Goal: Task Accomplishment & Management: Manage account settings

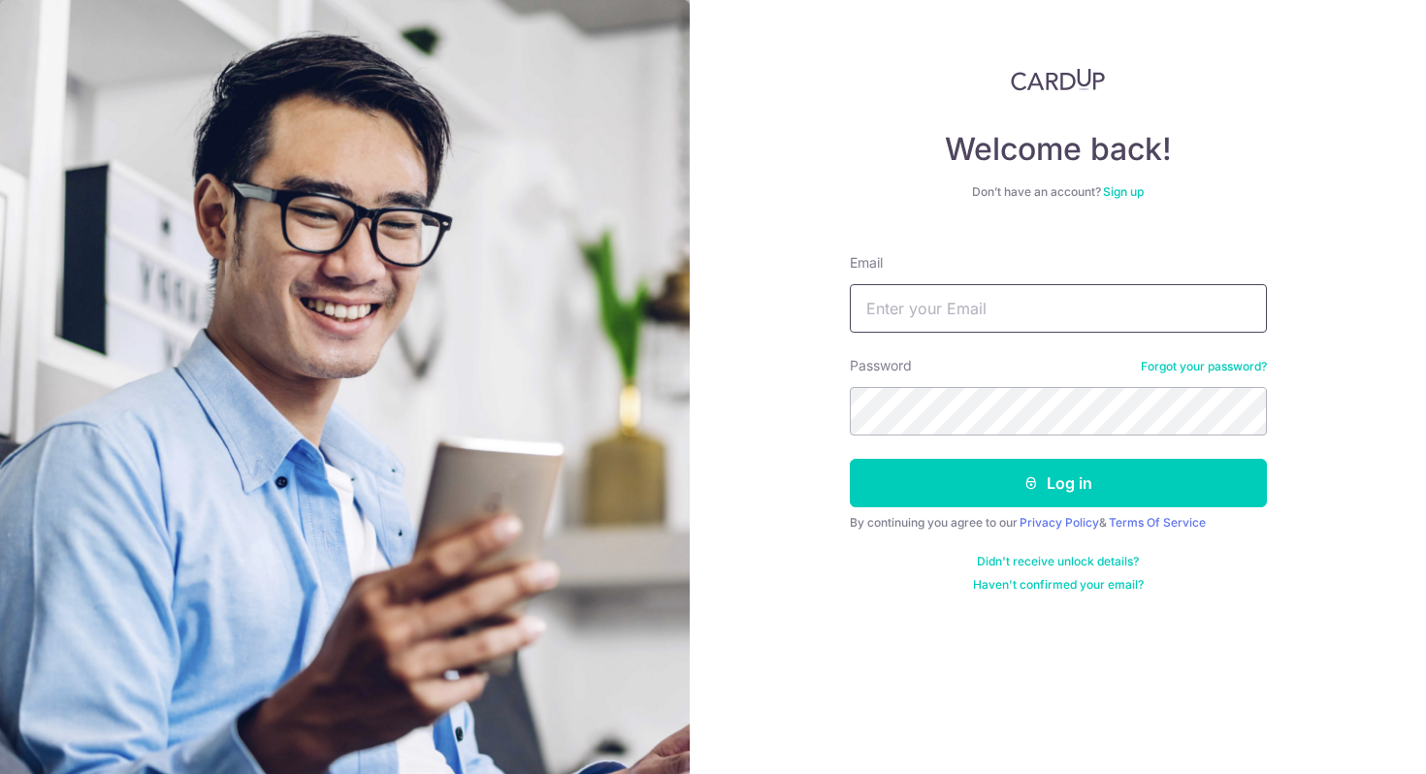
click at [972, 318] on input "Email" at bounding box center [1058, 308] width 417 height 49
click at [0, 773] on com-1password-button at bounding box center [0, 774] width 0 height 0
type input "[EMAIL_ADDRESS][DOMAIN_NAME]"
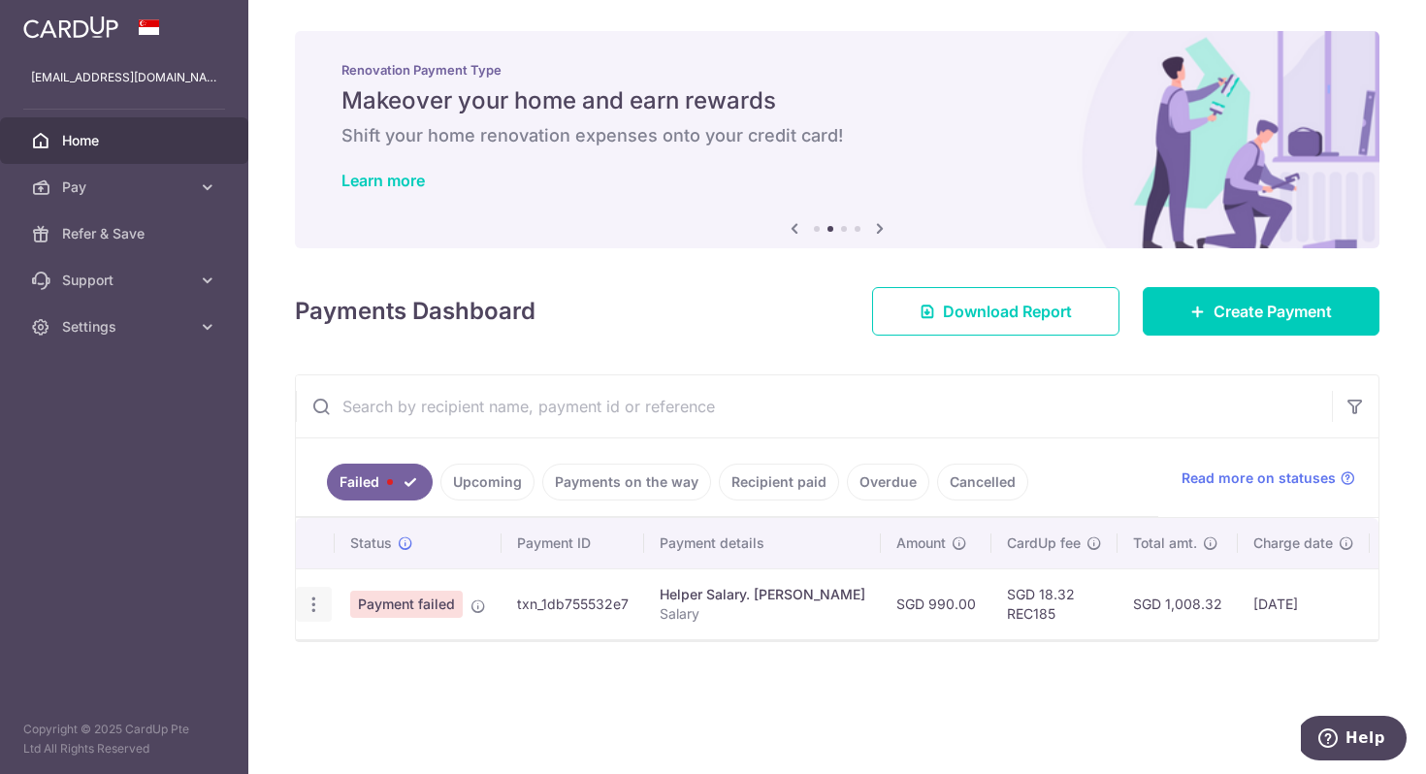
click at [315, 602] on icon "button" at bounding box center [314, 605] width 20 height 20
click at [357, 660] on span "Update payment" at bounding box center [417, 657] width 132 height 23
radio input "true"
type input "990.00"
type input "Salary"
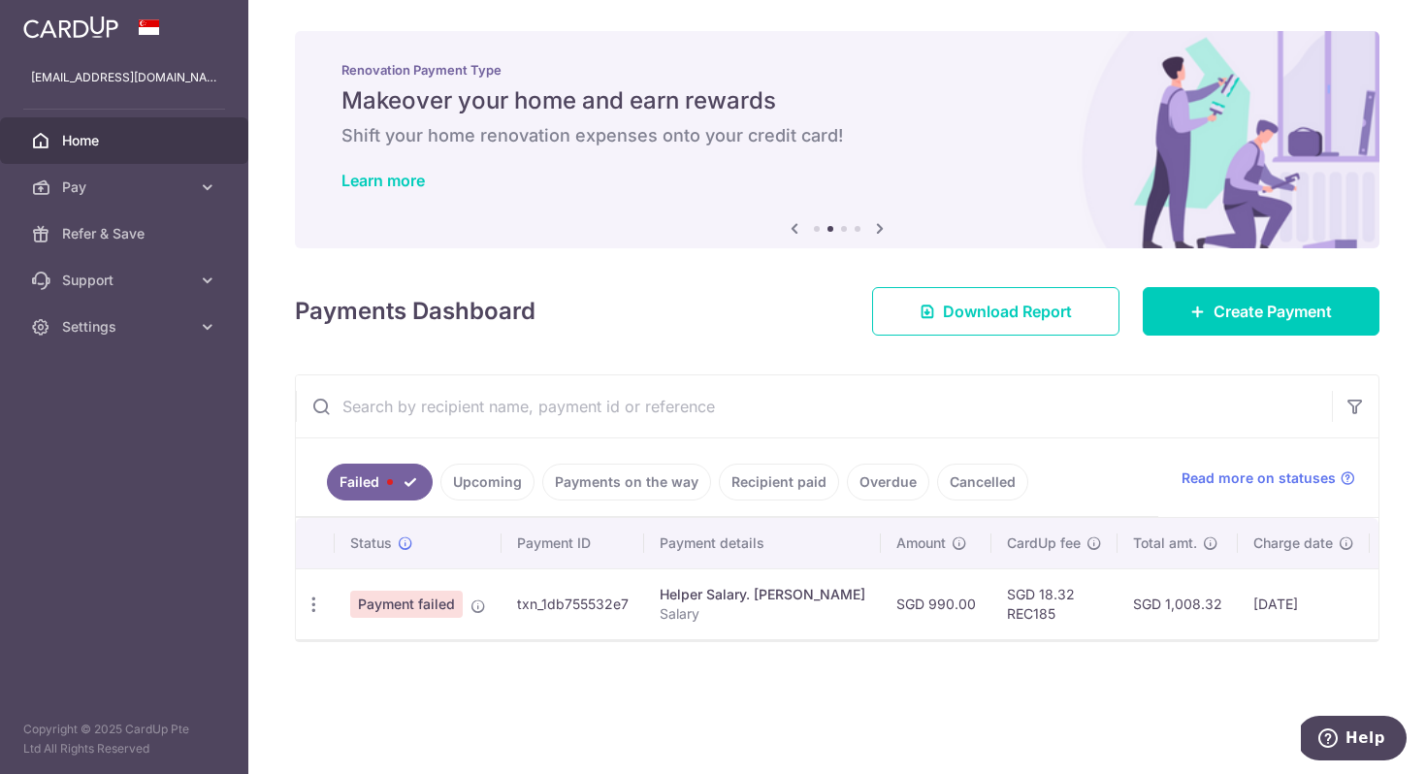
type input "REC185"
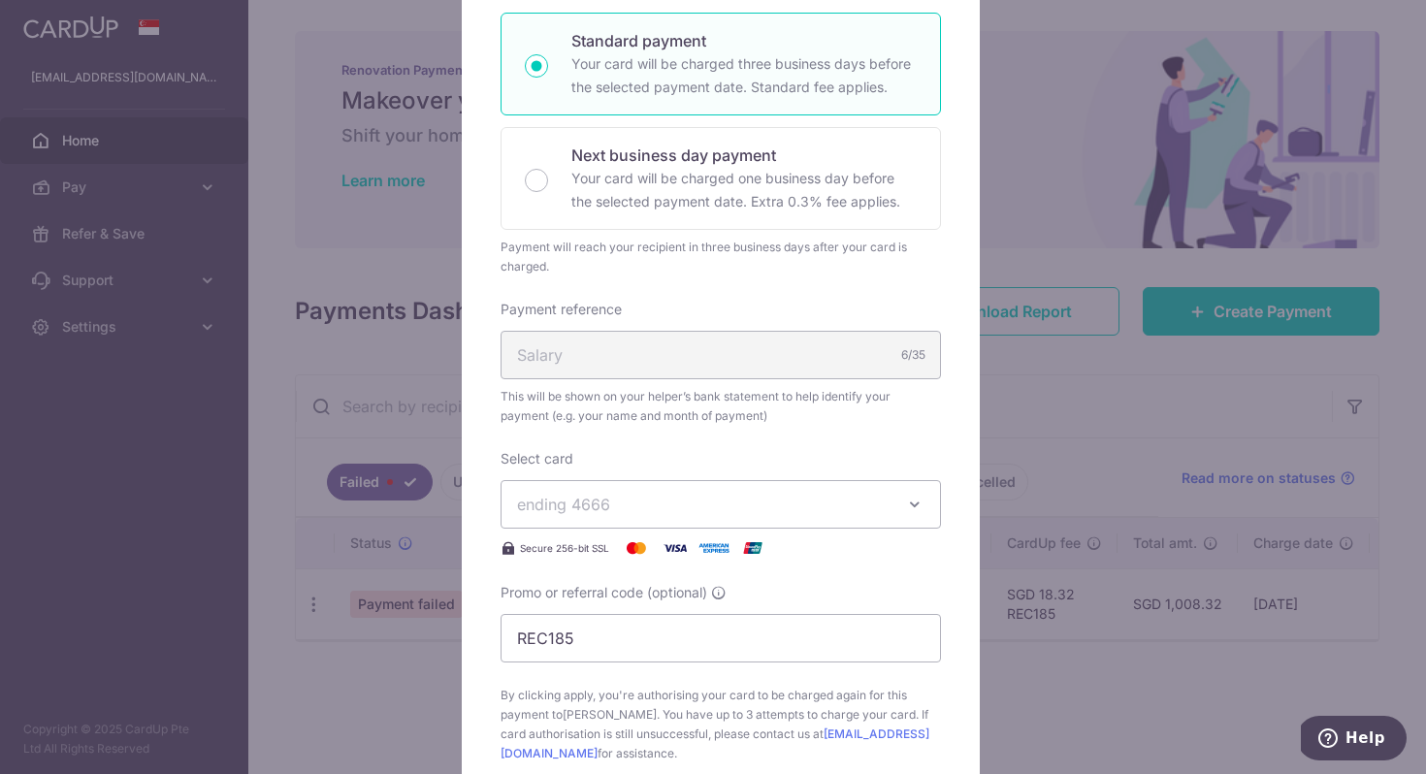
scroll to position [652, 0]
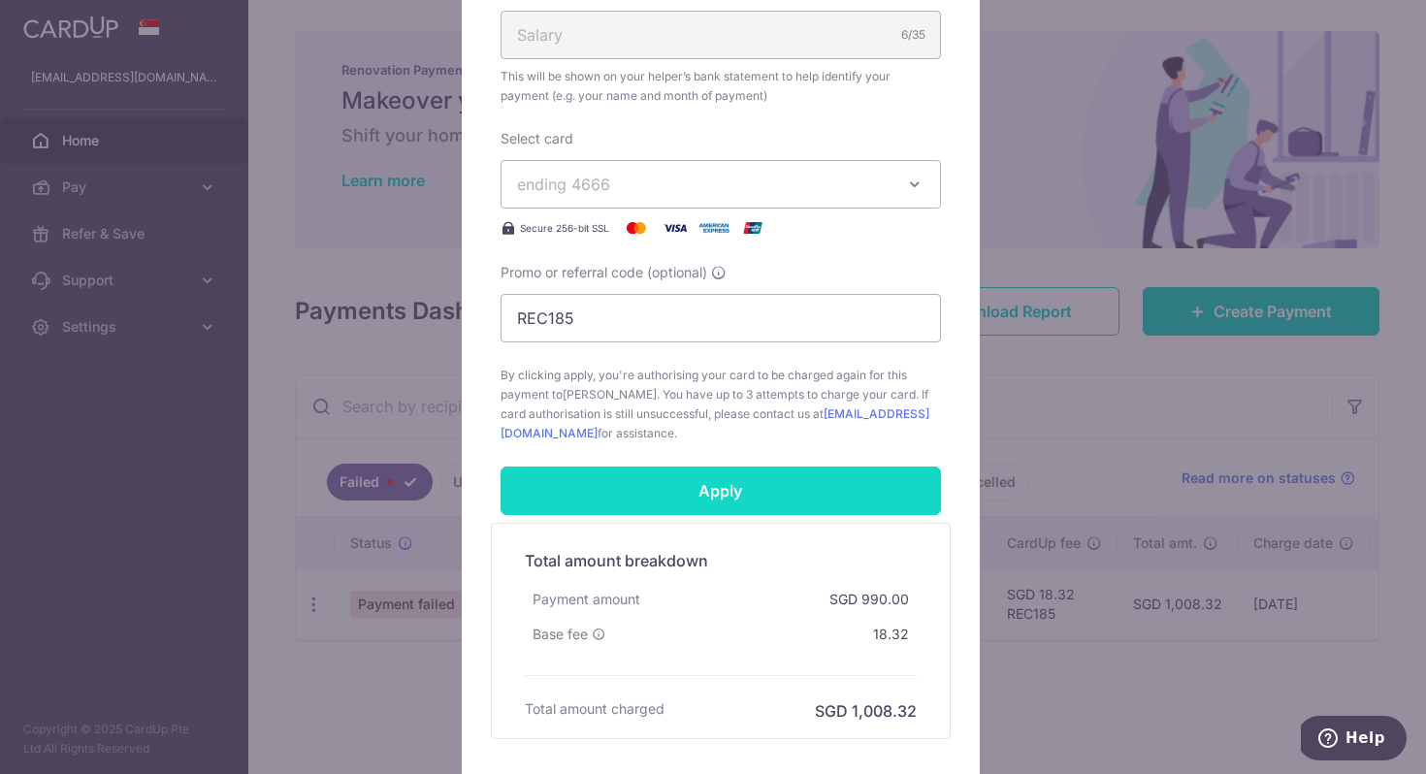
click at [773, 495] on input "Apply" at bounding box center [721, 491] width 440 height 49
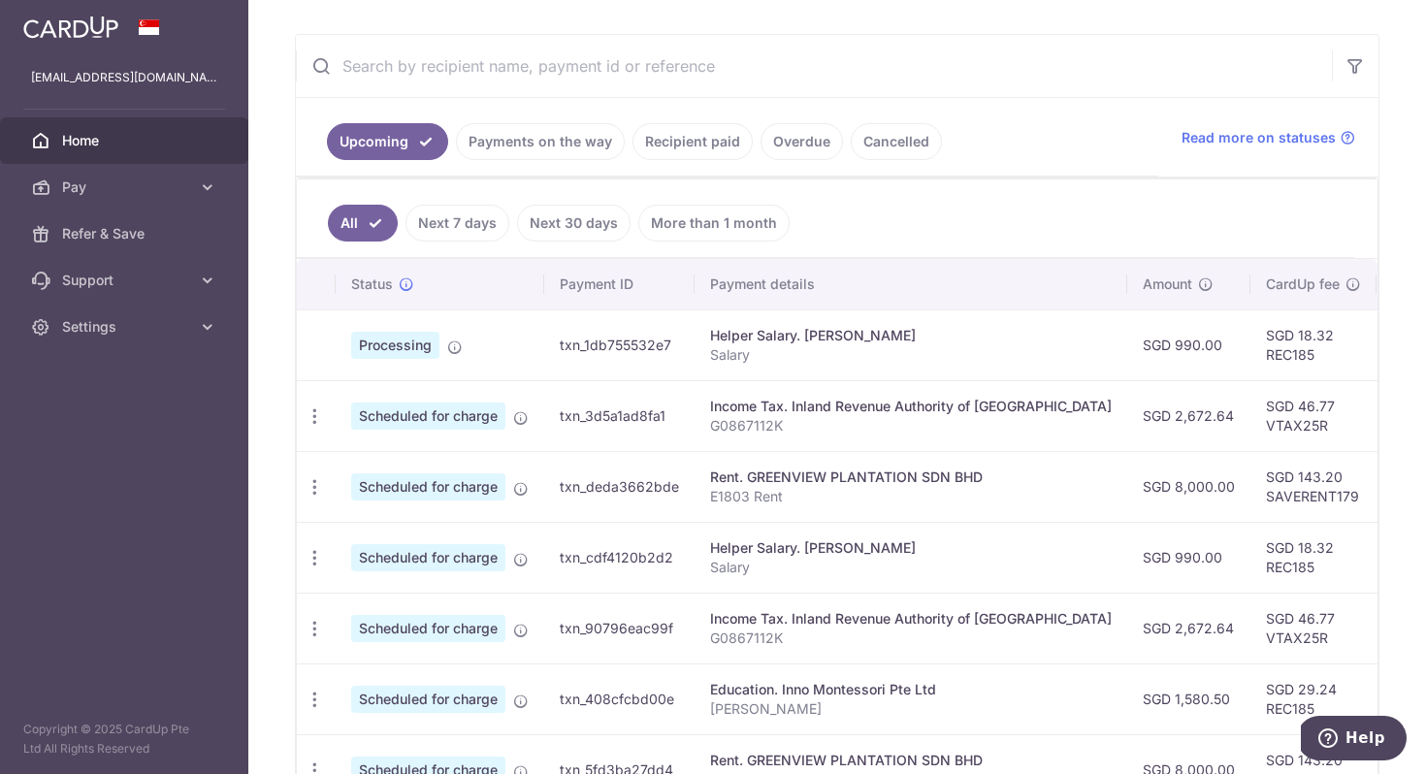
scroll to position [353, 0]
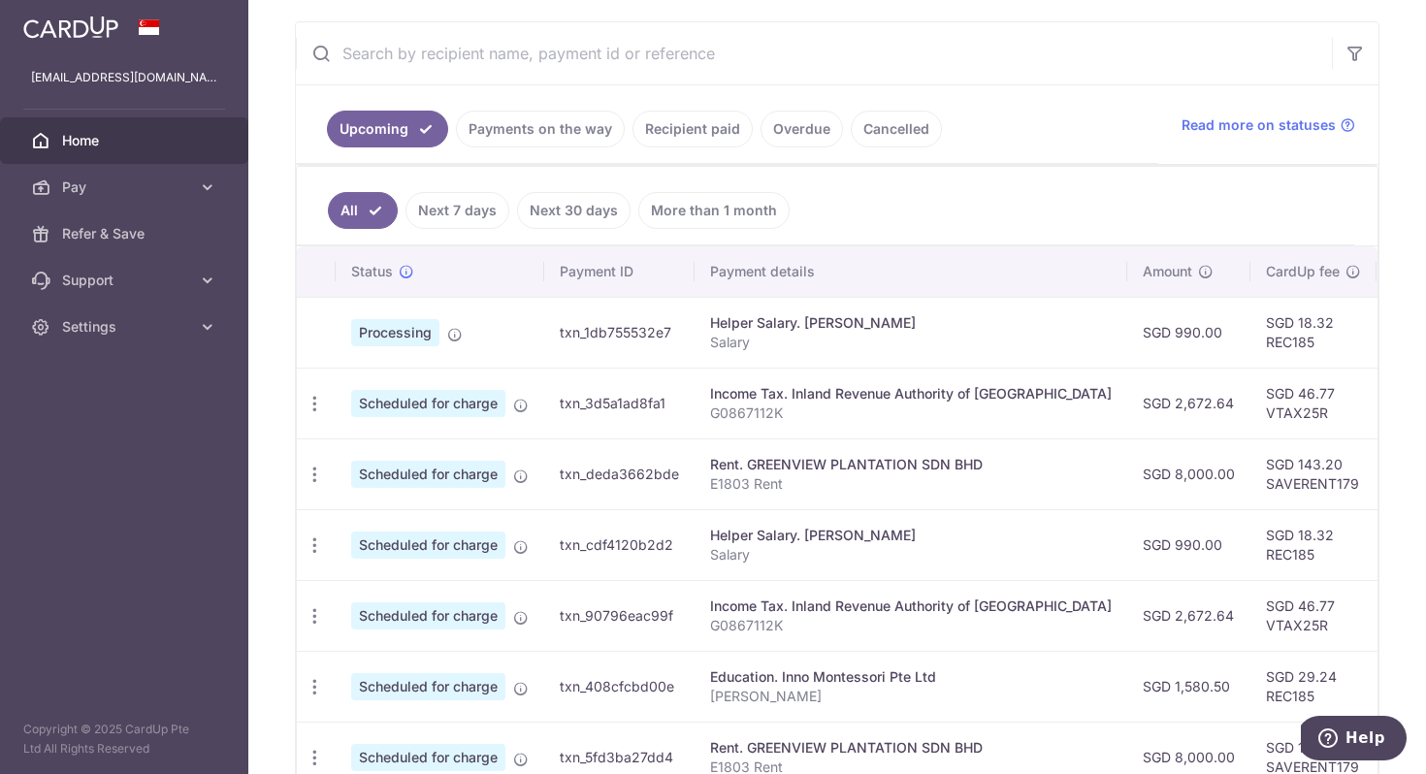
click at [470, 209] on link "Next 7 days" at bounding box center [458, 210] width 104 height 37
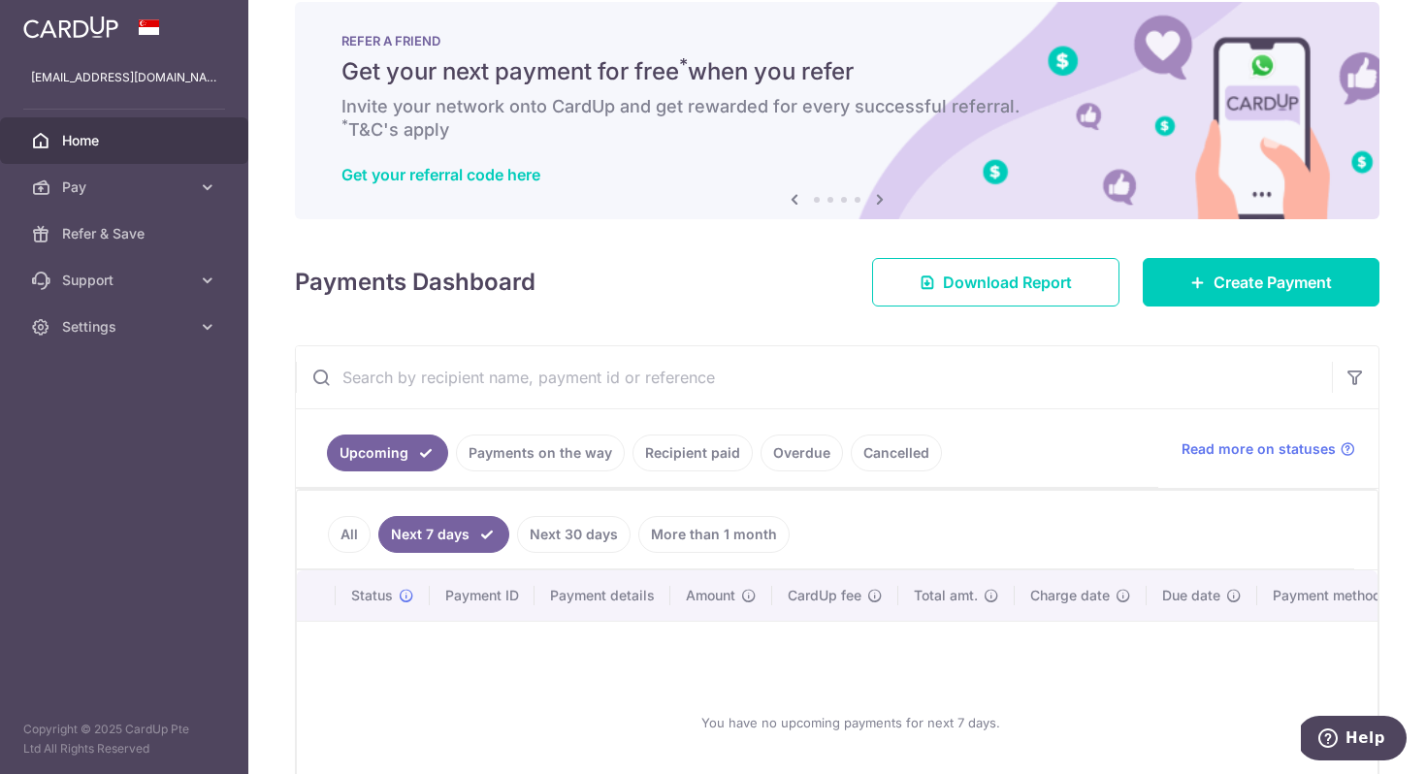
scroll to position [184, 0]
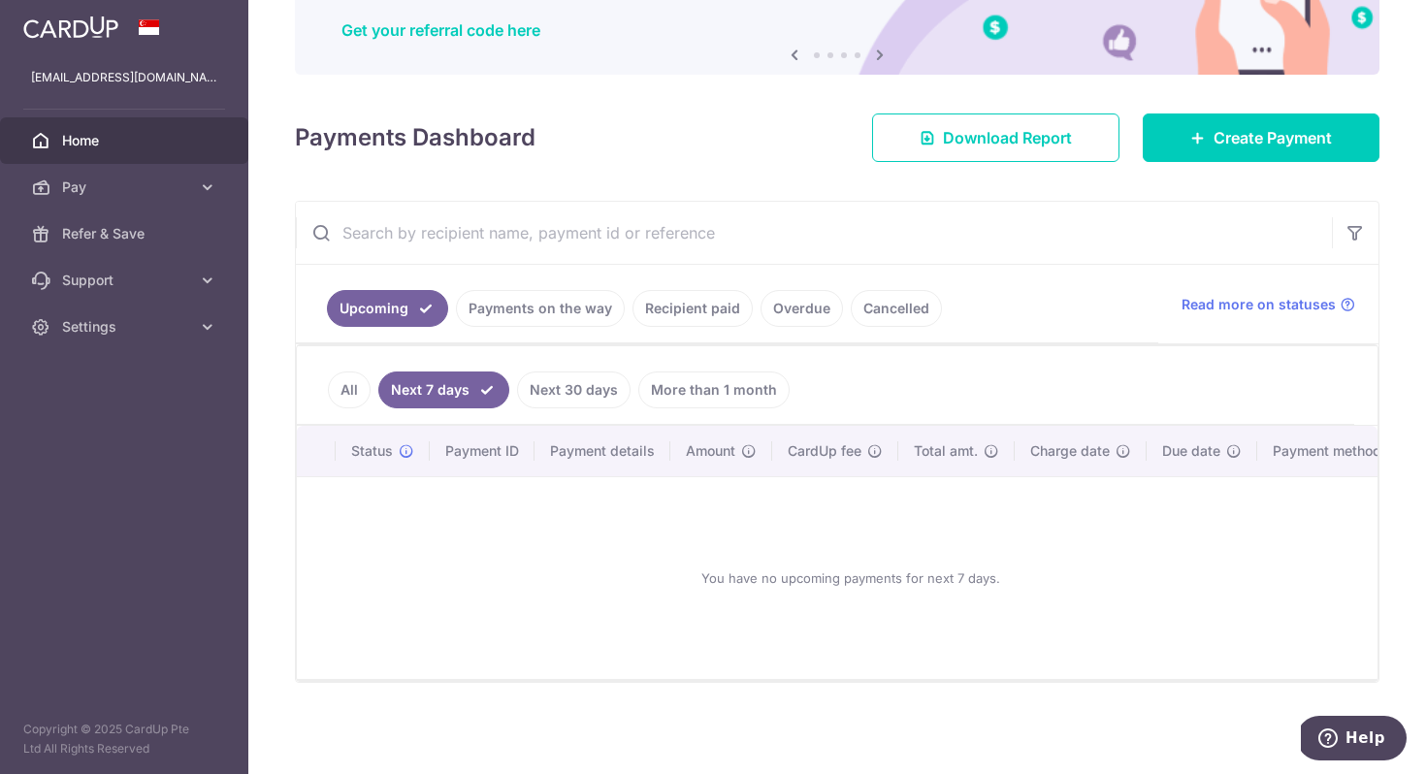
click at [357, 389] on link "All" at bounding box center [349, 390] width 43 height 37
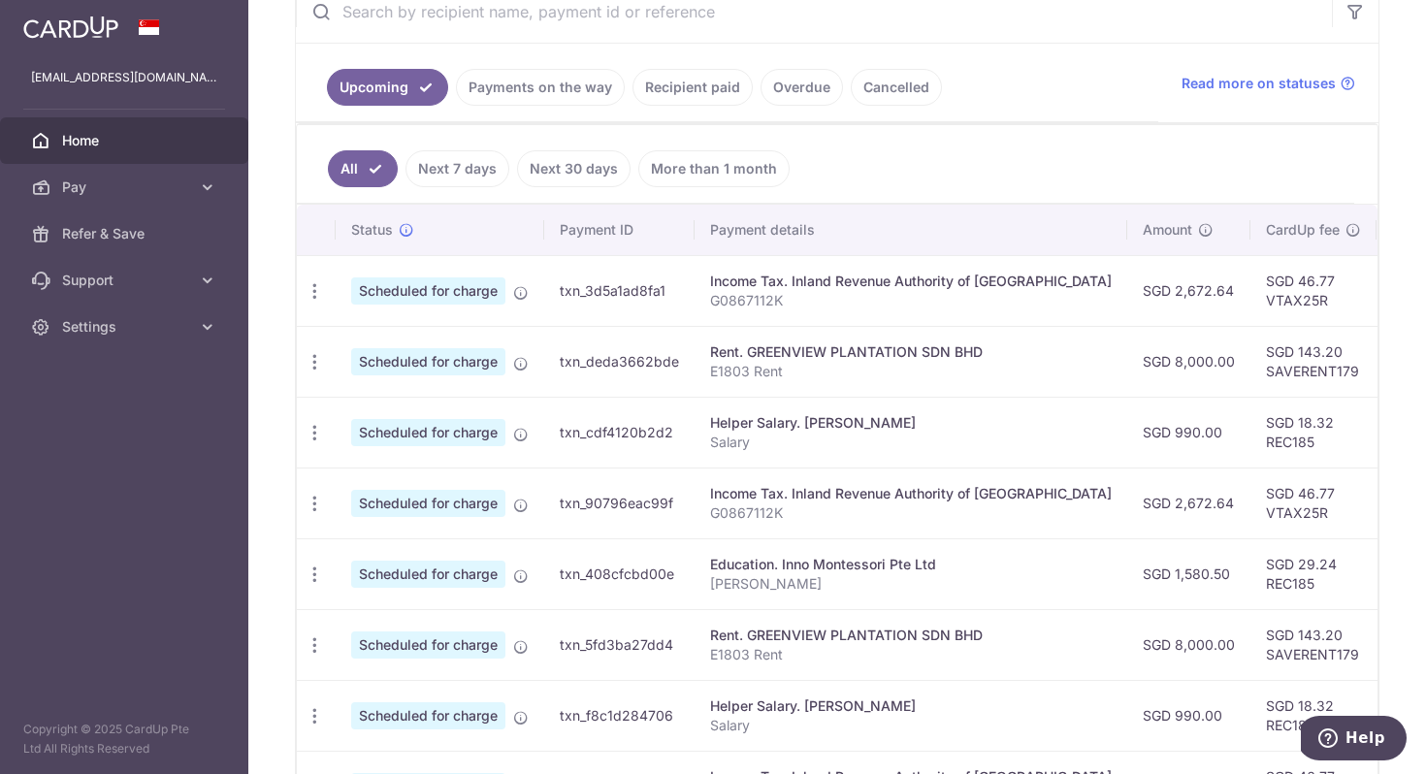
scroll to position [157, 0]
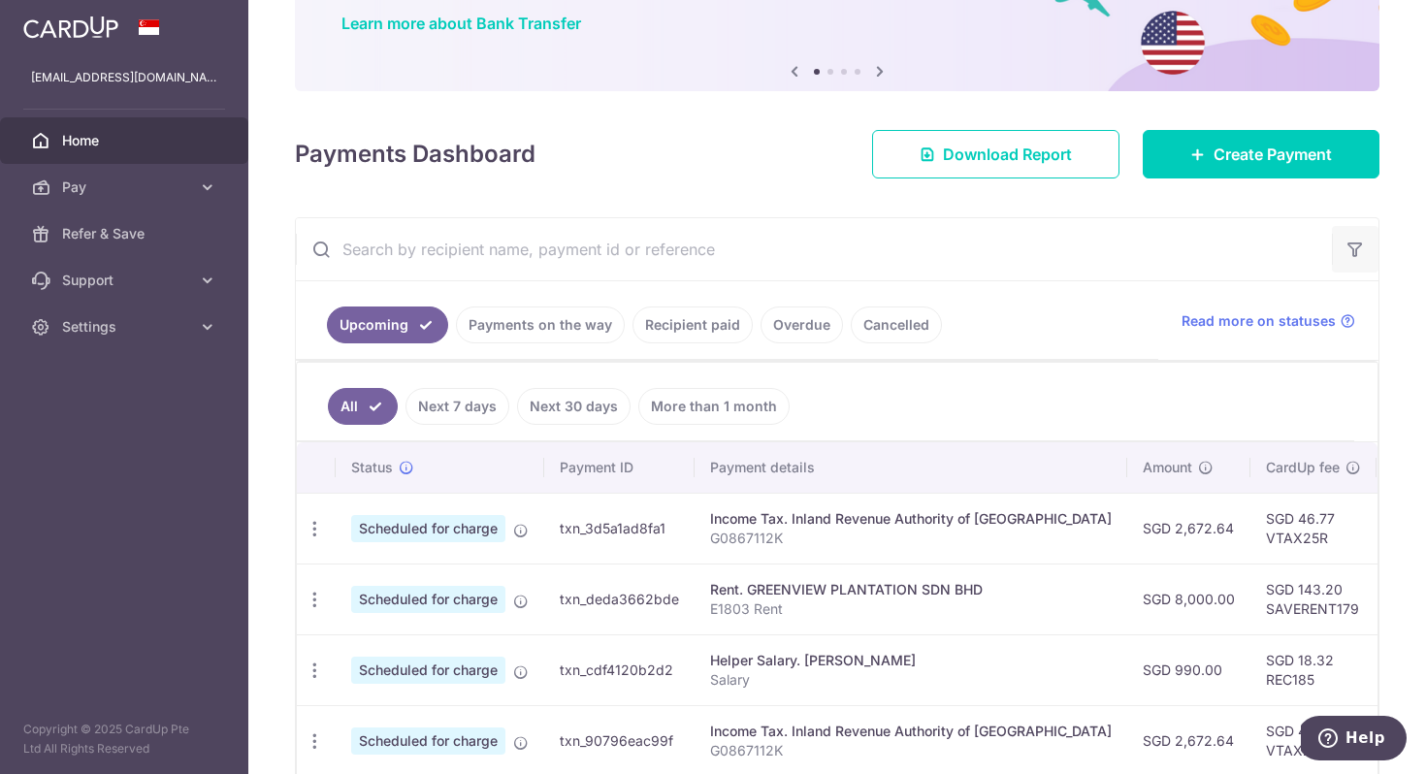
click at [1346, 250] on icon "button" at bounding box center [1355, 249] width 19 height 19
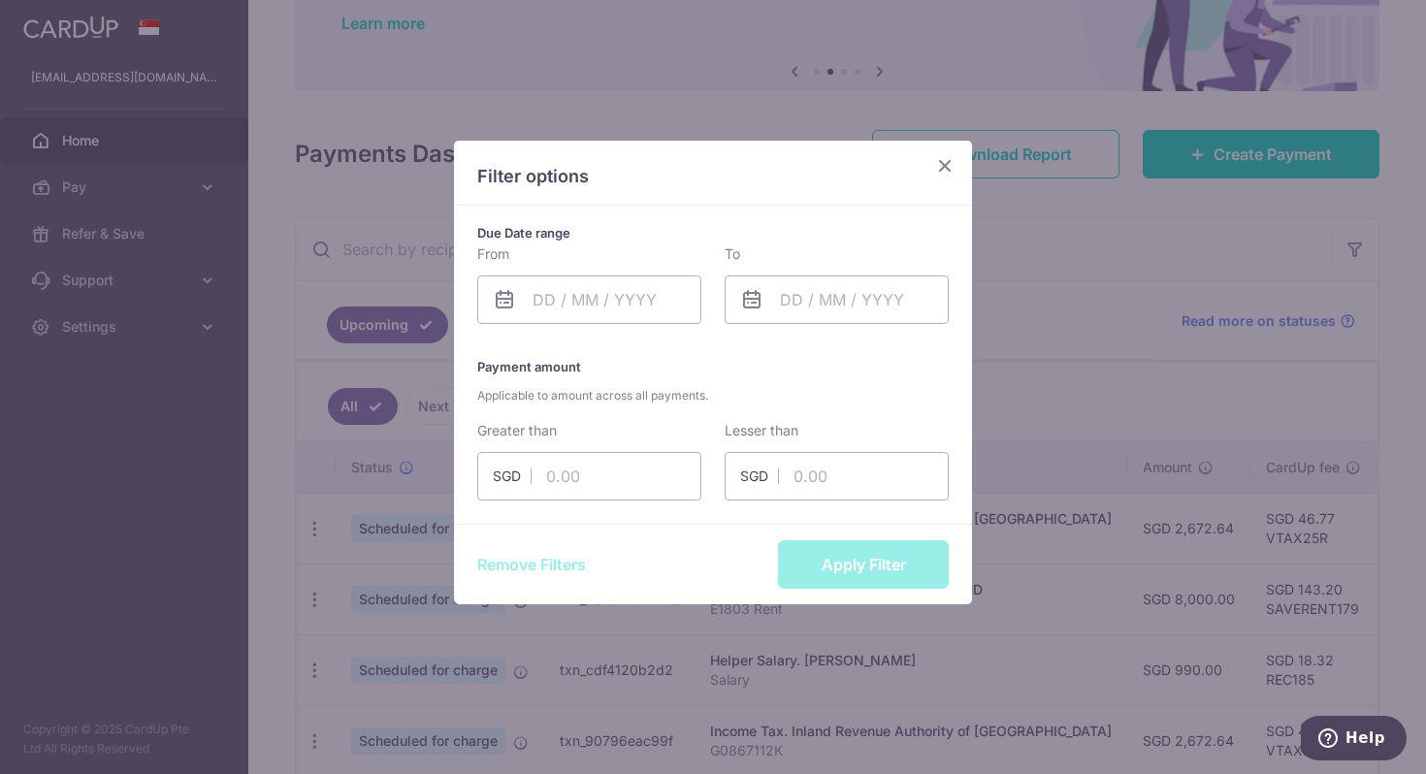
click at [949, 162] on icon "Close" at bounding box center [944, 165] width 23 height 24
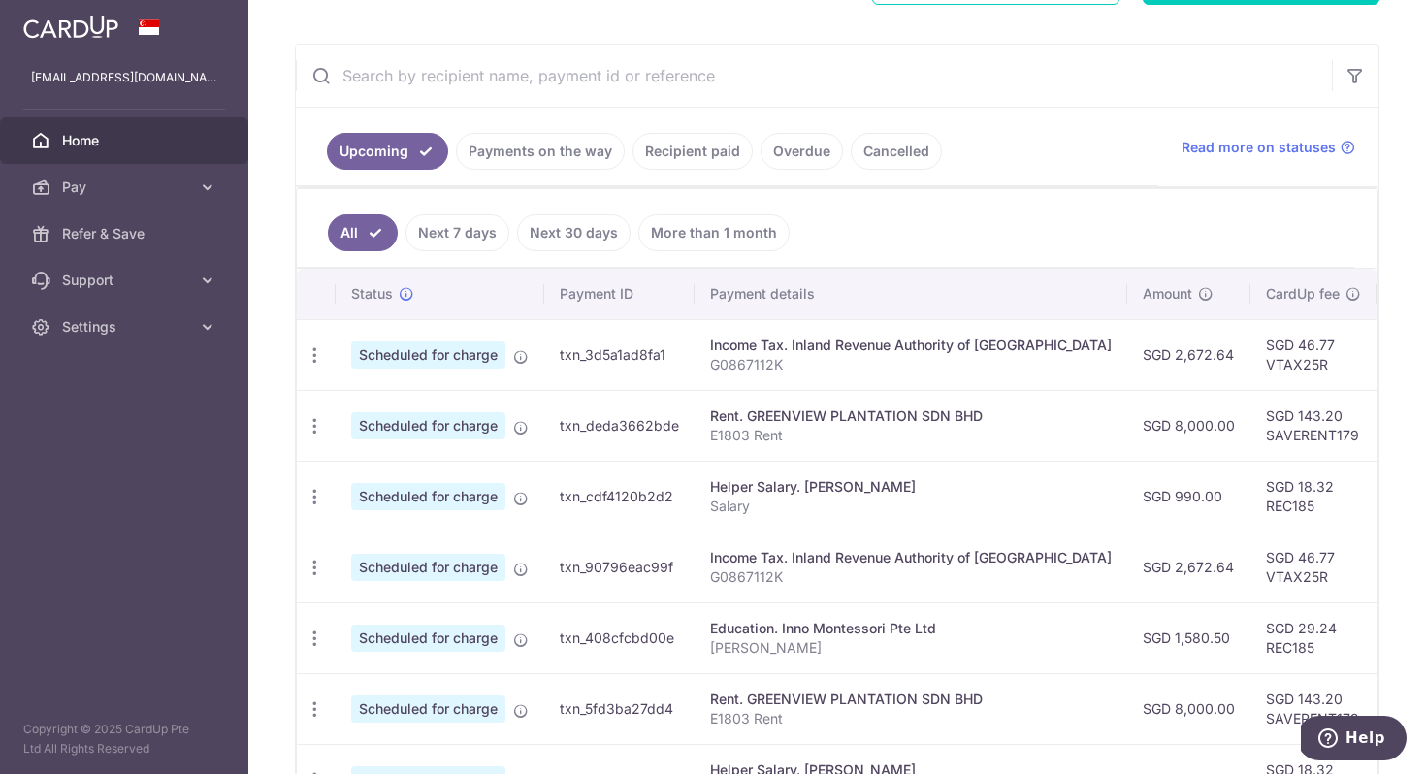
scroll to position [394, 0]
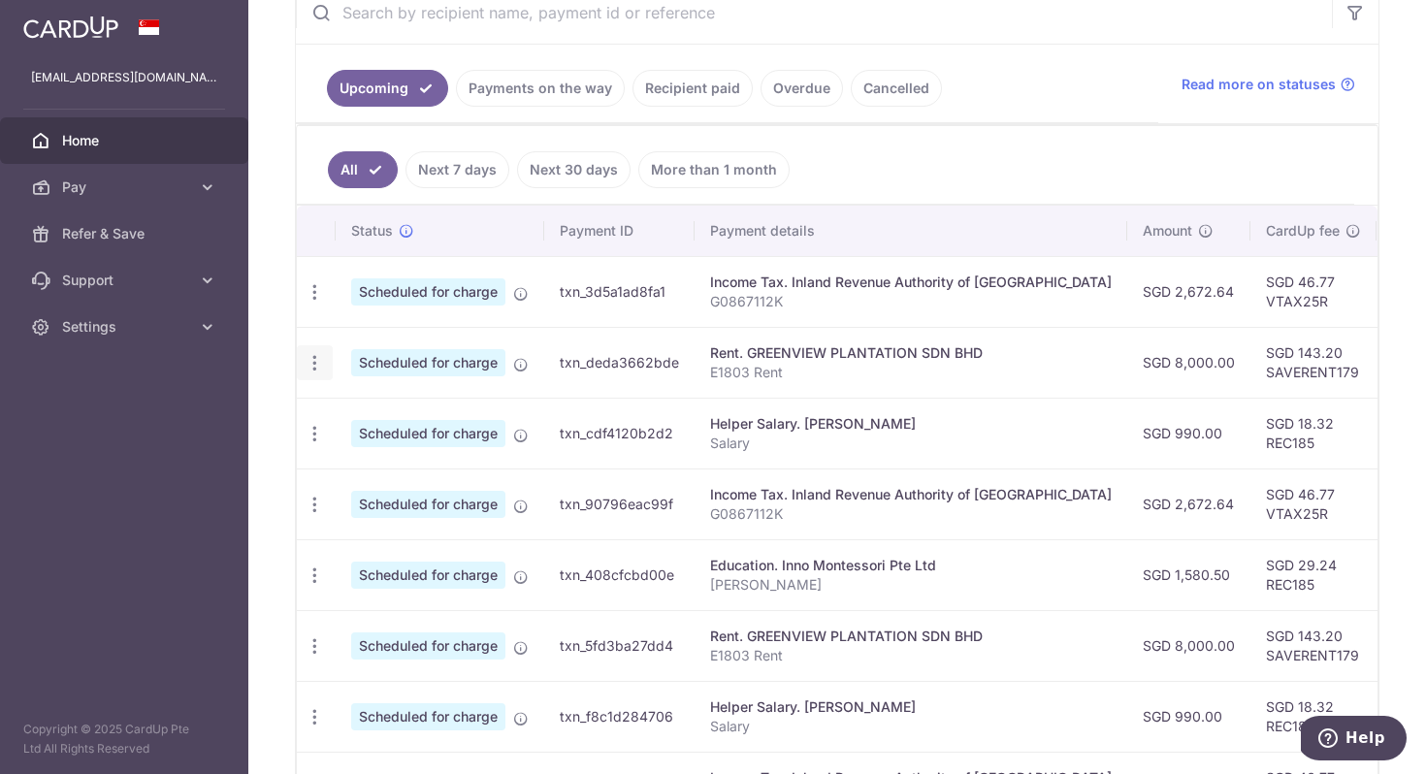
click at [311, 363] on icon "button" at bounding box center [315, 363] width 20 height 20
click at [366, 418] on span "Update payment" at bounding box center [418, 416] width 132 height 23
radio input "true"
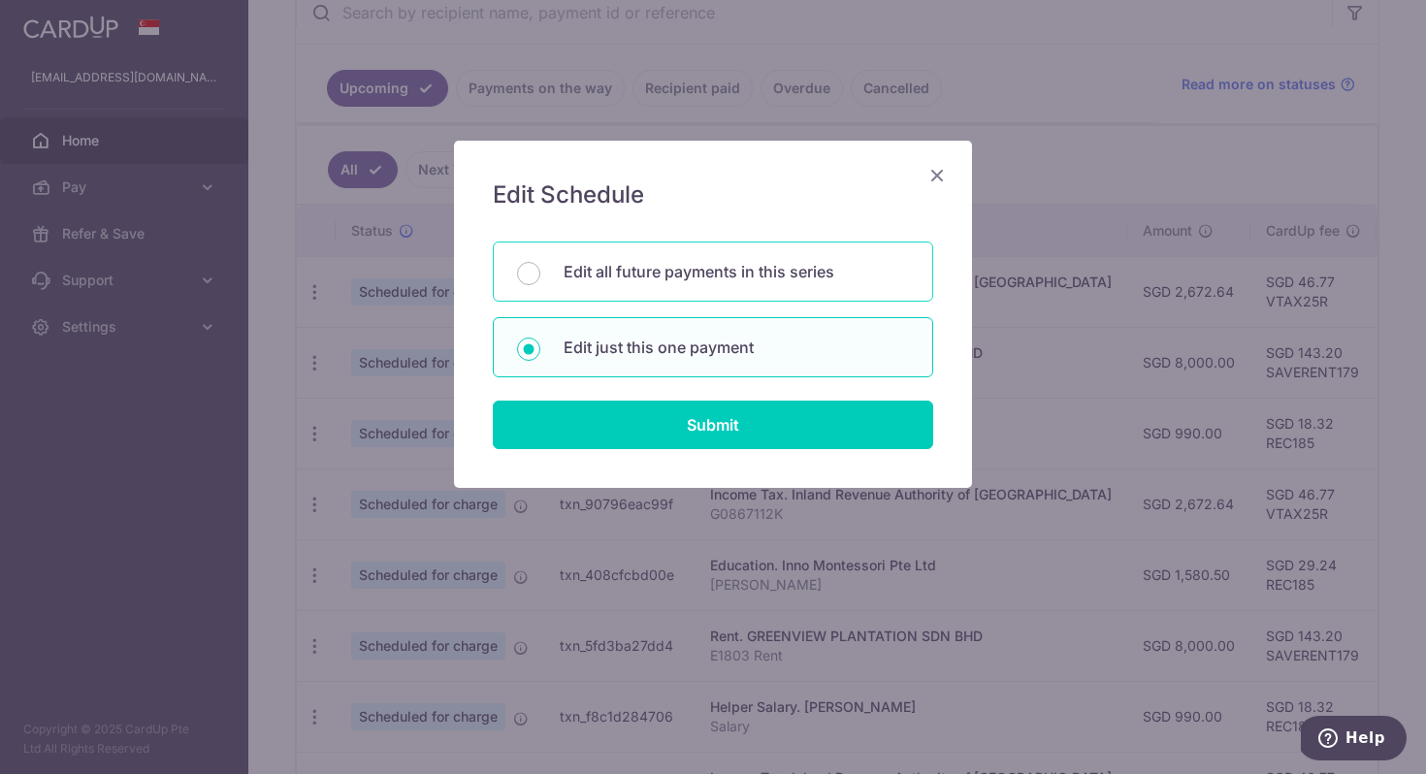
click at [749, 287] on div "Edit all future payments in this series" at bounding box center [713, 272] width 440 height 60
radio input "true"
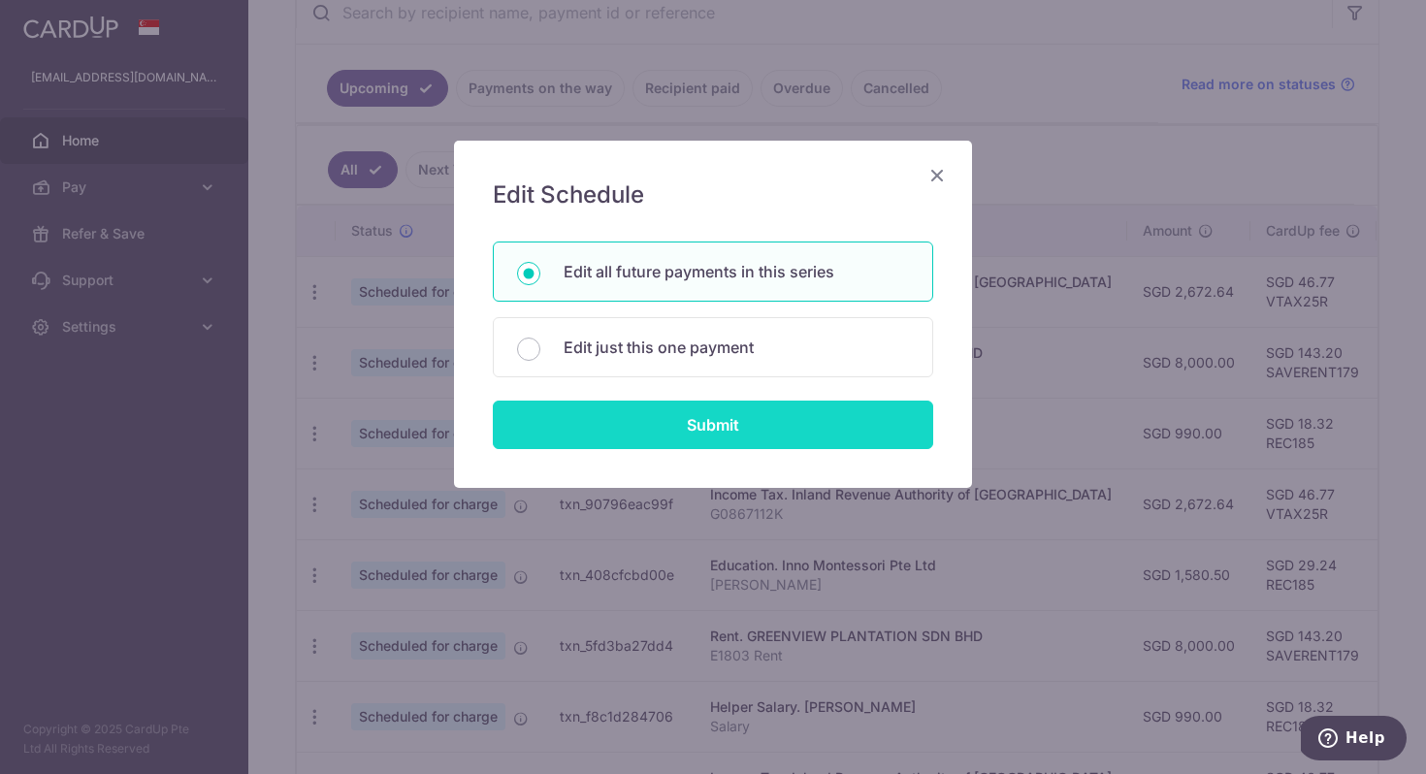
click at [744, 428] on input "Submit" at bounding box center [713, 425] width 440 height 49
radio input "true"
type input "8,000.00"
type input "E1803 Rent"
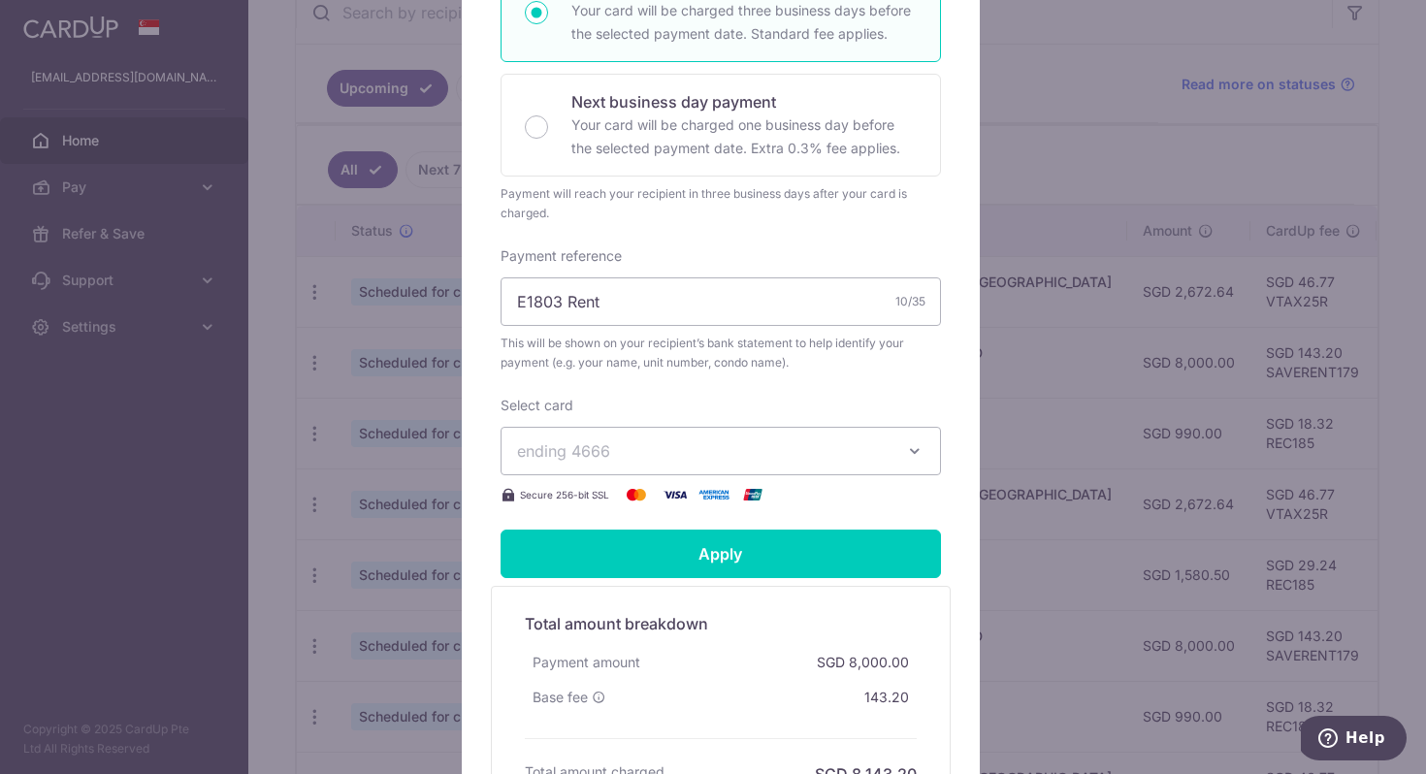
scroll to position [548, 0]
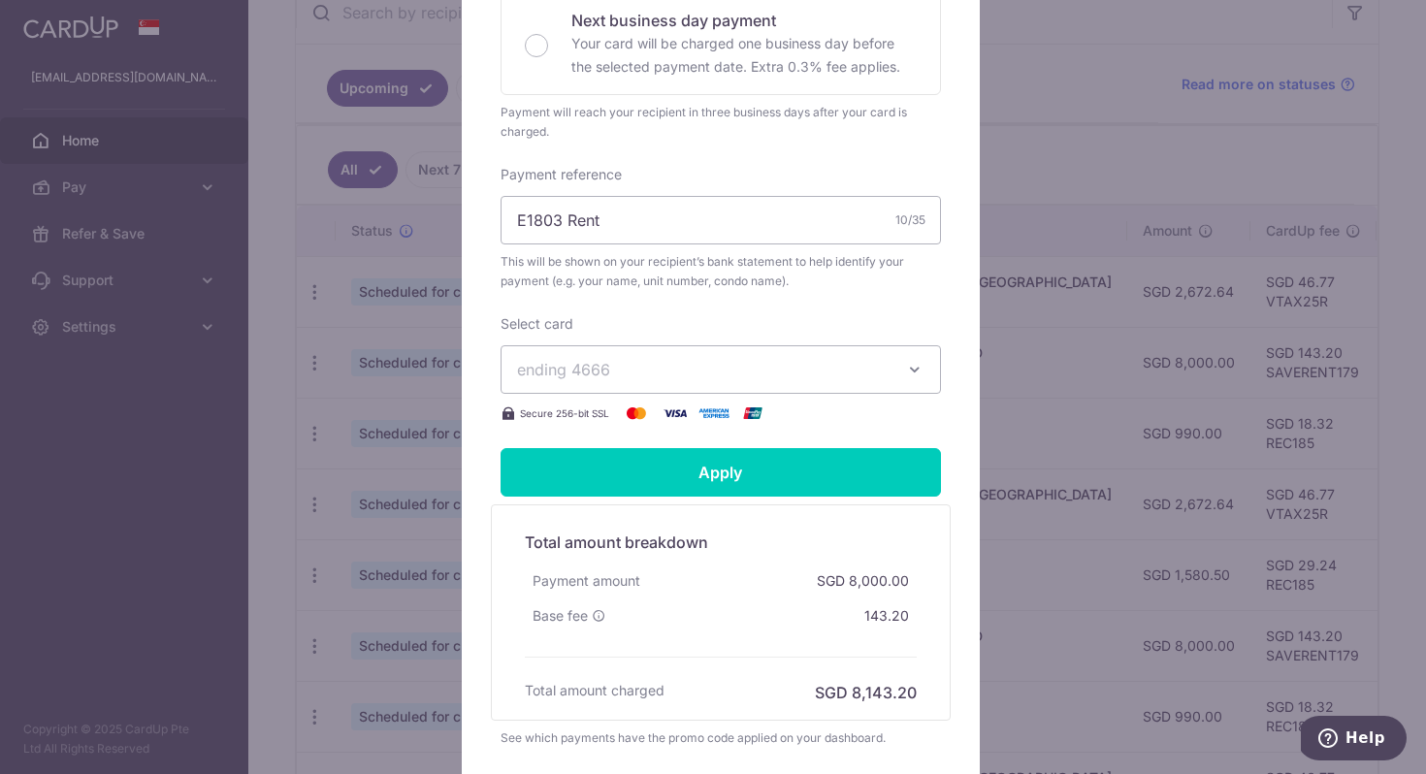
click at [909, 374] on icon "button" at bounding box center [914, 369] width 19 height 19
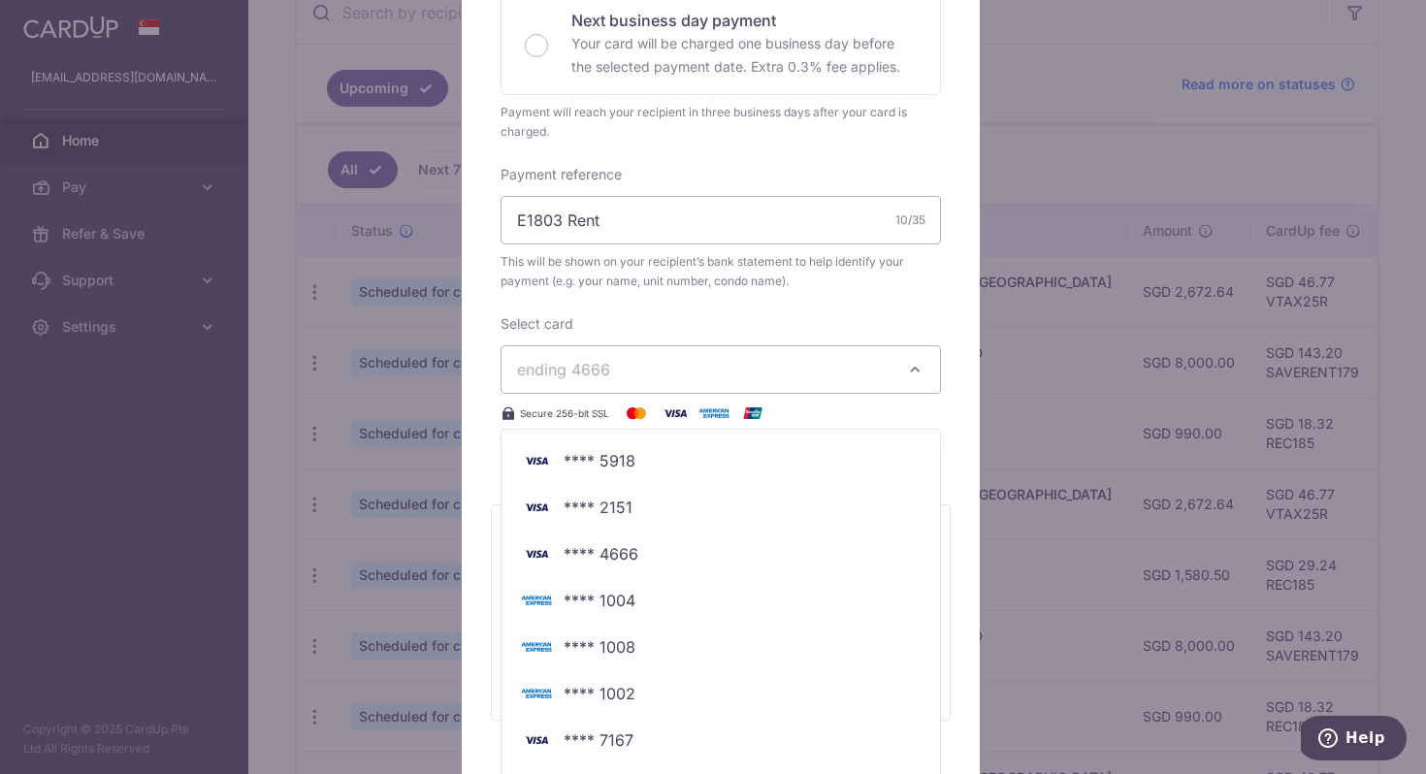
click at [908, 374] on icon "button" at bounding box center [914, 369] width 19 height 19
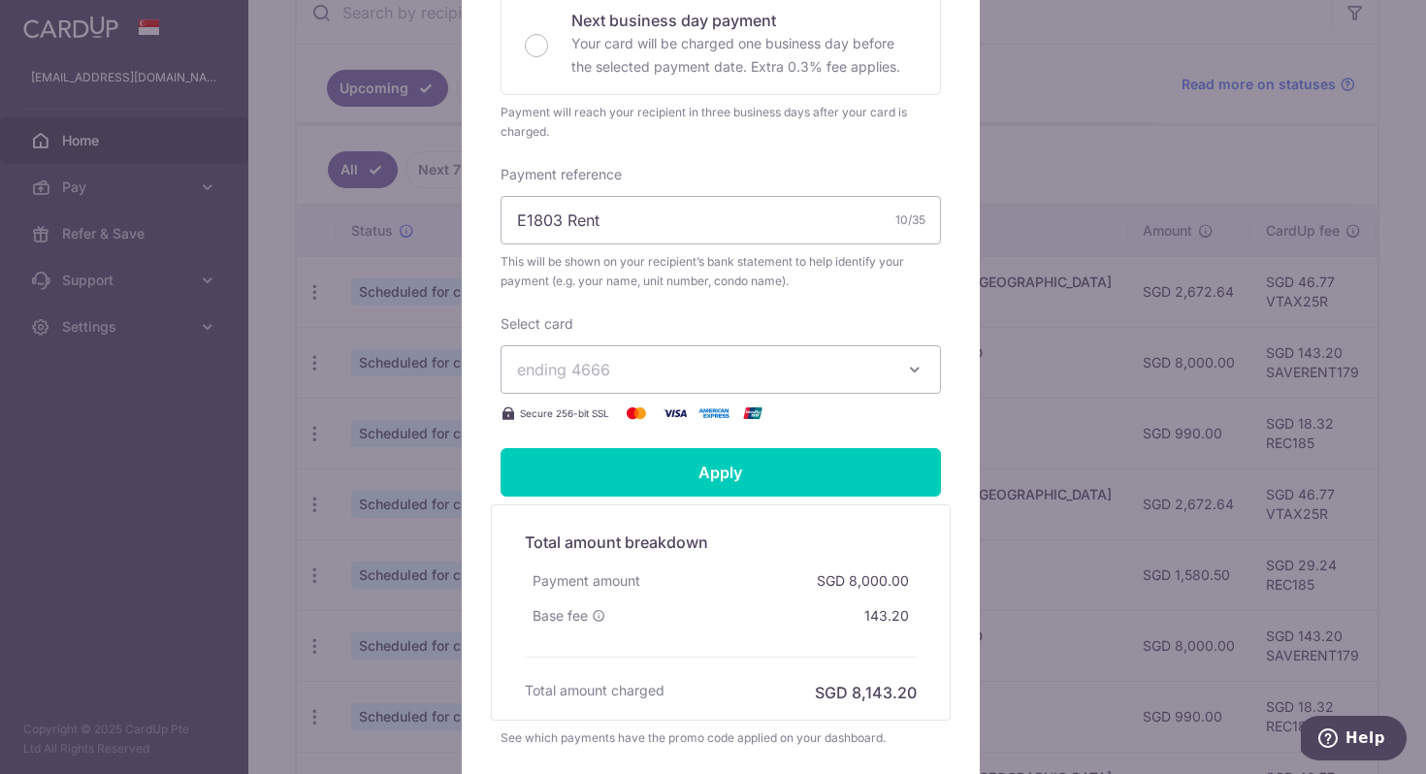
click at [810, 360] on span "ending 4666" at bounding box center [703, 369] width 373 height 23
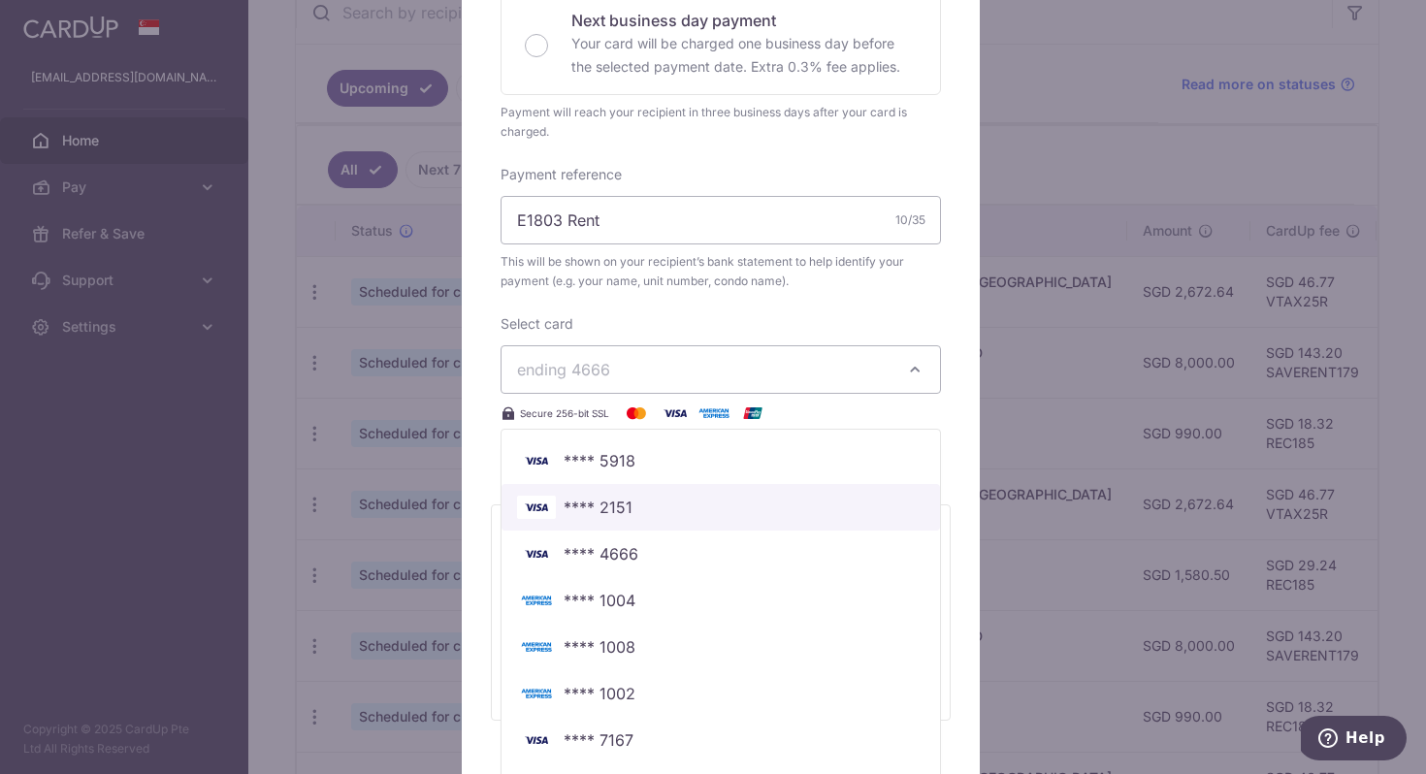
click at [667, 518] on span "**** 2151" at bounding box center [720, 507] width 407 height 23
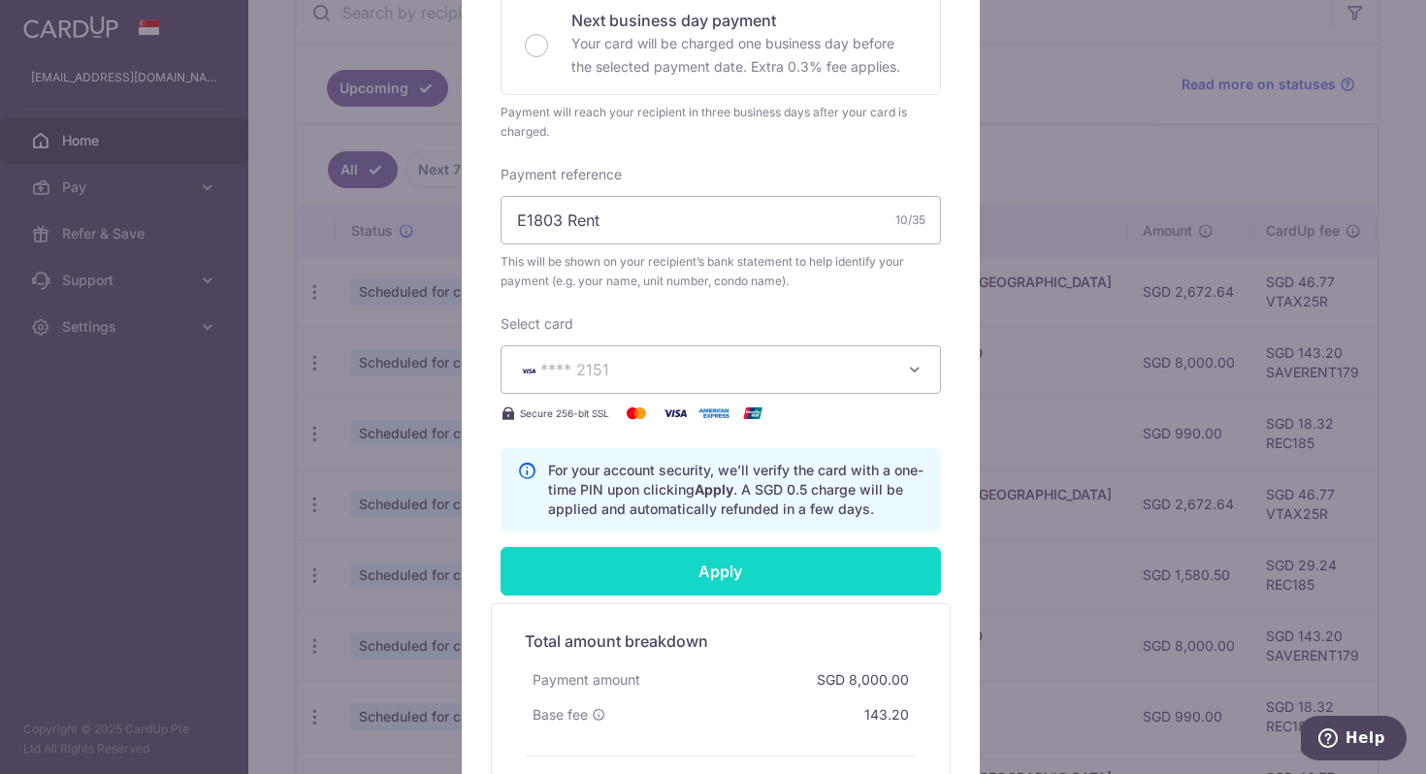
click at [720, 578] on input "Apply" at bounding box center [721, 571] width 440 height 49
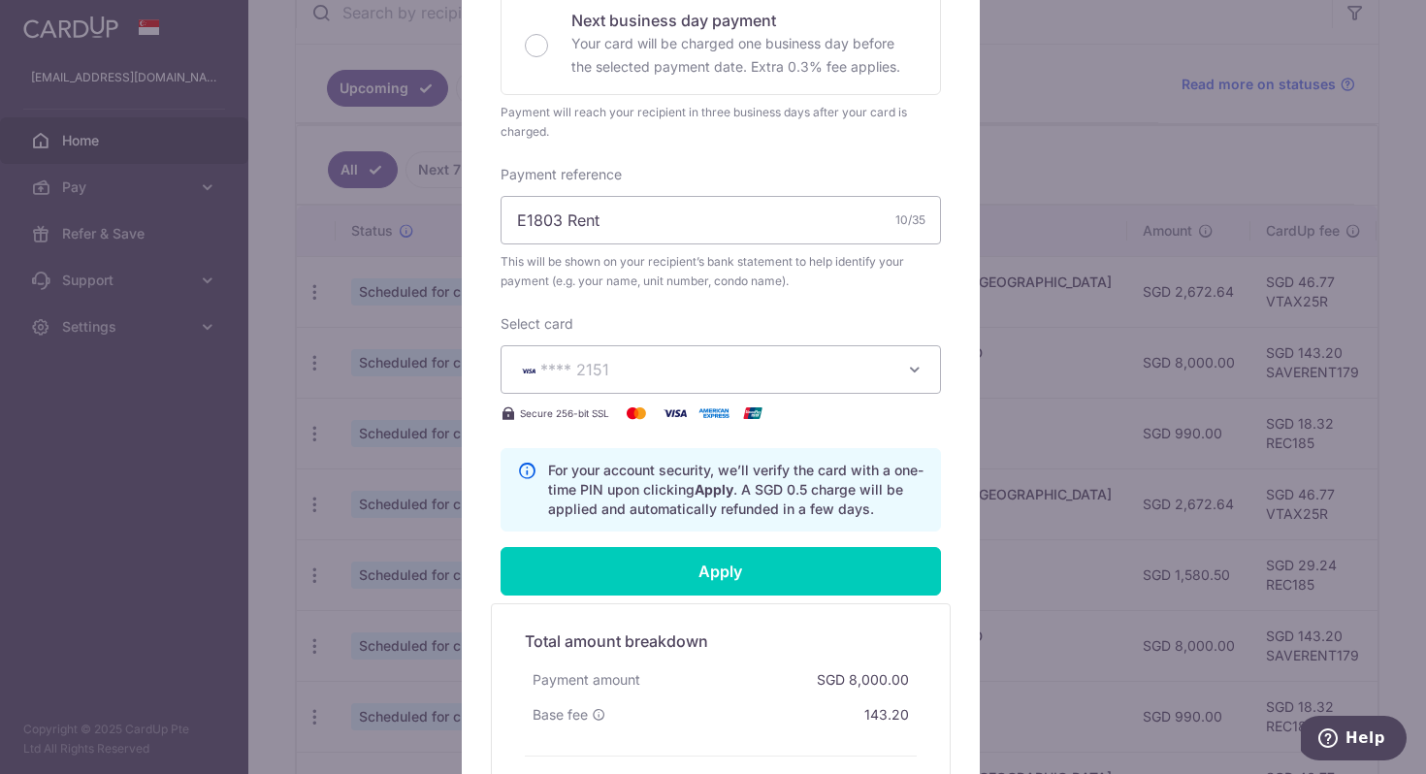
click at [504, 680] on div "Total amount breakdown Payment amount SGD 8,000.00 Base fee 143.20 Processing f…" at bounding box center [721, 711] width 460 height 216
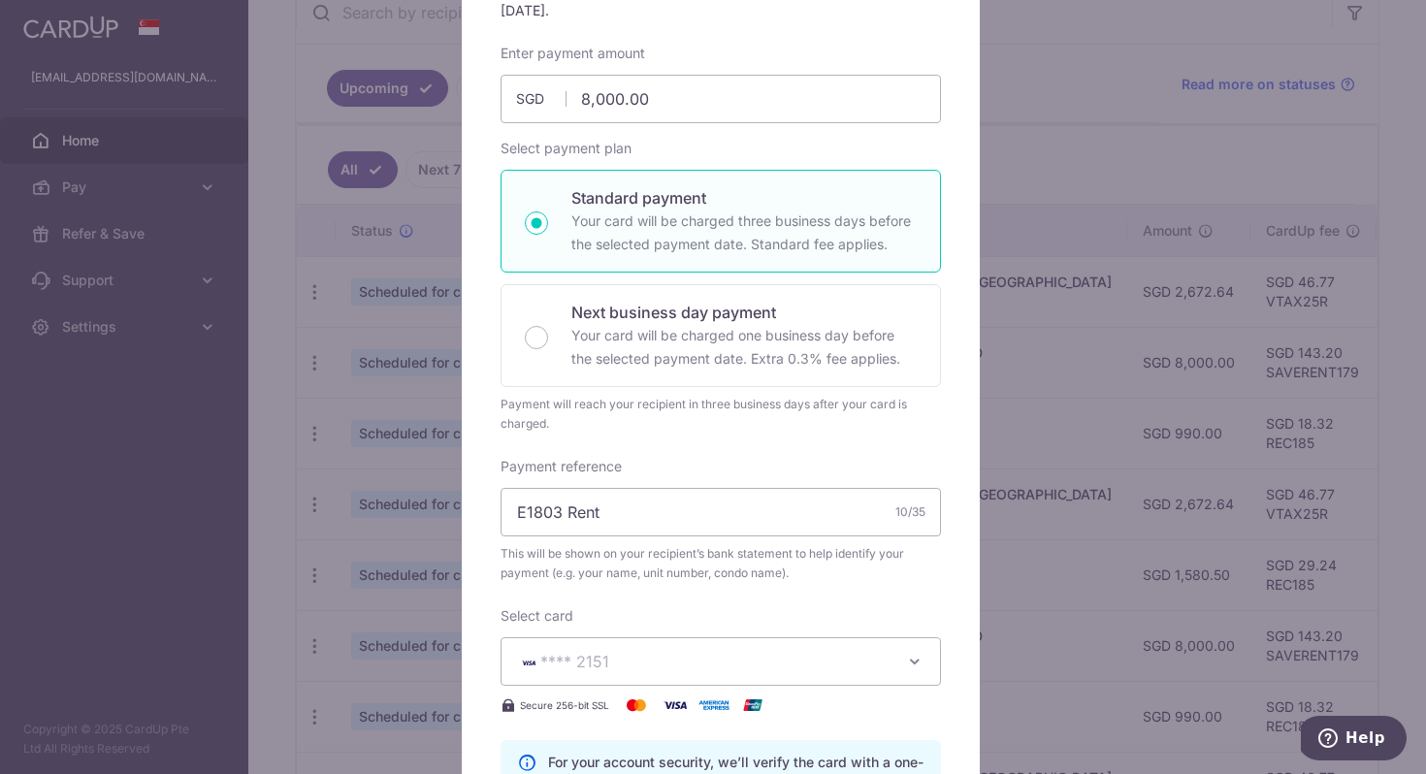
scroll to position [0, 0]
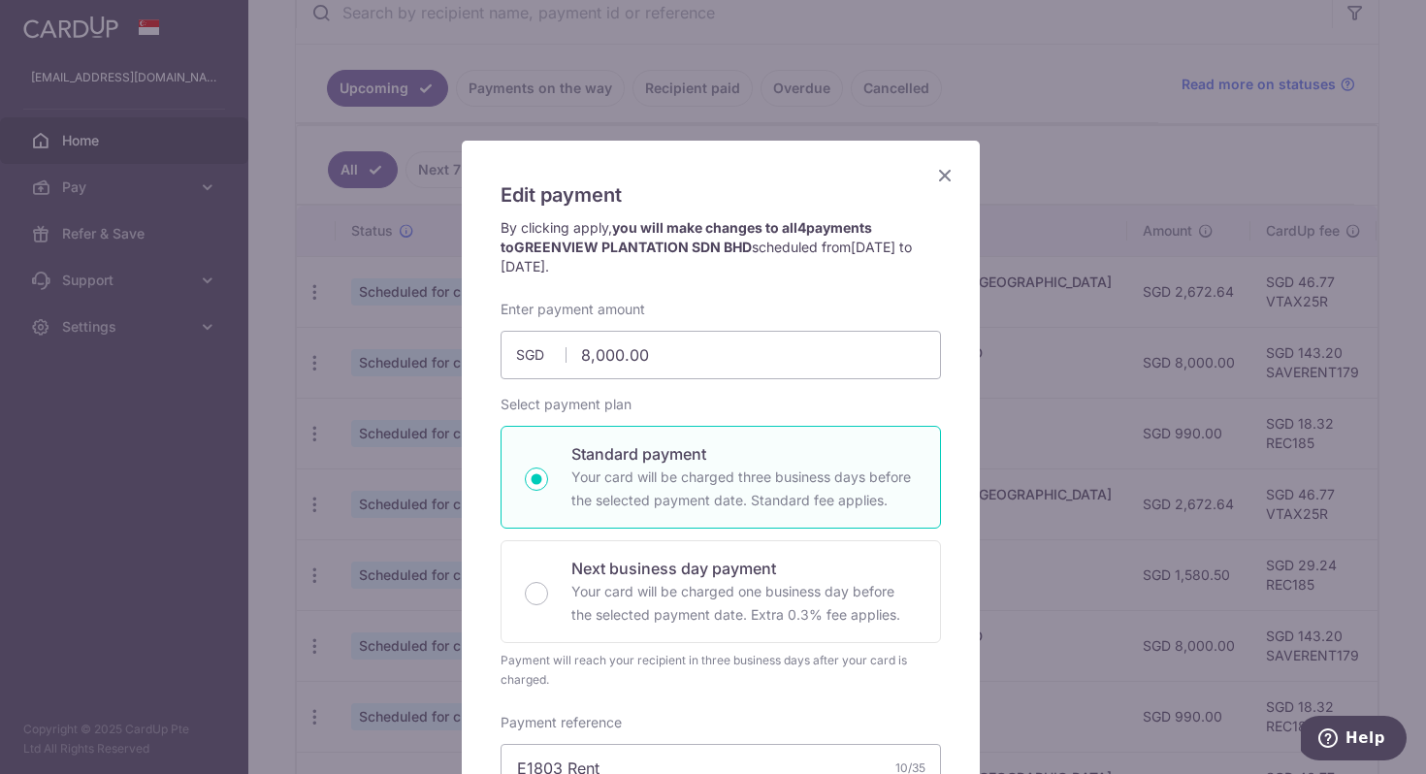
type input "Successfully Applied"
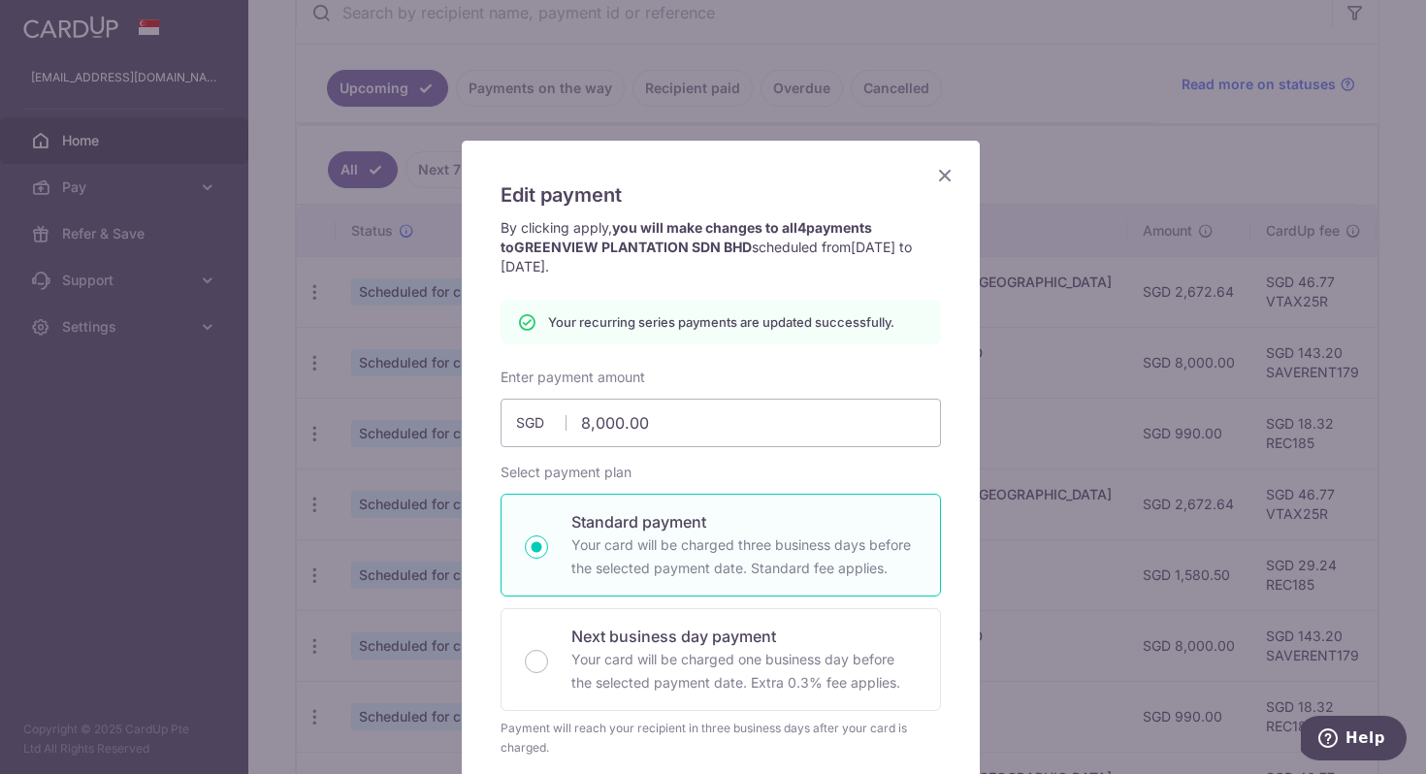
click at [939, 179] on icon "Close" at bounding box center [944, 175] width 23 height 24
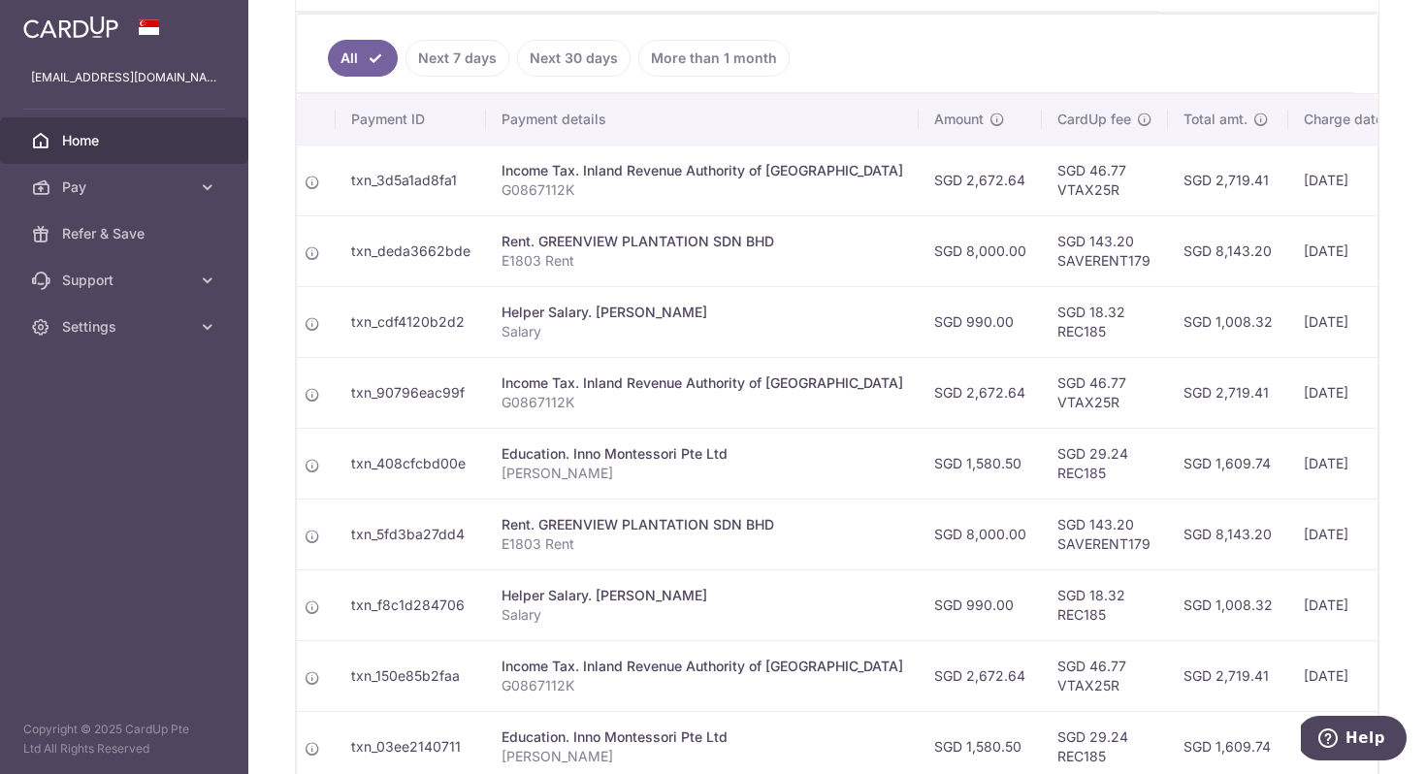
scroll to position [0, 439]
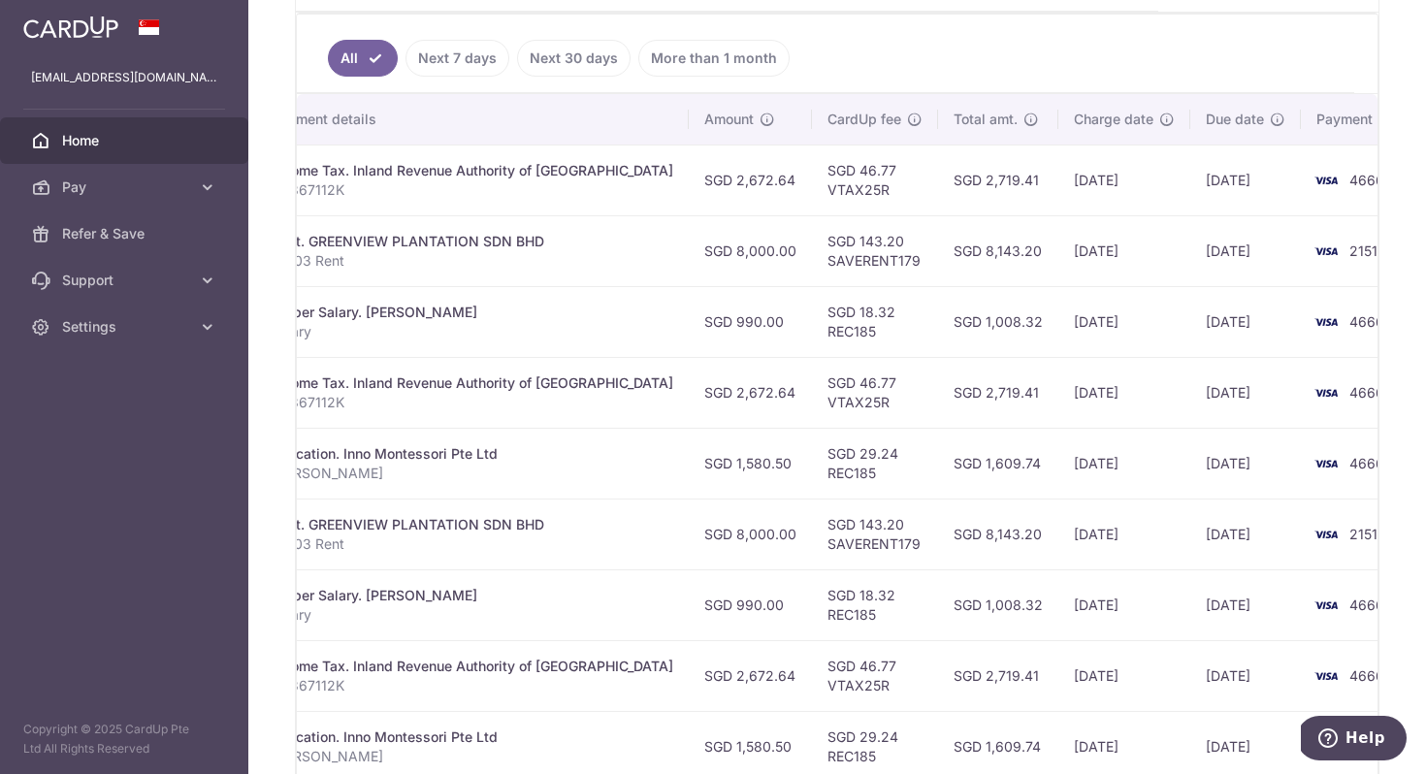
drag, startPoint x: 1187, startPoint y: 385, endPoint x: 1177, endPoint y: 412, distance: 28.8
click at [1186, 411] on tr "Update payment Cancel payment Scheduled for charge txn_90796eac99f Income Tax. …" at bounding box center [653, 392] width 1590 height 71
click at [1190, 416] on td "[DATE]" at bounding box center [1245, 392] width 111 height 71
drag, startPoint x: 1111, startPoint y: 425, endPoint x: 663, endPoint y: 443, distance: 448.6
click at [620, 438] on tbody "Update payment Cancel payment Scheduled for charge txn_3d5a1ad8fa1 Income Tax. …" at bounding box center [653, 499] width 1590 height 708
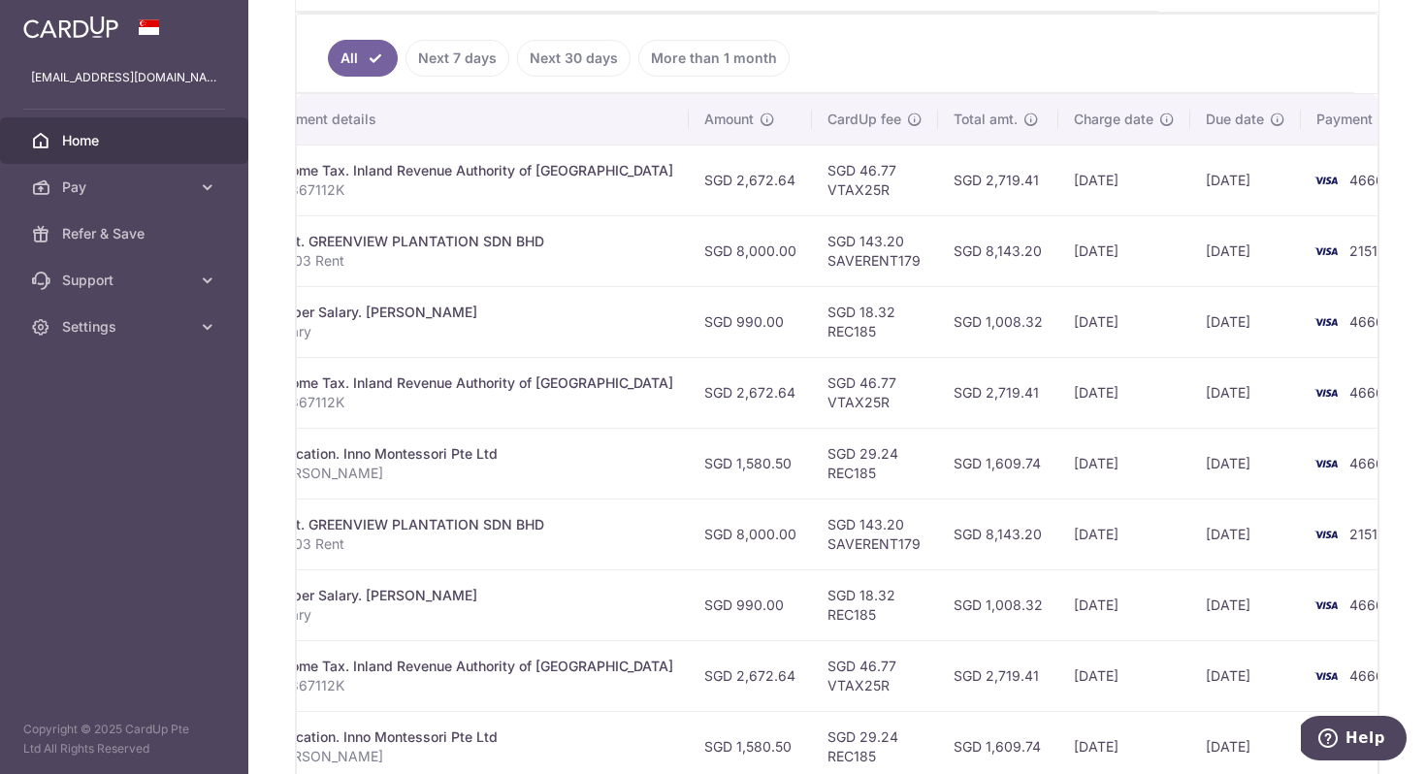
click at [858, 439] on td "SGD 29.24 REC185" at bounding box center [875, 463] width 126 height 71
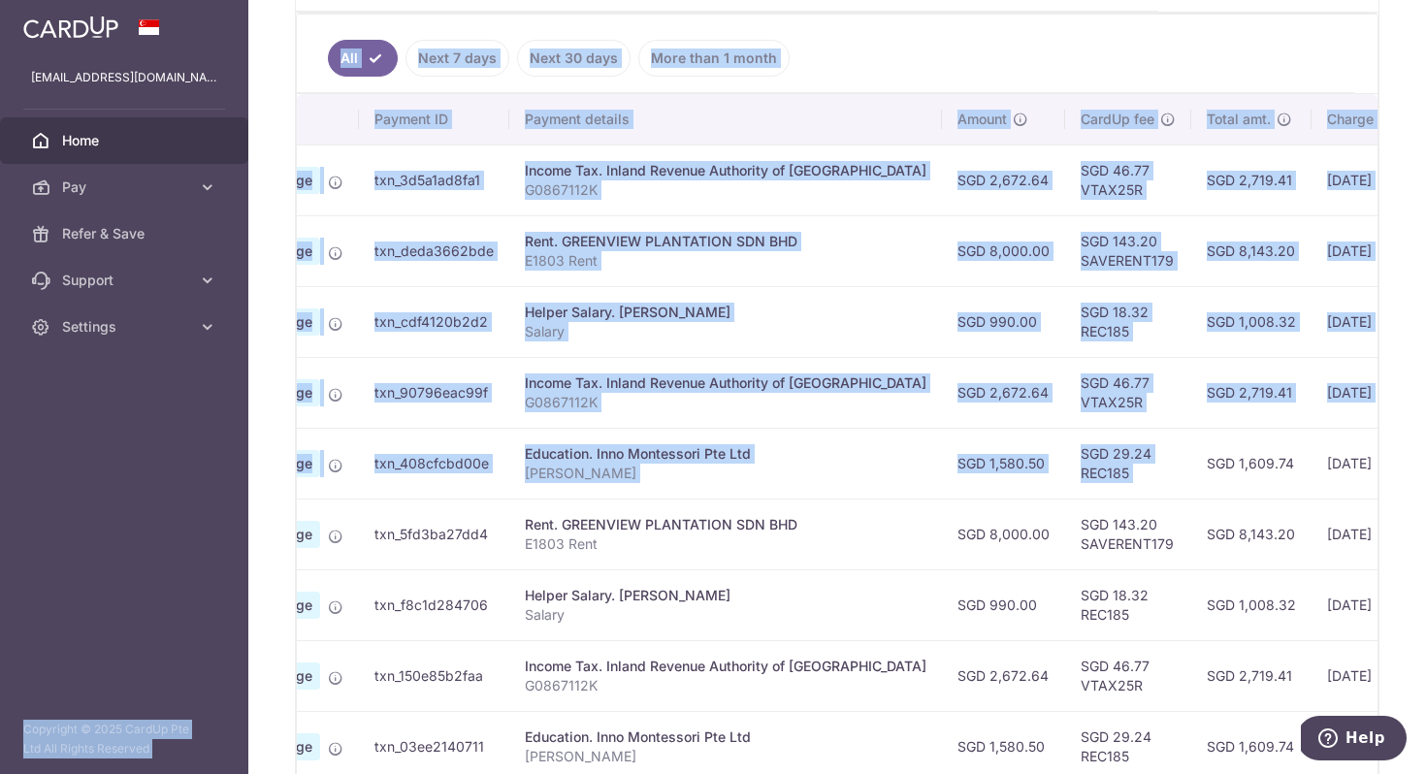
scroll to position [0, 0]
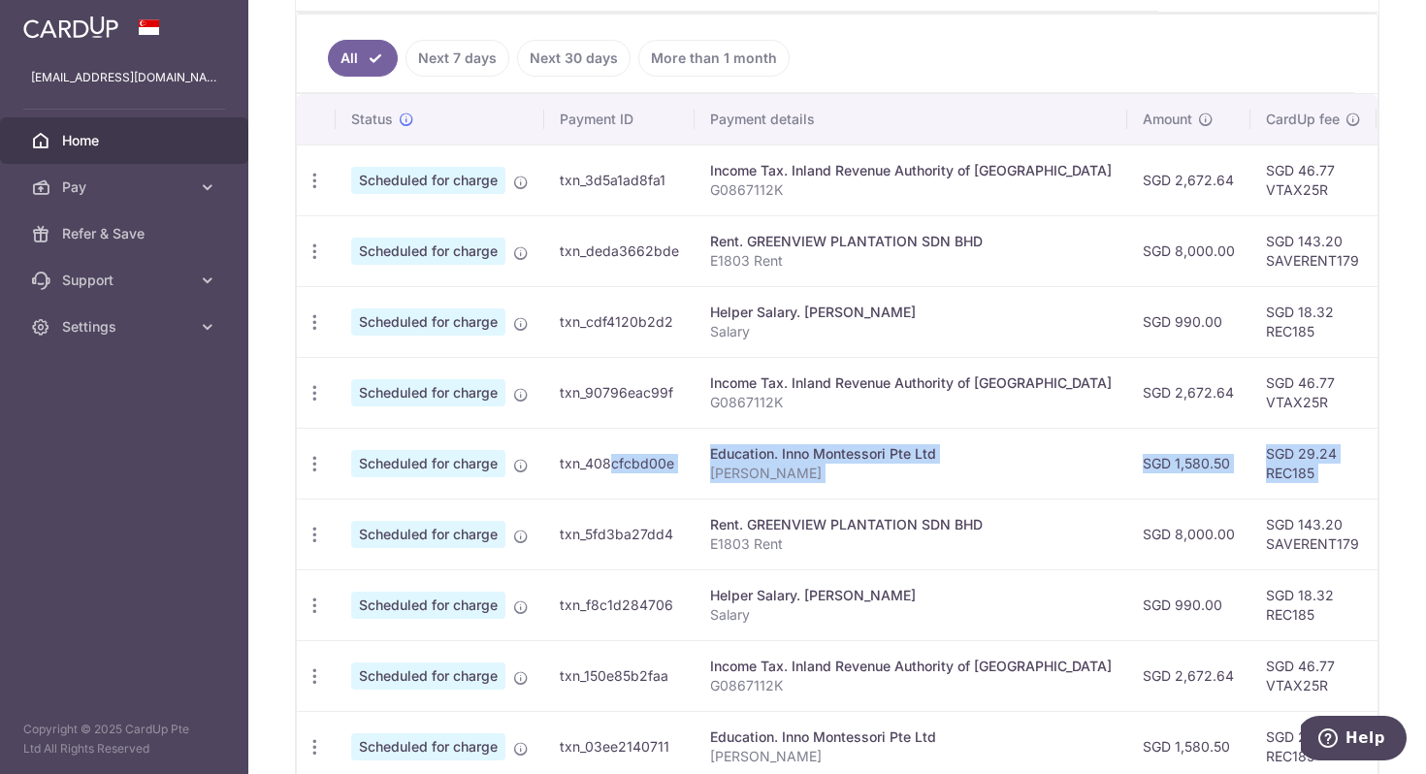
drag, startPoint x: 906, startPoint y: 431, endPoint x: 596, endPoint y: 450, distance: 311.1
click at [596, 450] on tr "Update payment Cancel payment Upload doc Scheduled for charge txn_408cfcbd00e E…" at bounding box center [1092, 463] width 1590 height 71
click at [626, 452] on td "txn_408cfcbd00e" at bounding box center [619, 463] width 150 height 71
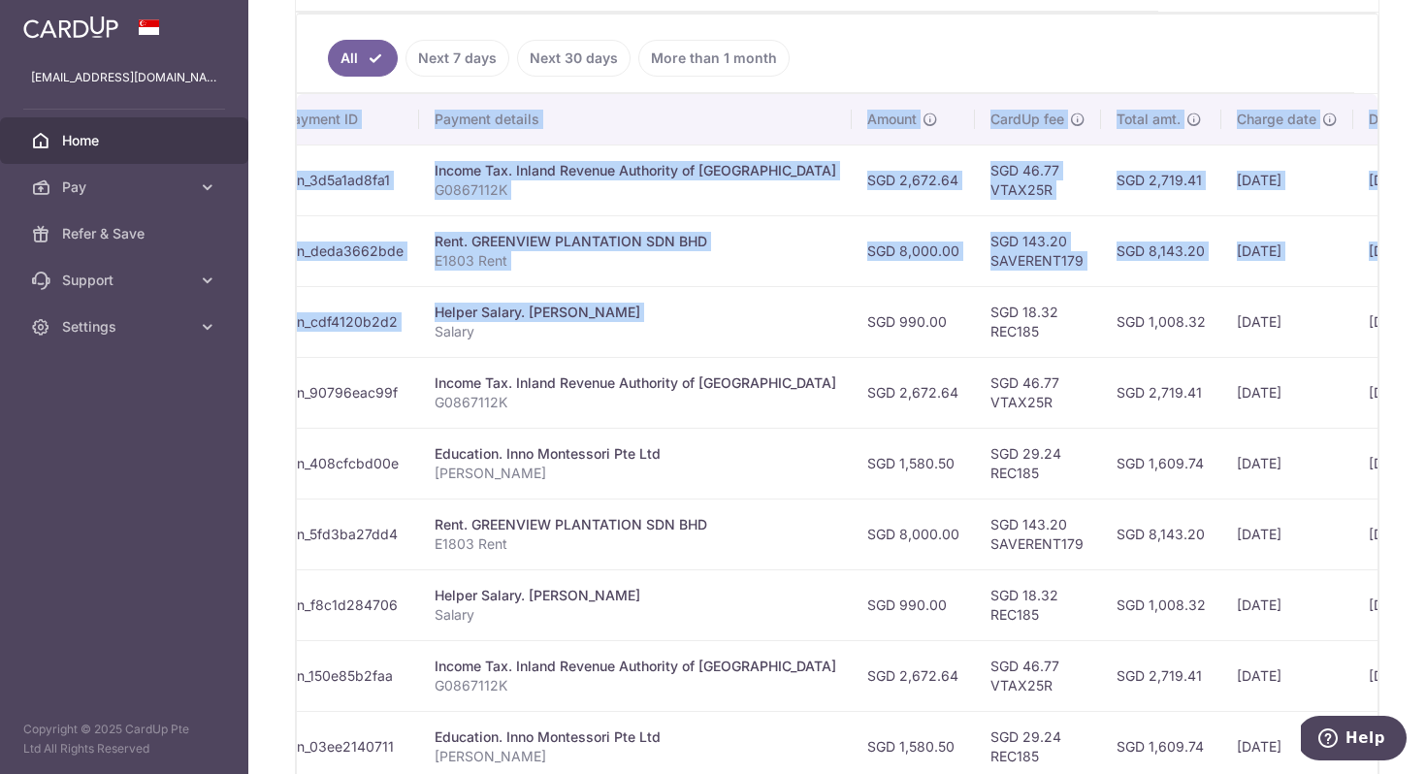
scroll to position [0, 439]
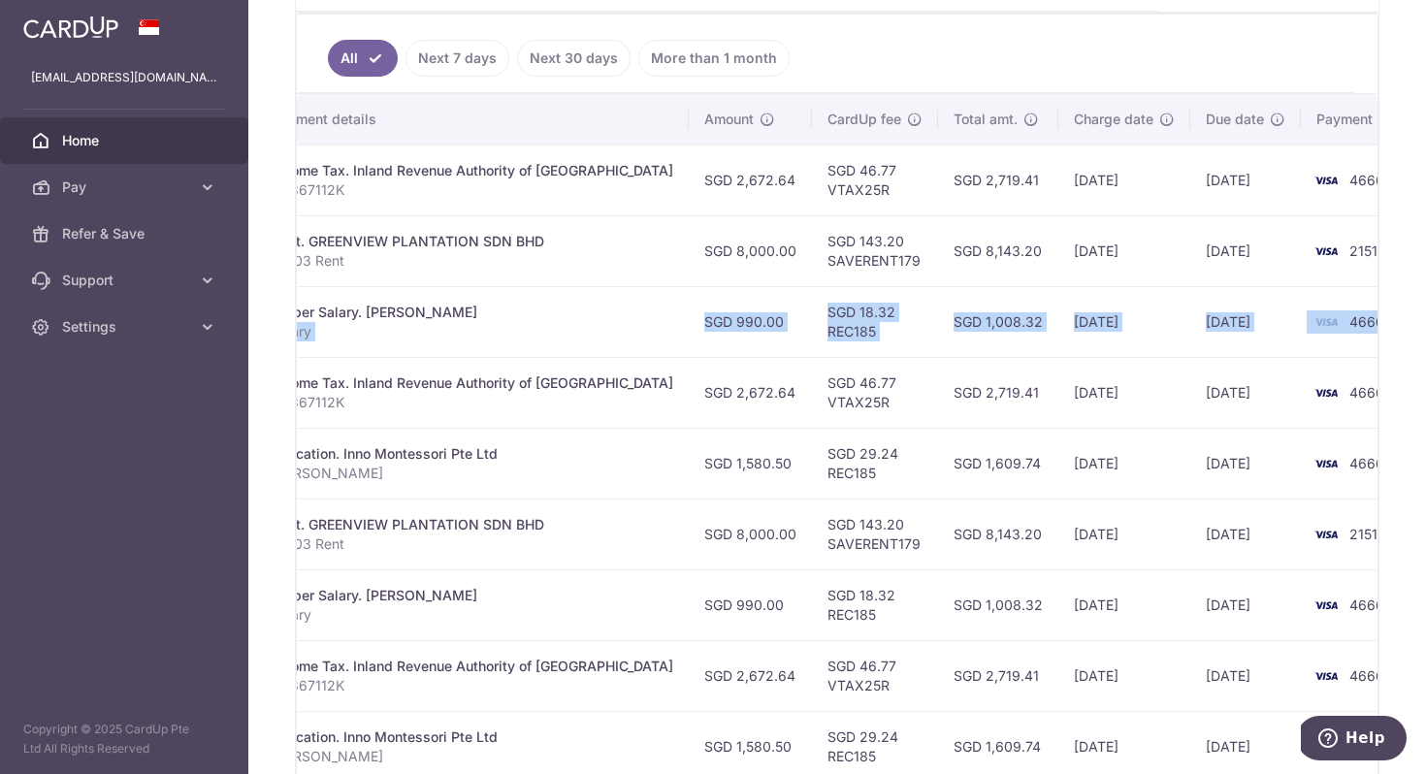
drag, startPoint x: 780, startPoint y: 341, endPoint x: 1237, endPoint y: 343, distance: 457.0
click at [1262, 342] on tr "Update payment Cancel payment Upload doc Scheduled for charge txn_cdf4120b2d2 H…" at bounding box center [653, 321] width 1590 height 71
click at [1190, 348] on td "[DATE]" at bounding box center [1245, 321] width 111 height 71
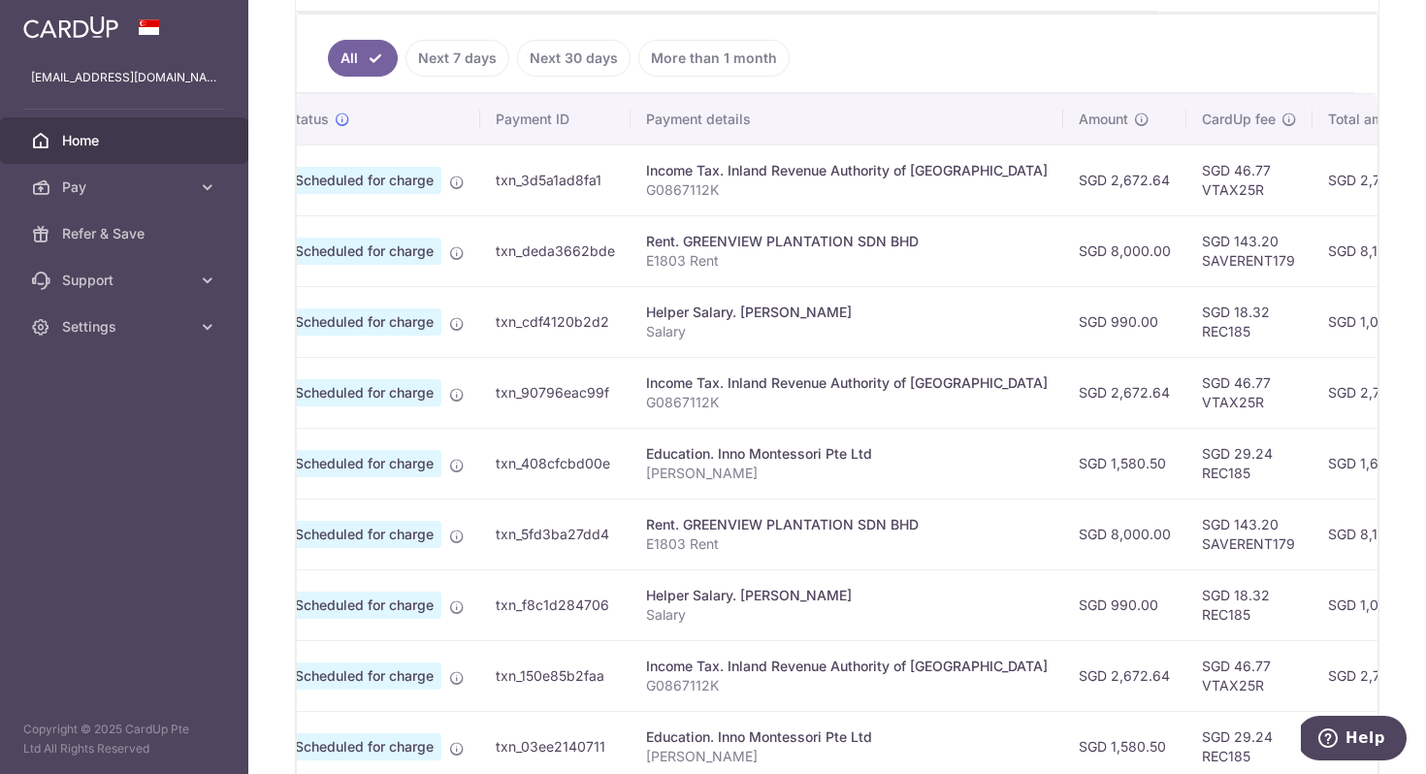
scroll to position [0, 0]
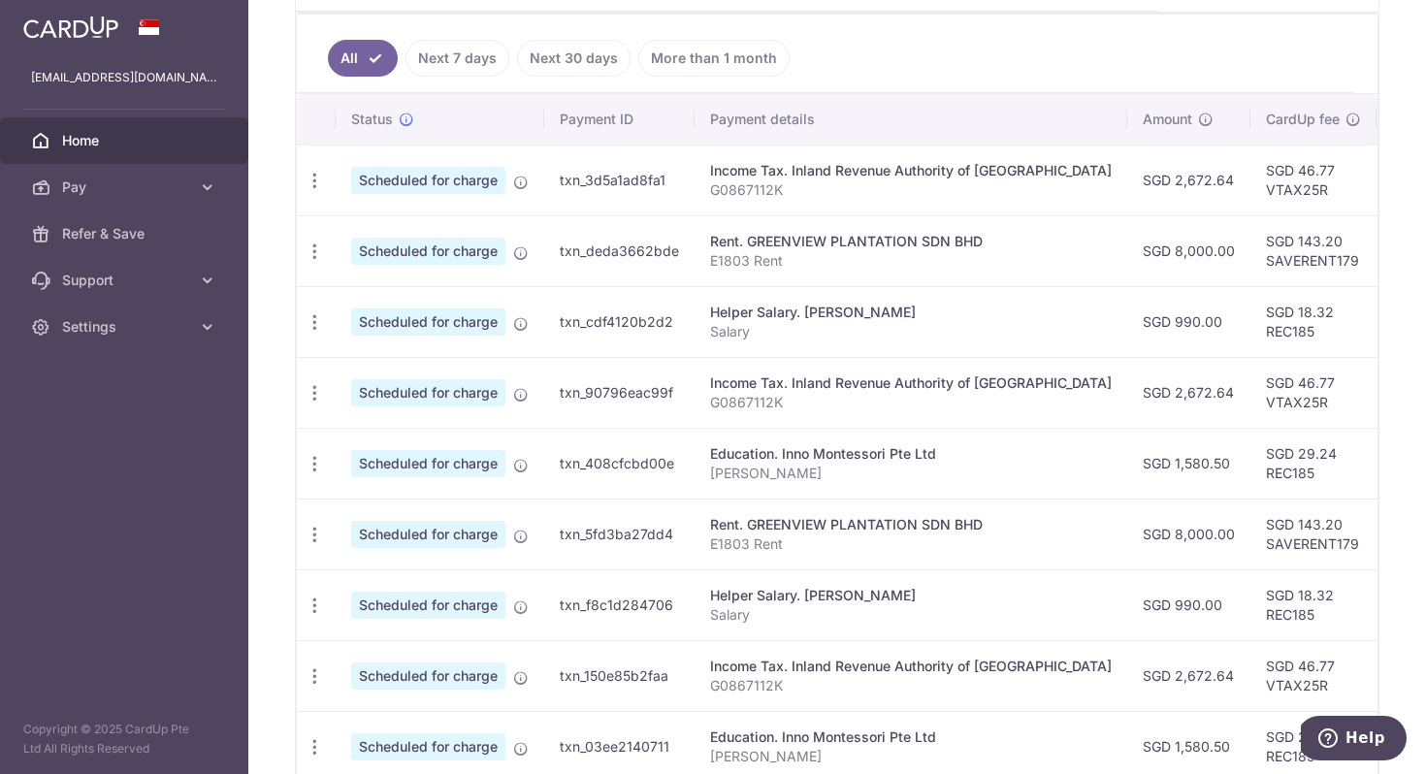
drag, startPoint x: 1153, startPoint y: 346, endPoint x: 846, endPoint y: 370, distance: 307.5
click at [846, 370] on tbody "Update payment Cancel payment Scheduled for charge txn_3d5a1ad8fa1 Income Tax. …" at bounding box center [1092, 499] width 1590 height 708
click at [846, 370] on td "Income Tax. Inland Revenue Authority of Singapore G0867112K" at bounding box center [911, 392] width 433 height 71
click at [315, 183] on icon "button" at bounding box center [315, 181] width 20 height 20
click at [868, 229] on td "Rent. GREENVIEW PLANTATION SDN BHD E1803 Rent" at bounding box center [911, 250] width 433 height 71
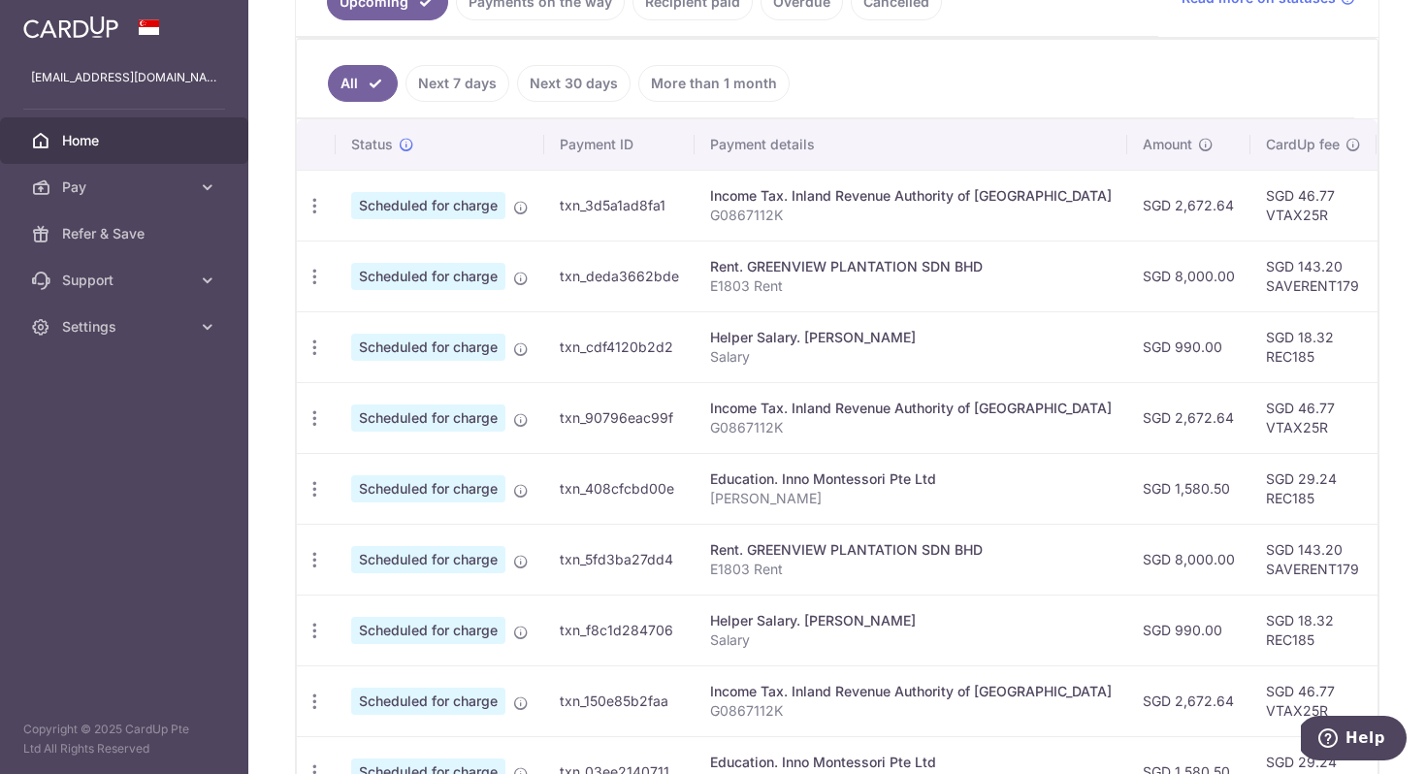
scroll to position [455, 0]
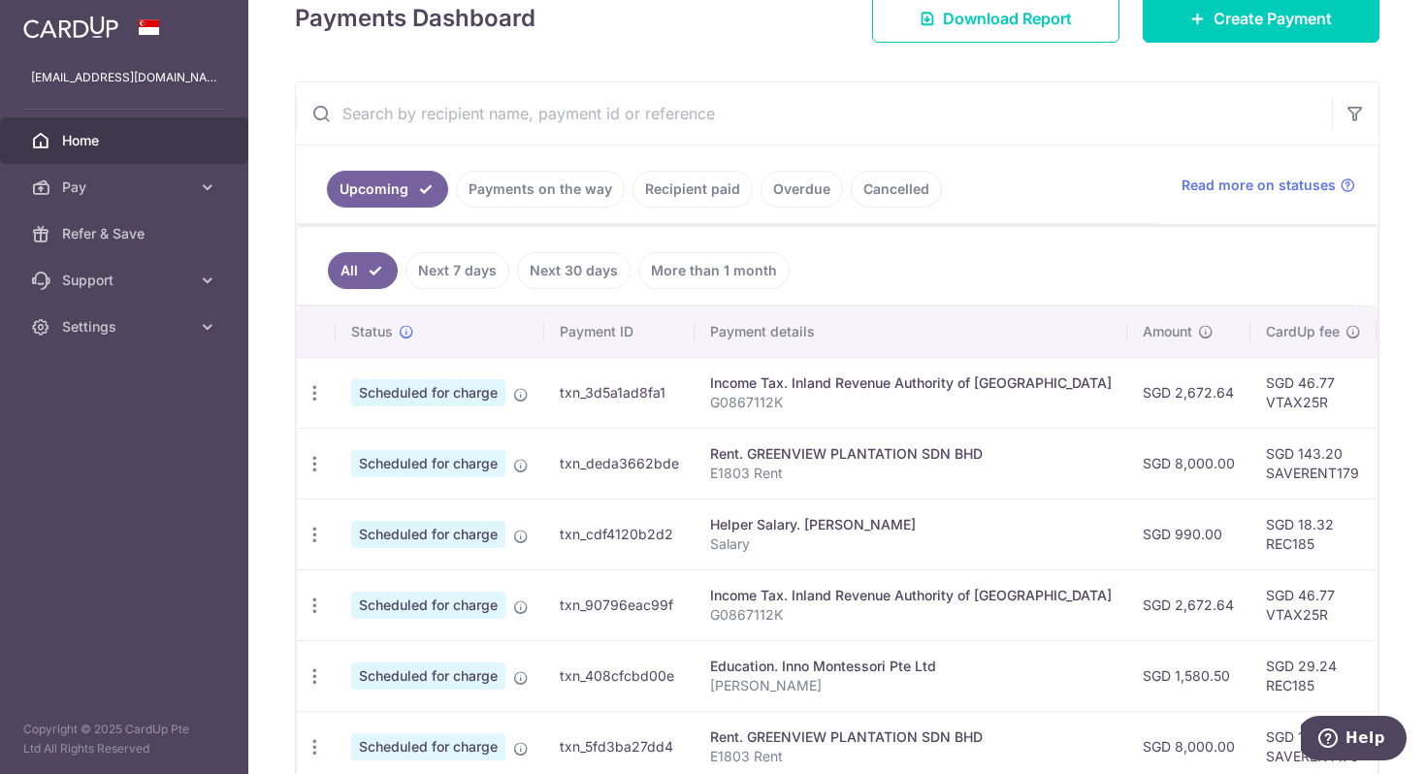
click at [602, 206] on link "Payments on the way" at bounding box center [540, 189] width 169 height 37
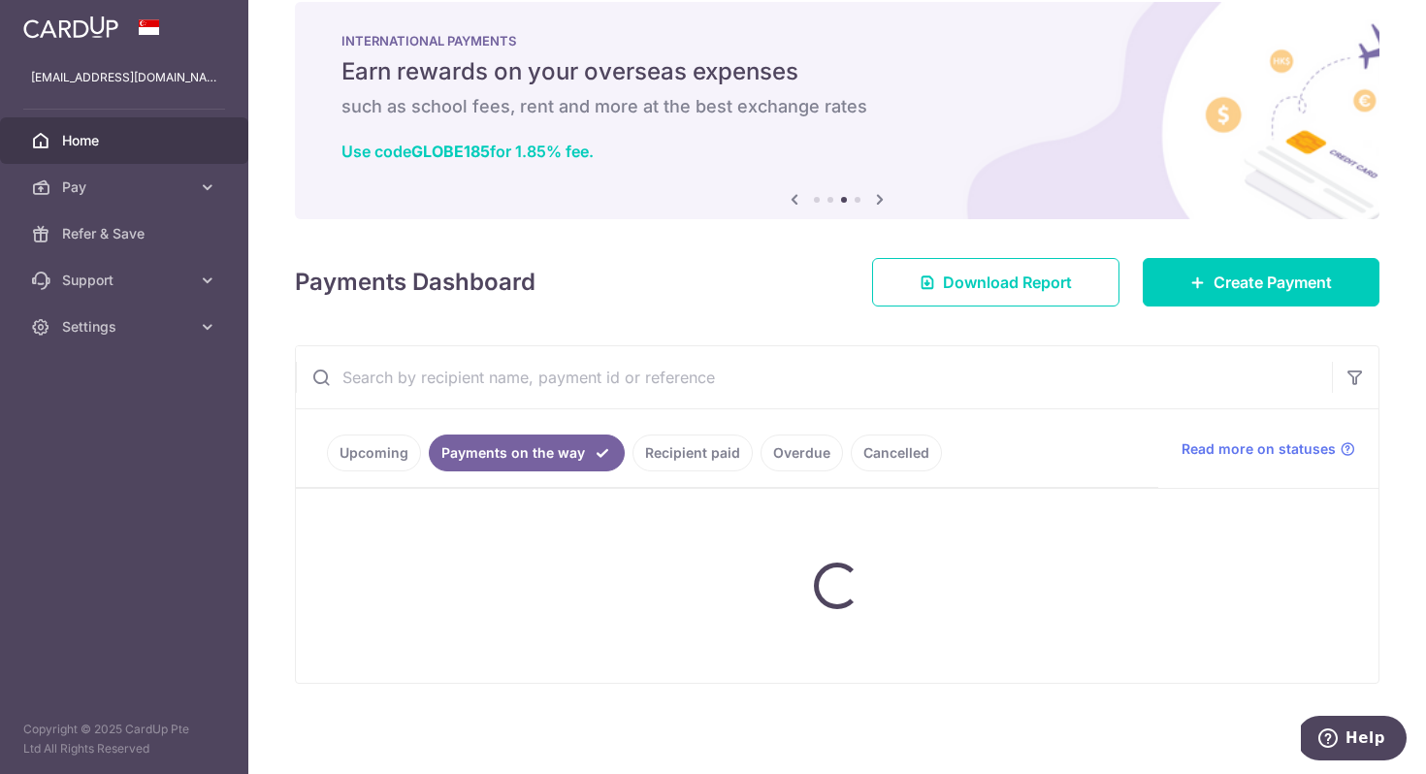
scroll to position [0, 0]
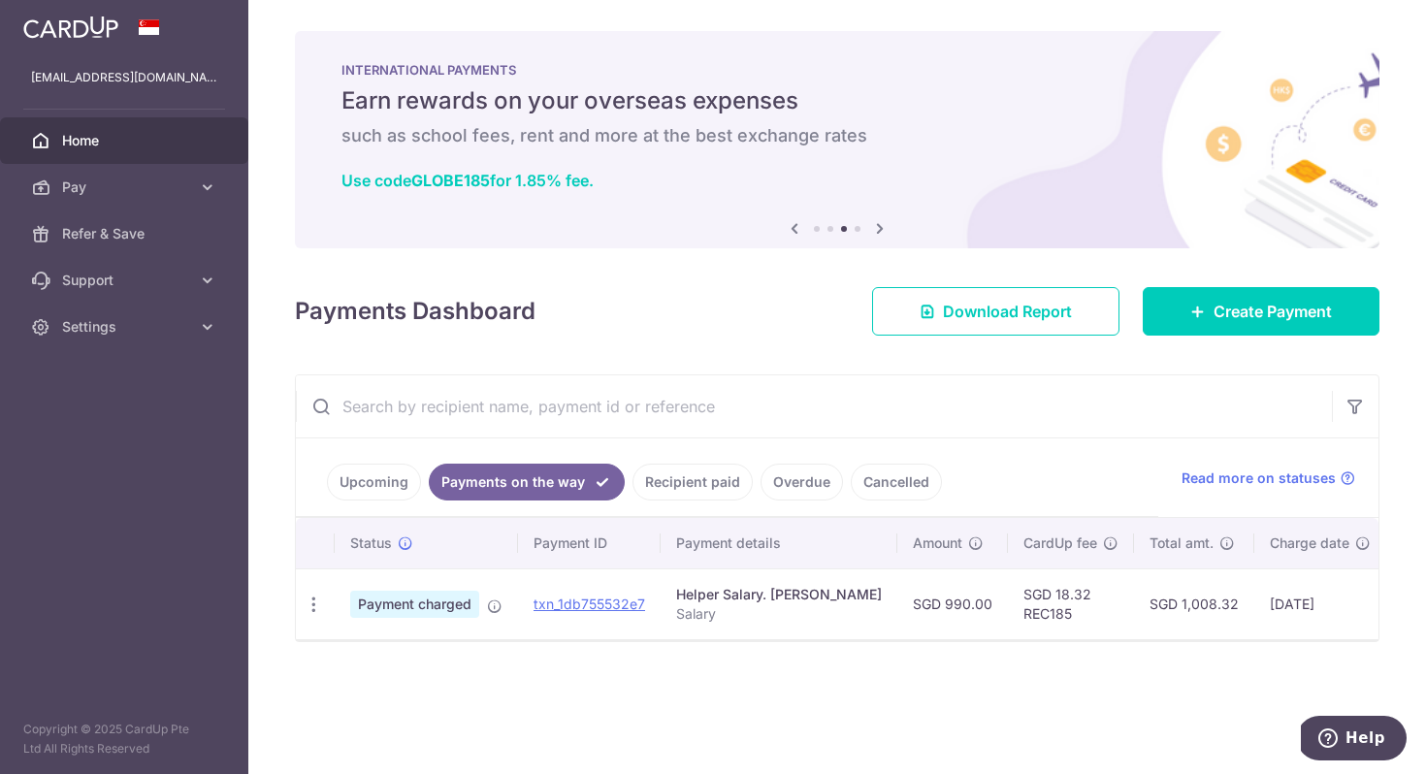
click at [384, 485] on link "Upcoming" at bounding box center [374, 482] width 94 height 37
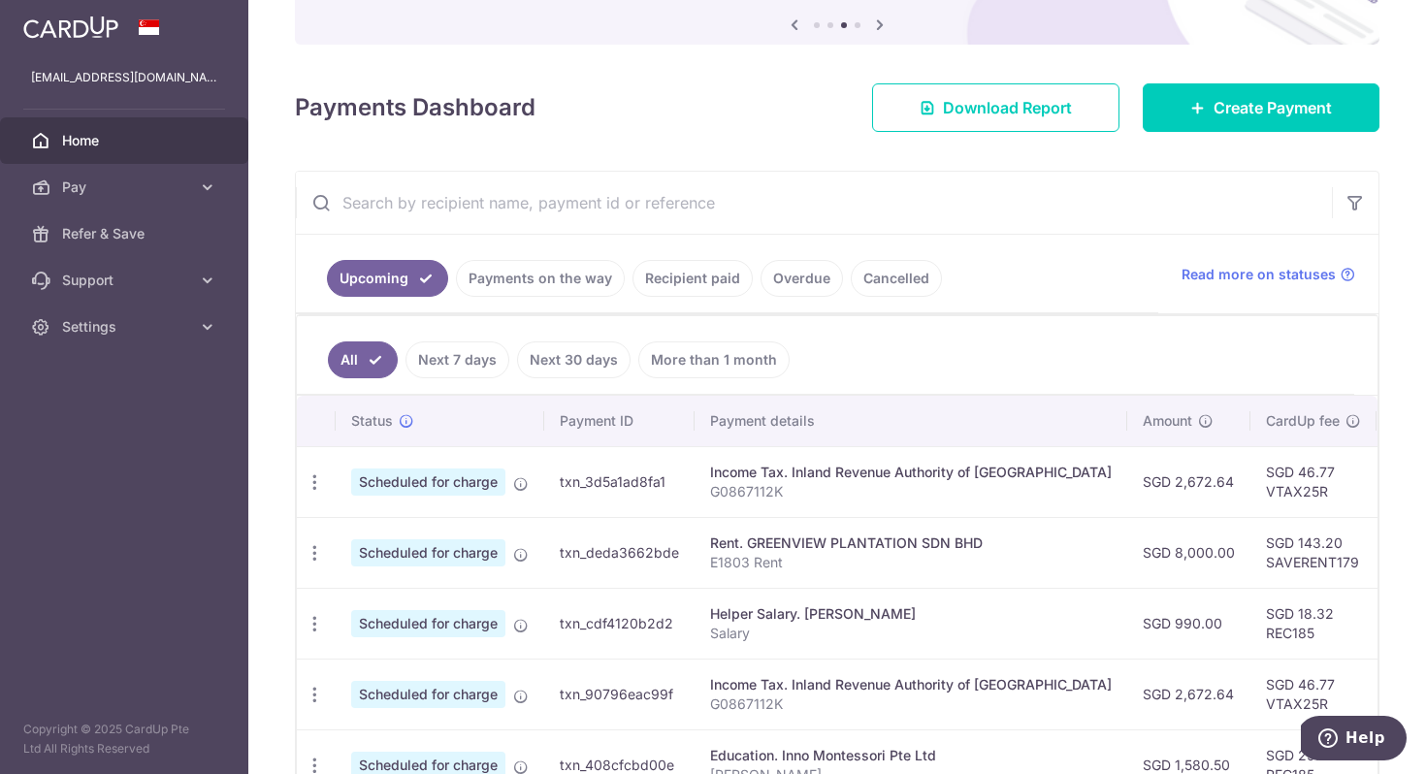
scroll to position [304, 0]
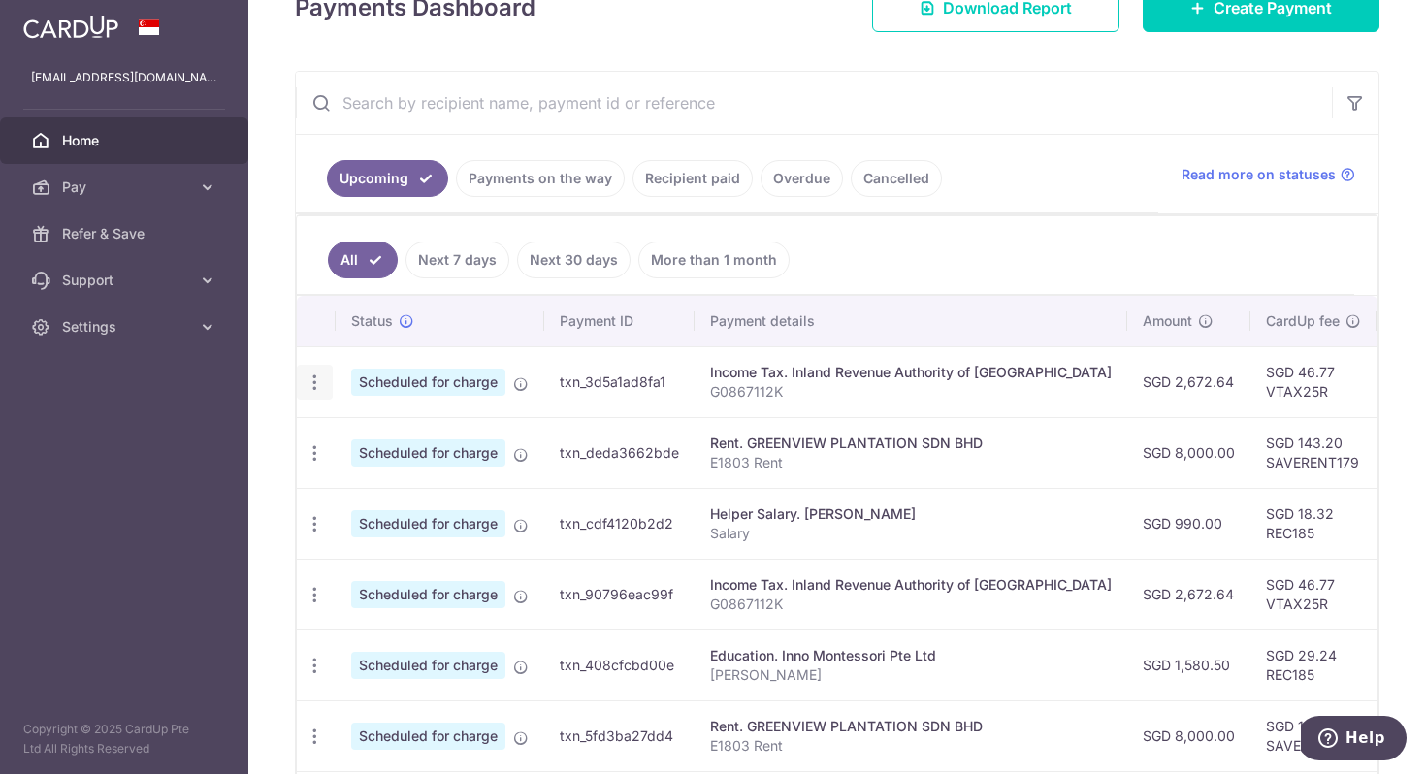
click at [313, 377] on icon "button" at bounding box center [315, 383] width 20 height 20
click at [397, 429] on span "Update payment" at bounding box center [418, 435] width 132 height 23
radio input "true"
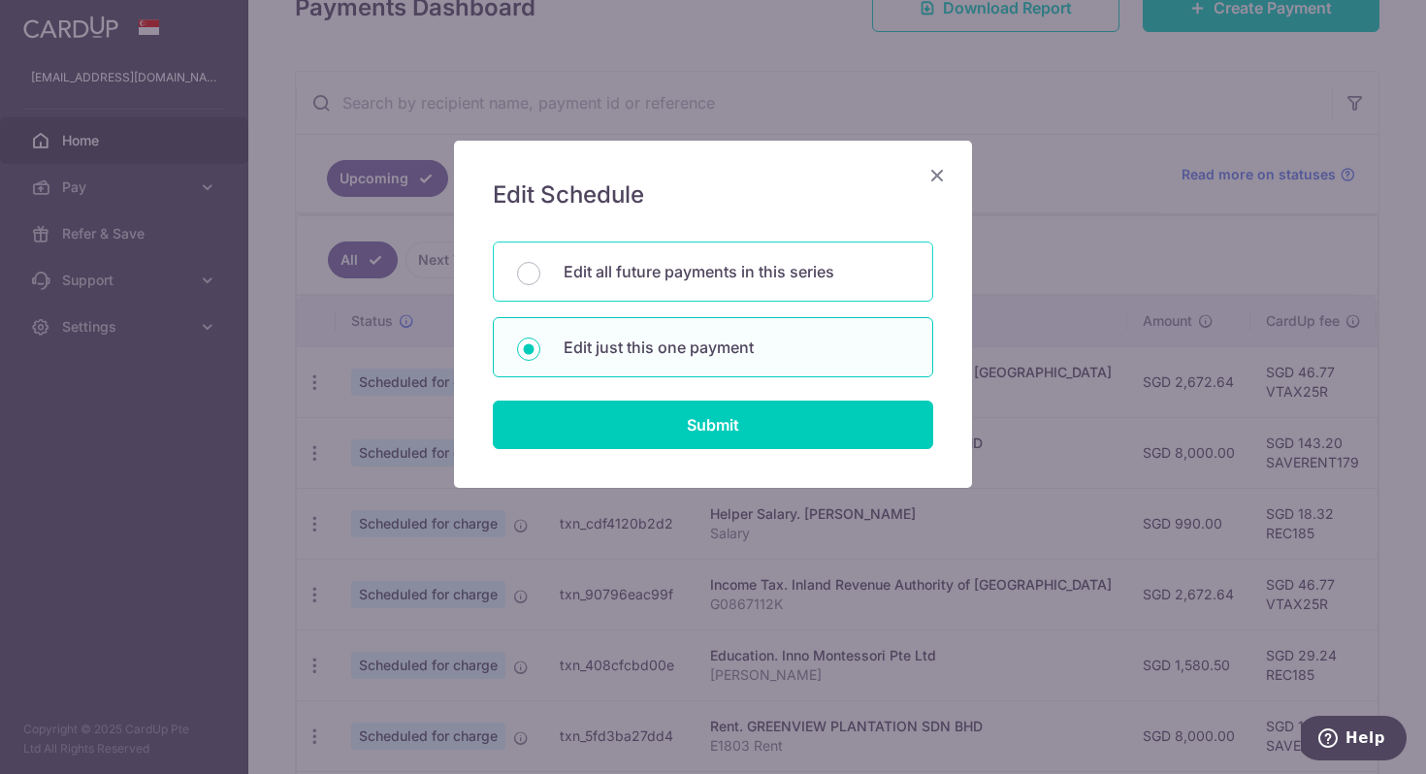
click at [710, 289] on div "Edit all future payments in this series" at bounding box center [713, 272] width 440 height 60
radio input "true"
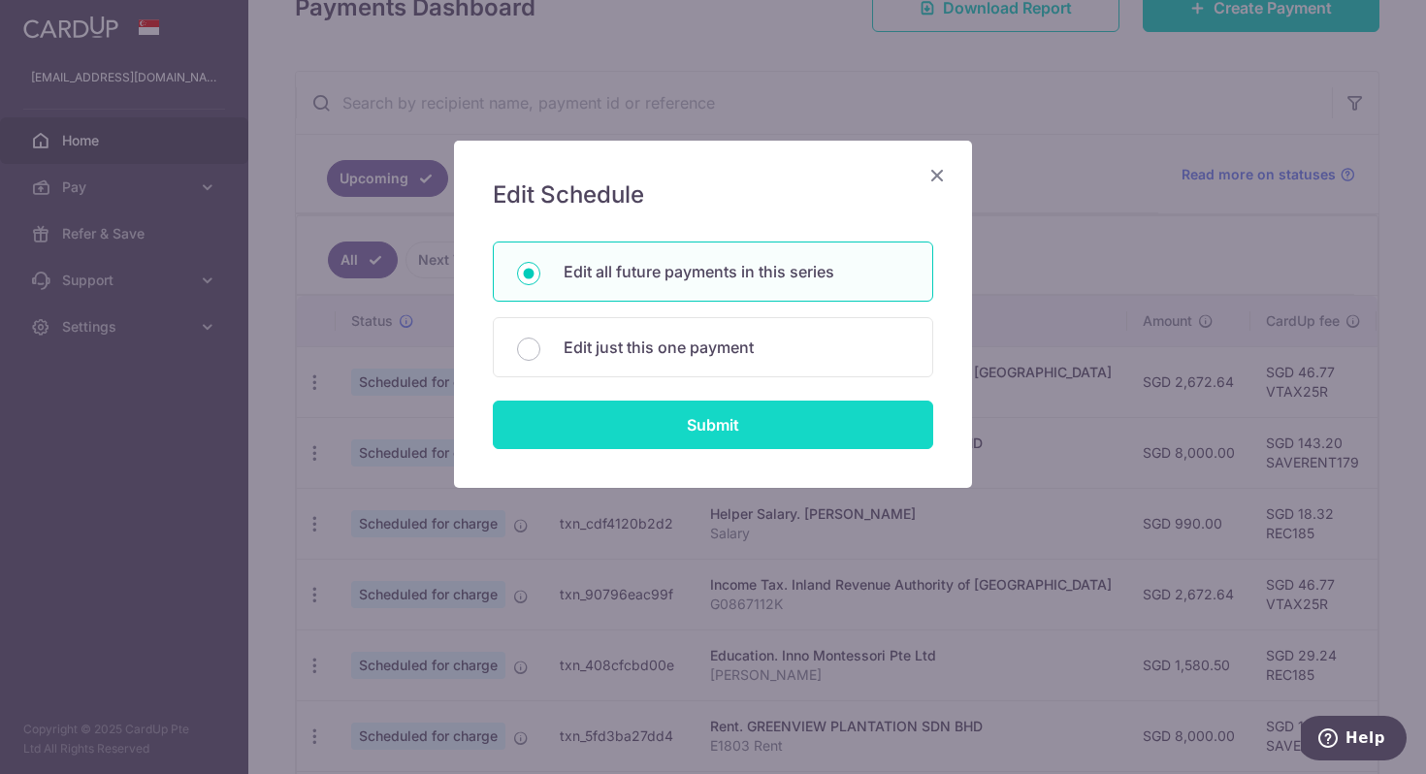
click at [719, 438] on input "Submit" at bounding box center [713, 425] width 440 height 49
radio input "true"
type input "2,672.64"
type input "G0867112K"
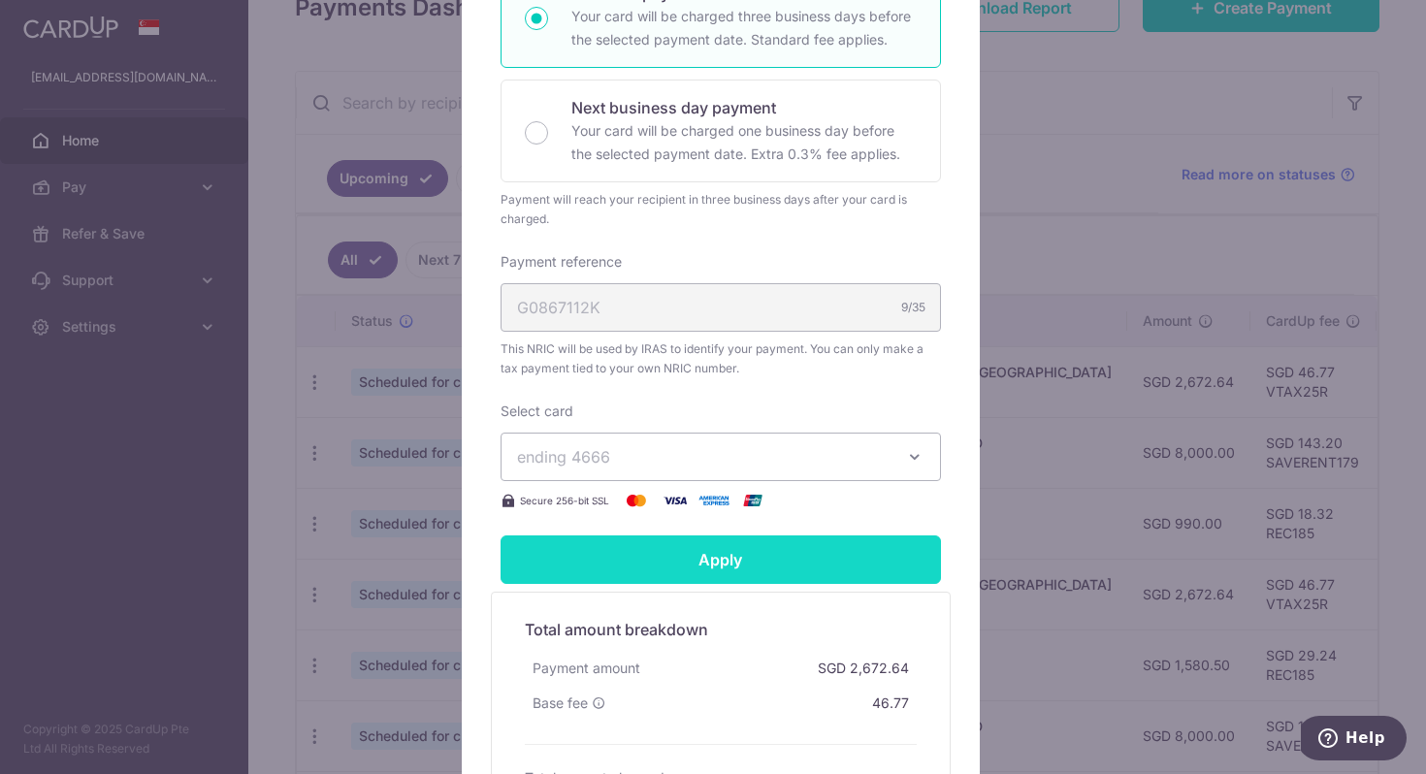
scroll to position [561, 0]
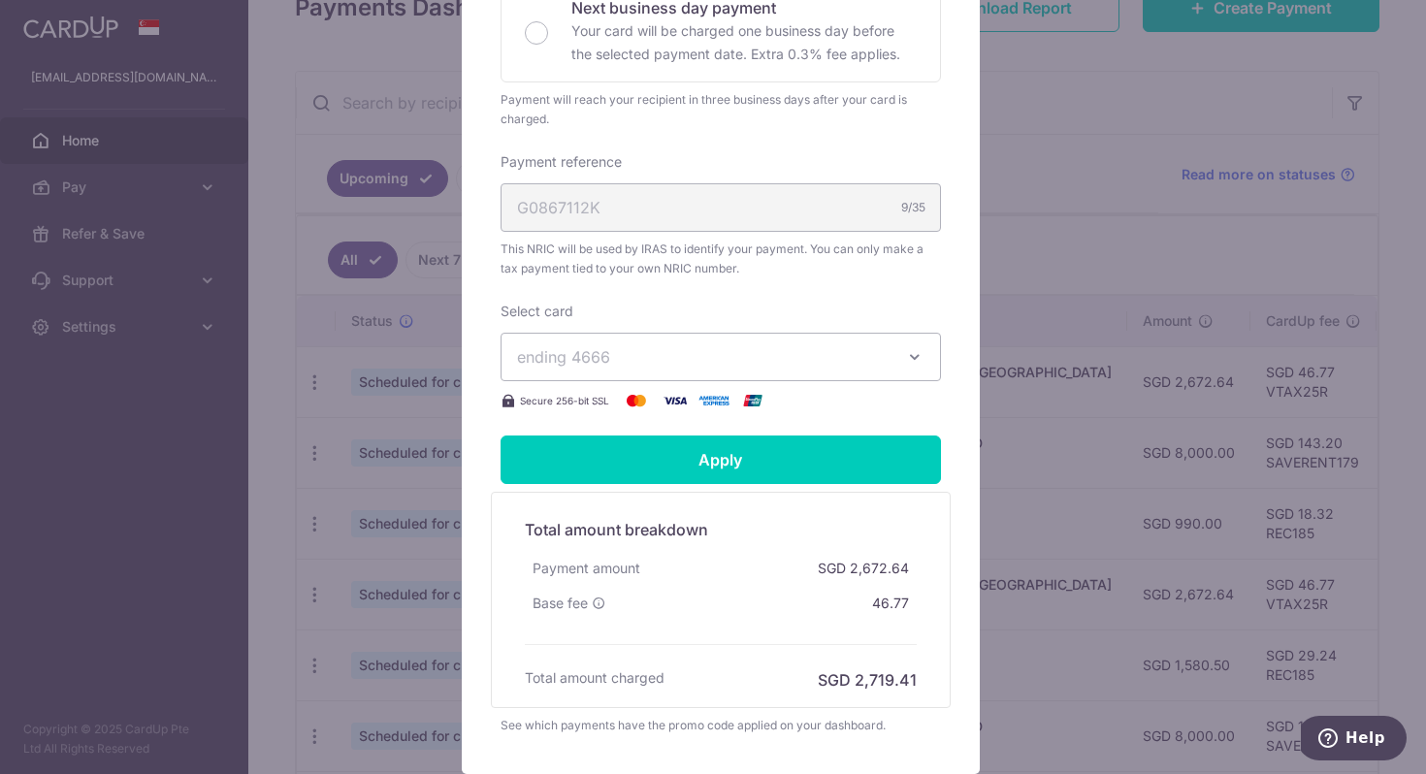
click at [760, 373] on button "ending 4666" at bounding box center [721, 357] width 440 height 49
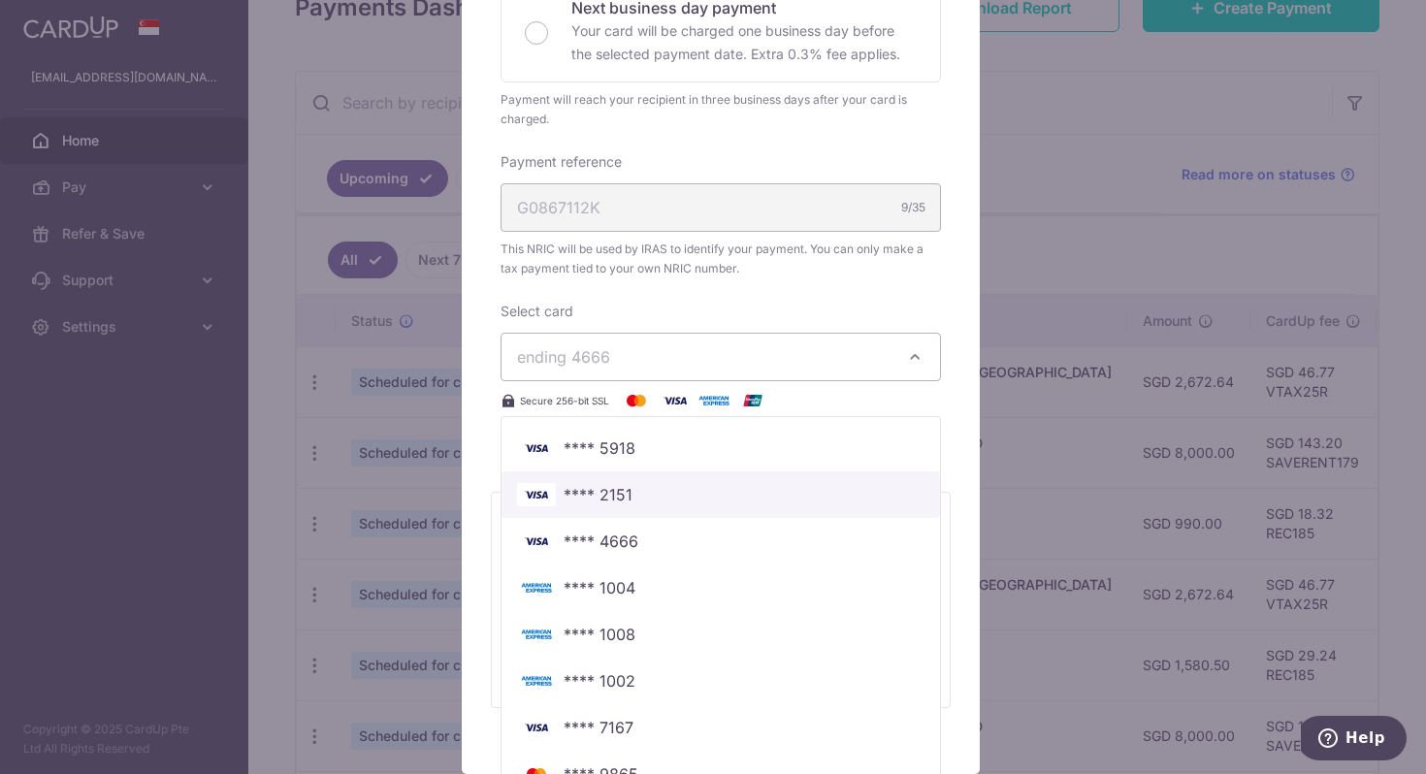
click at [650, 492] on span "**** 2151" at bounding box center [720, 494] width 407 height 23
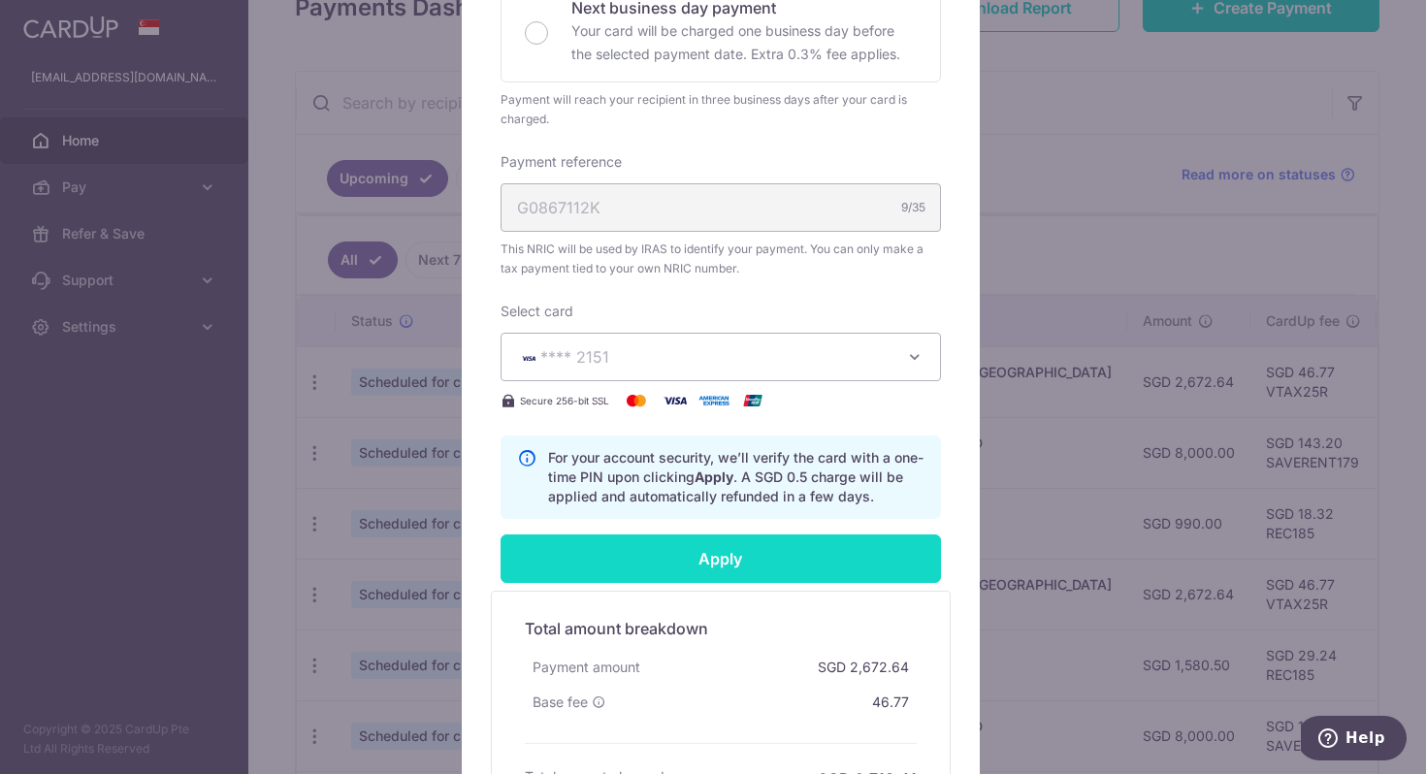
click at [727, 560] on input "Apply" at bounding box center [721, 559] width 440 height 49
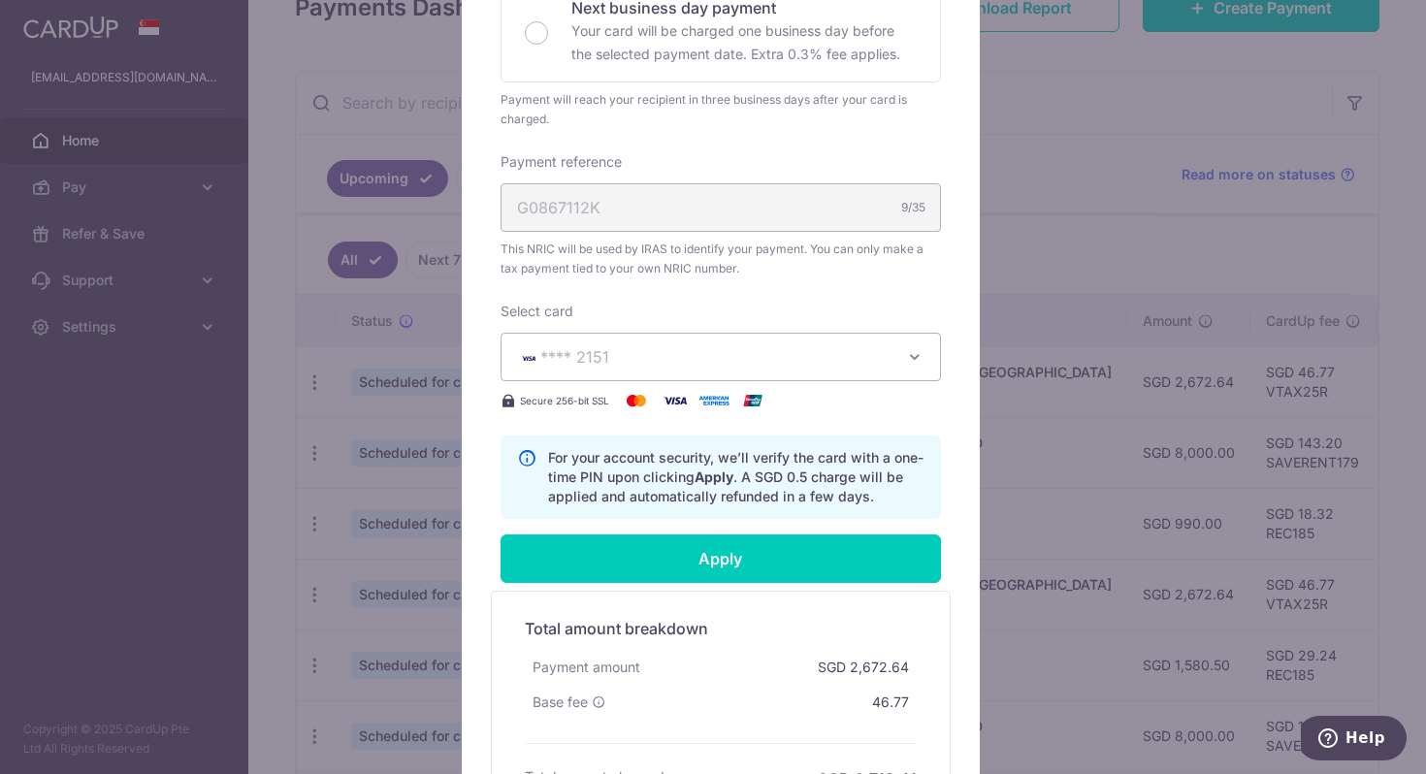
type input "Successfully Applied"
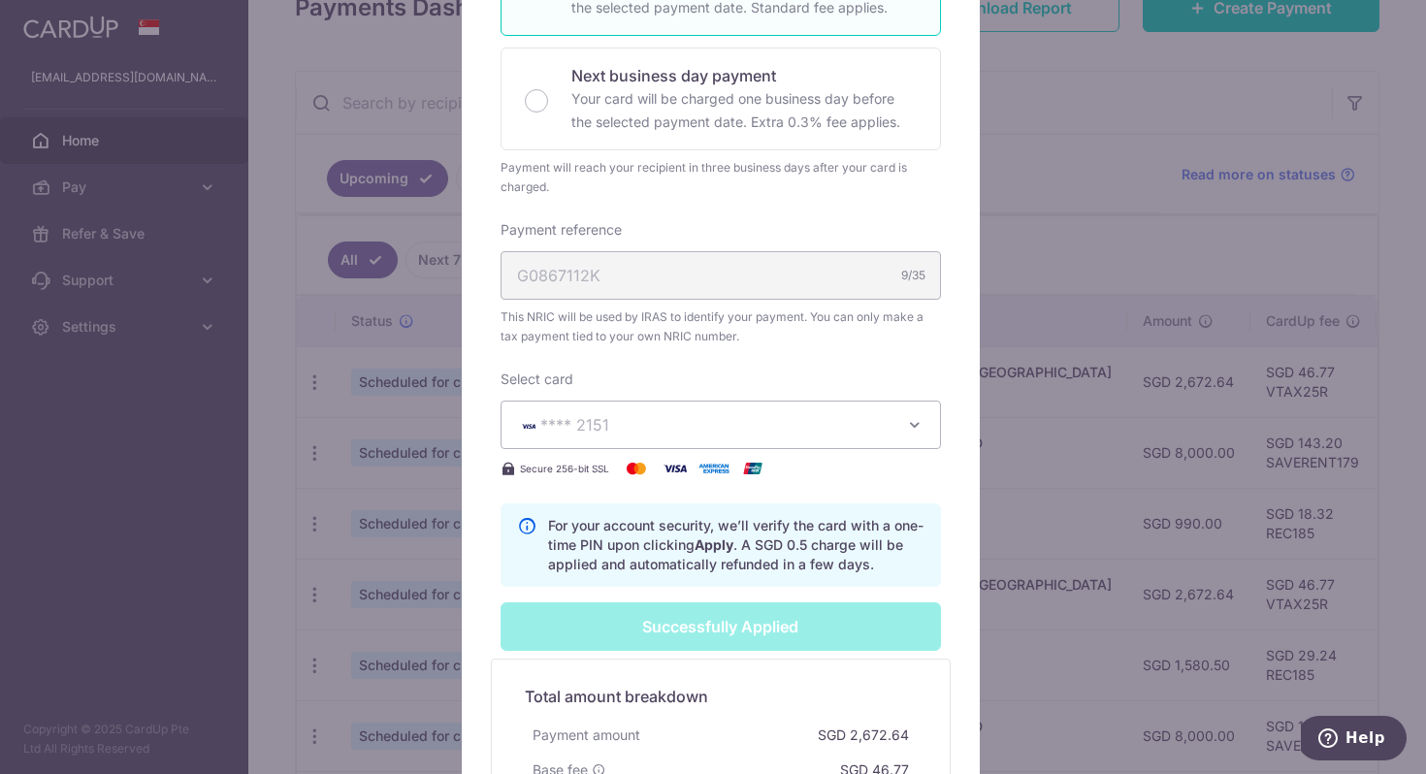
scroll to position [629, 0]
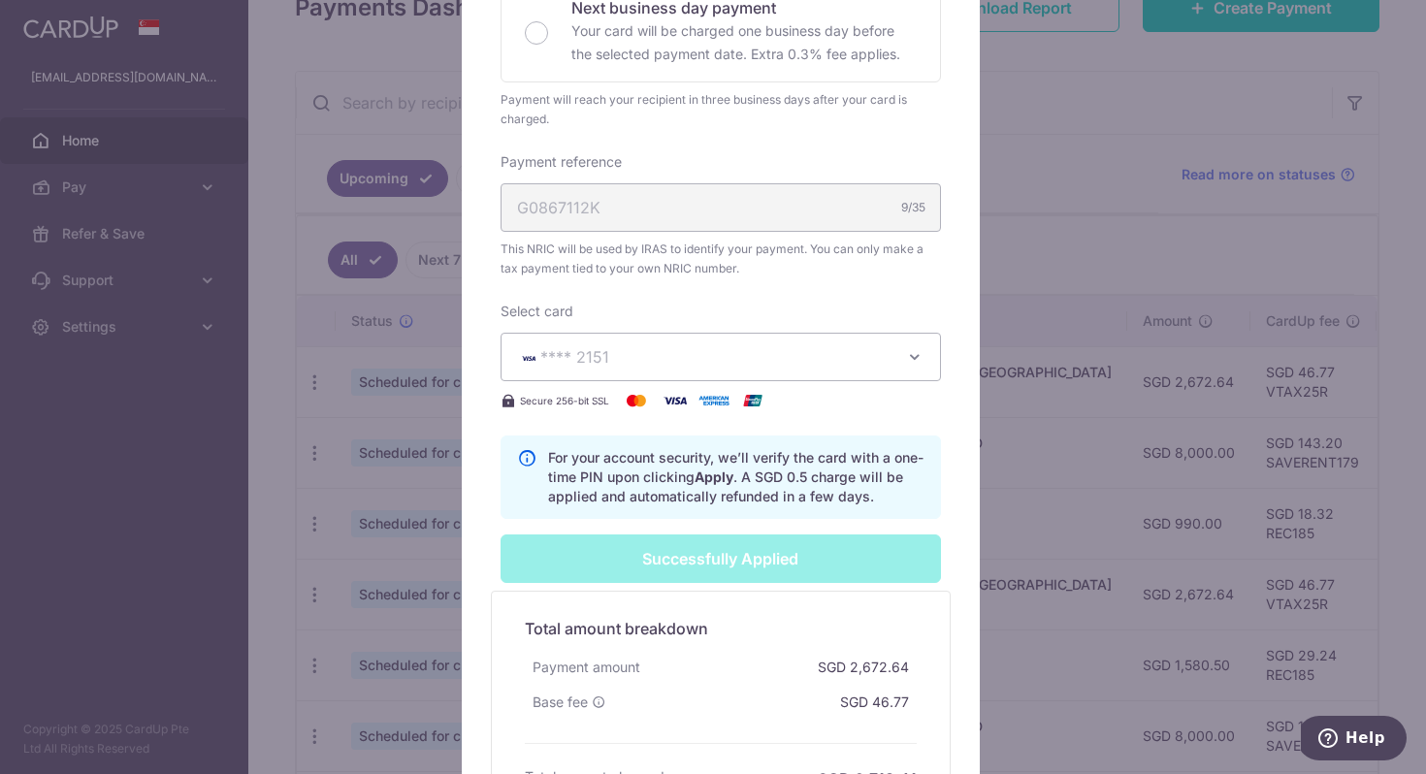
click at [957, 402] on div "Edit payment By clicking apply, you will make changes to all 5 payments to Inla…" at bounding box center [721, 192] width 518 height 1361
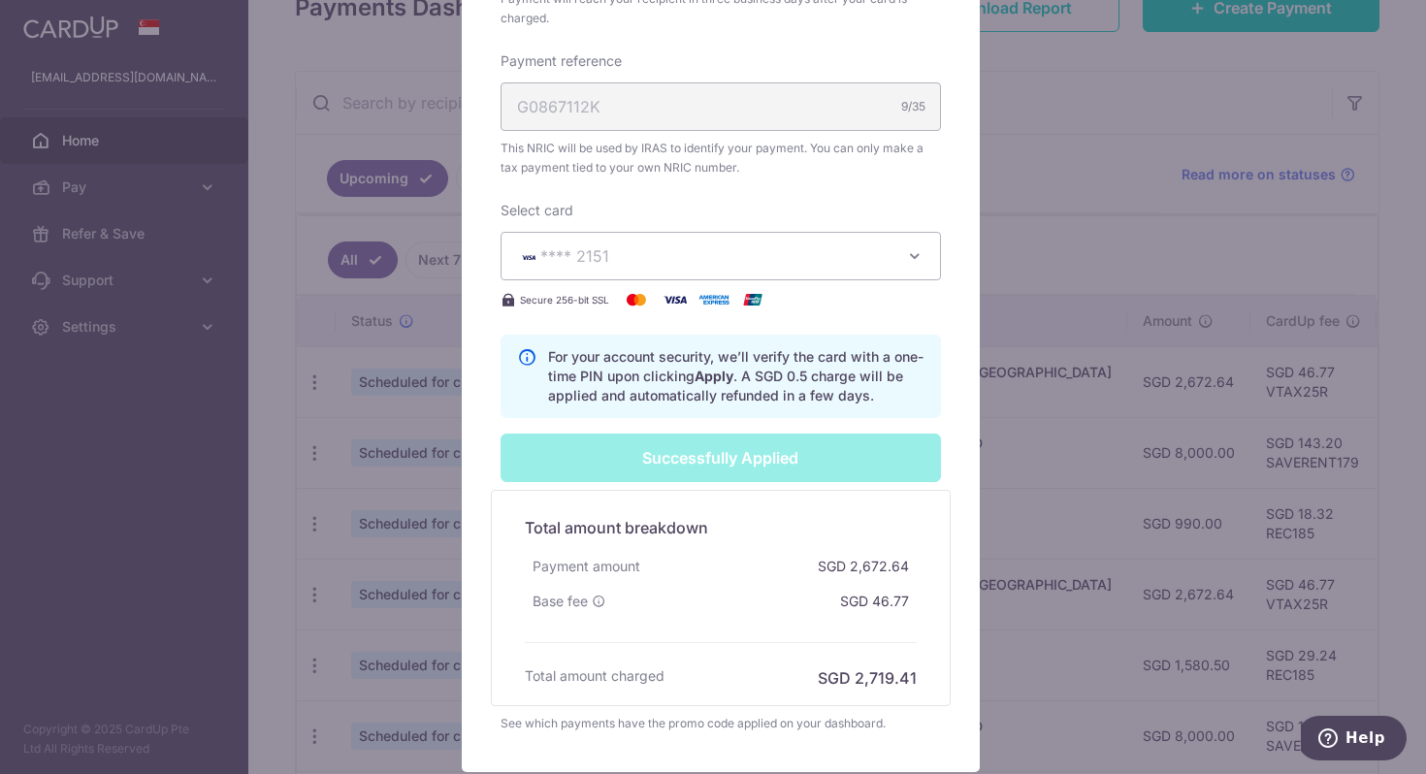
scroll to position [868, 0]
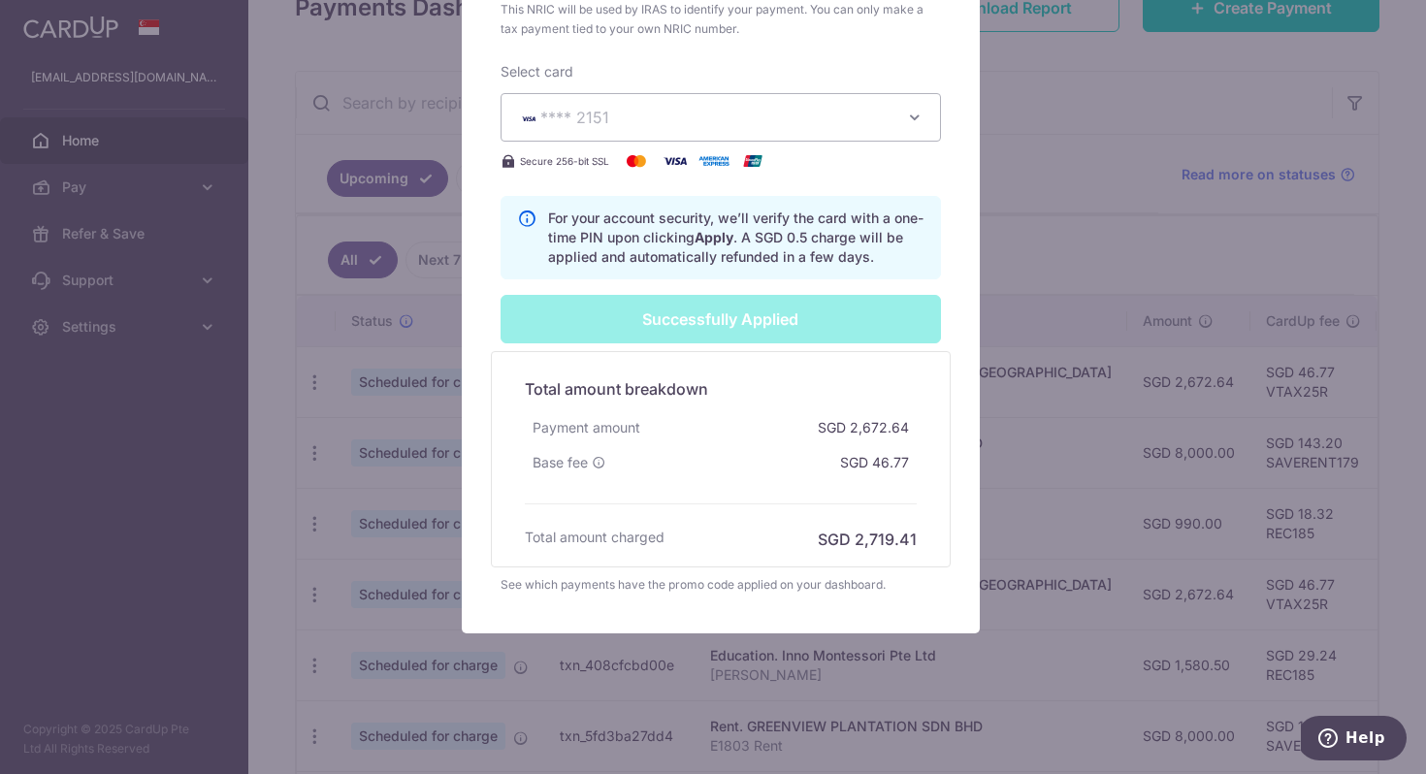
click at [927, 463] on div "Total amount breakdown Payment amount SGD 2,672.64 Base fee SGD 46.77 Processin…" at bounding box center [721, 459] width 460 height 216
click at [744, 322] on div "Successfully Applied" at bounding box center [721, 319] width 464 height 49
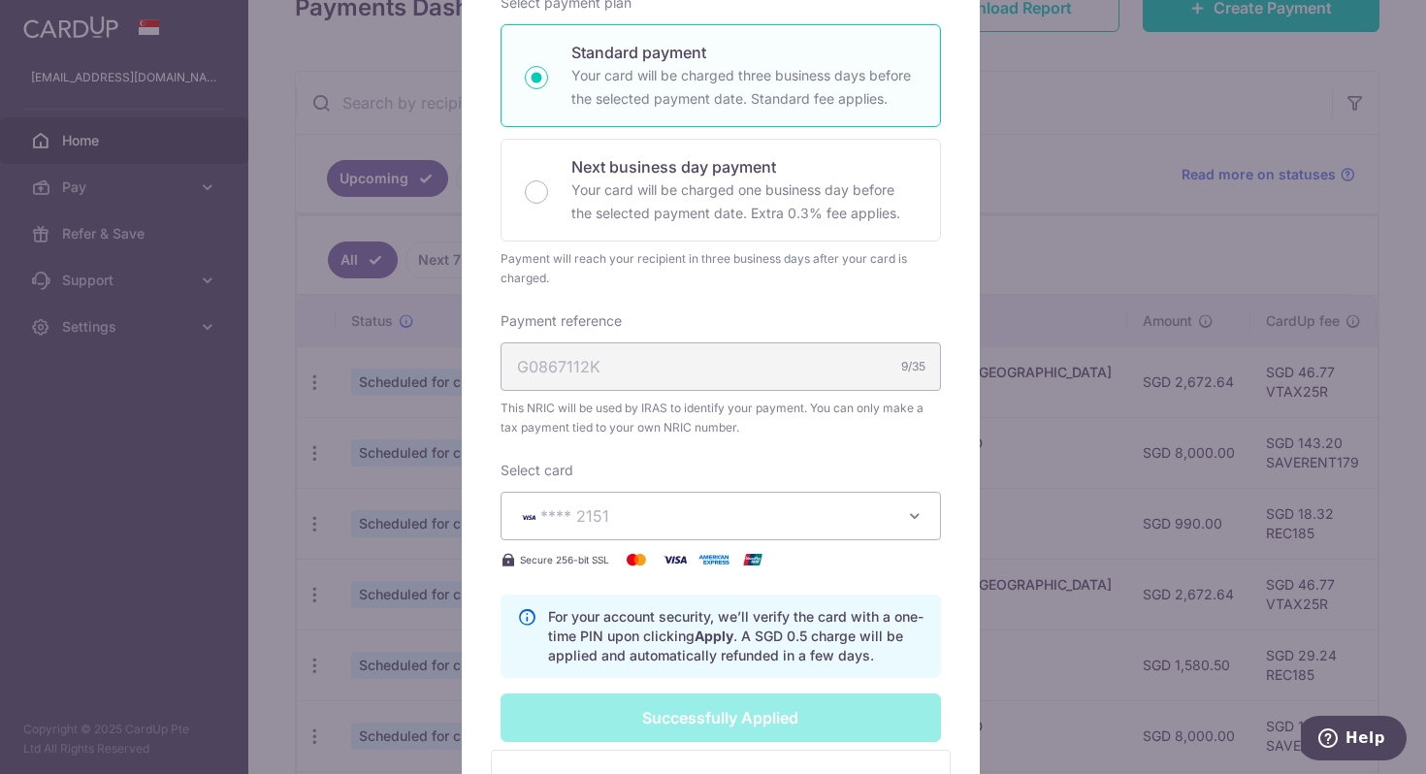
scroll to position [0, 0]
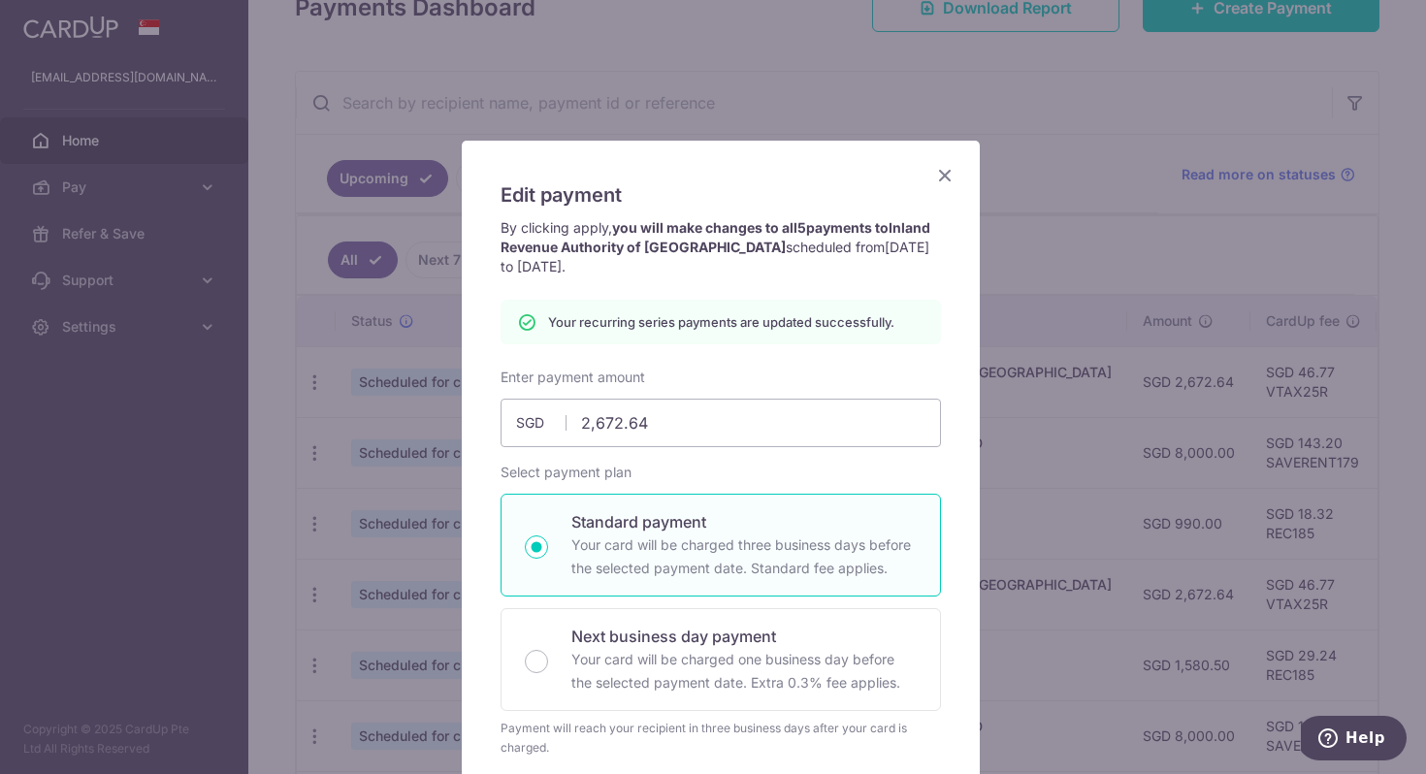
click at [934, 178] on icon "Close" at bounding box center [944, 175] width 23 height 24
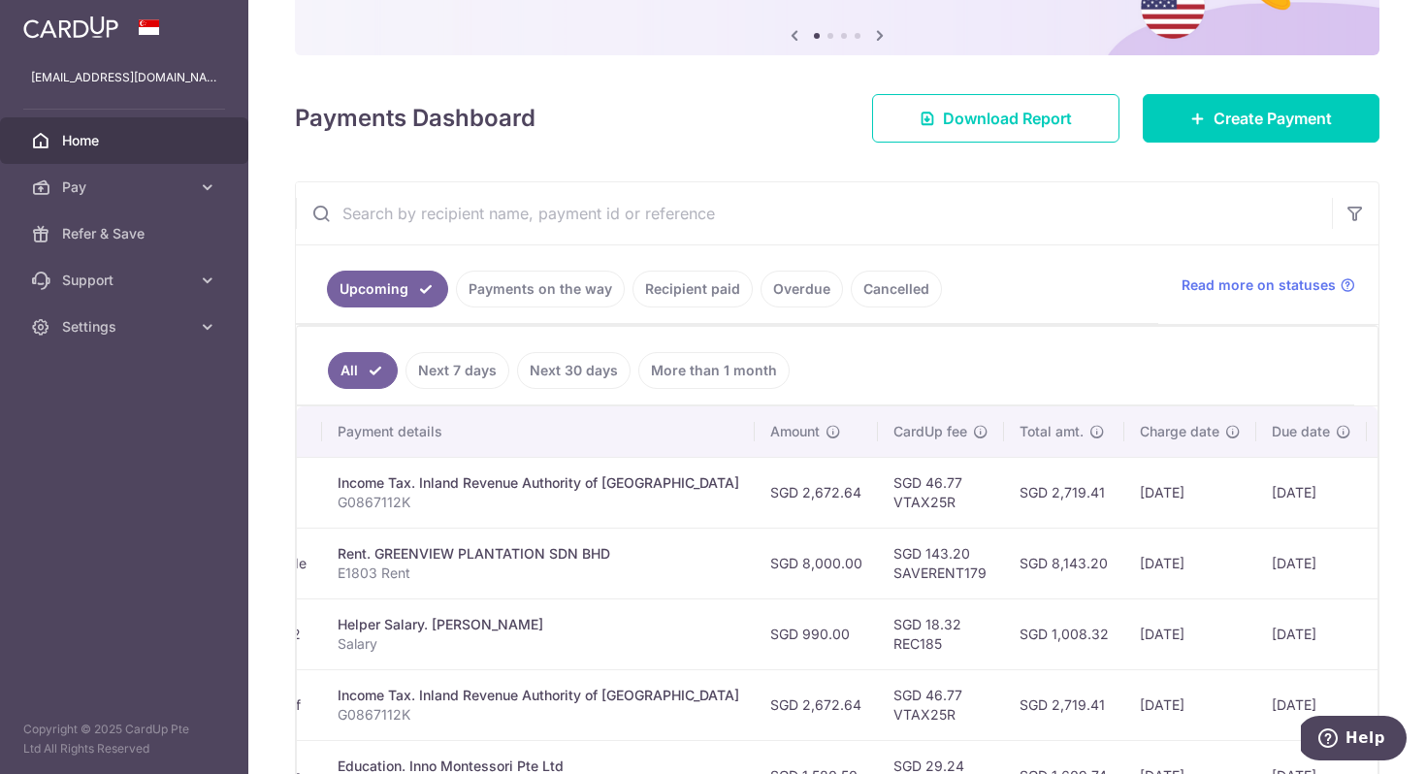
scroll to position [0, 439]
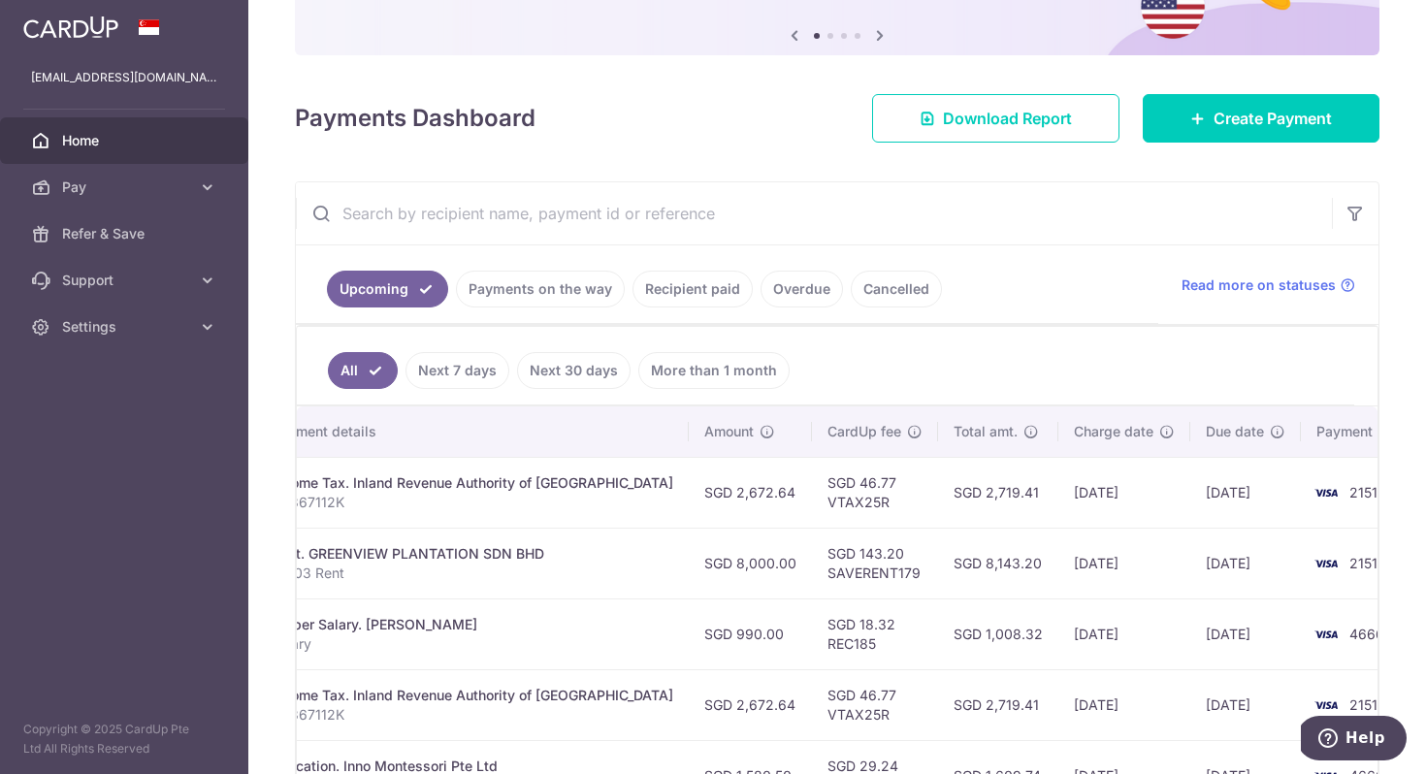
drag, startPoint x: 1156, startPoint y: 589, endPoint x: 1217, endPoint y: 588, distance: 60.2
click at [1224, 587] on tr "Update payment Cancel payment Scheduled for charge txn_deda3662bde Rent. GREENV…" at bounding box center [653, 563] width 1590 height 71
click at [1103, 595] on td "[DATE]" at bounding box center [1124, 563] width 132 height 71
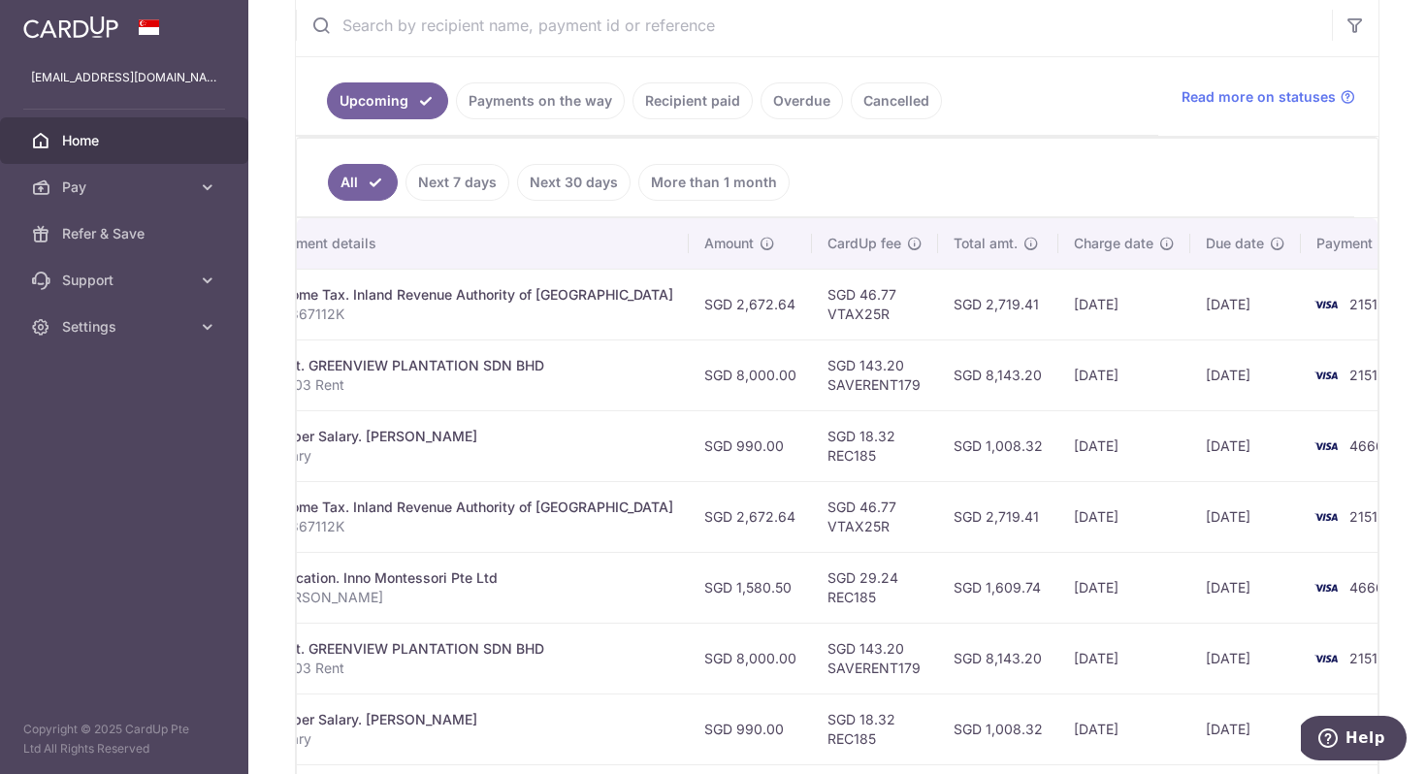
scroll to position [0, 0]
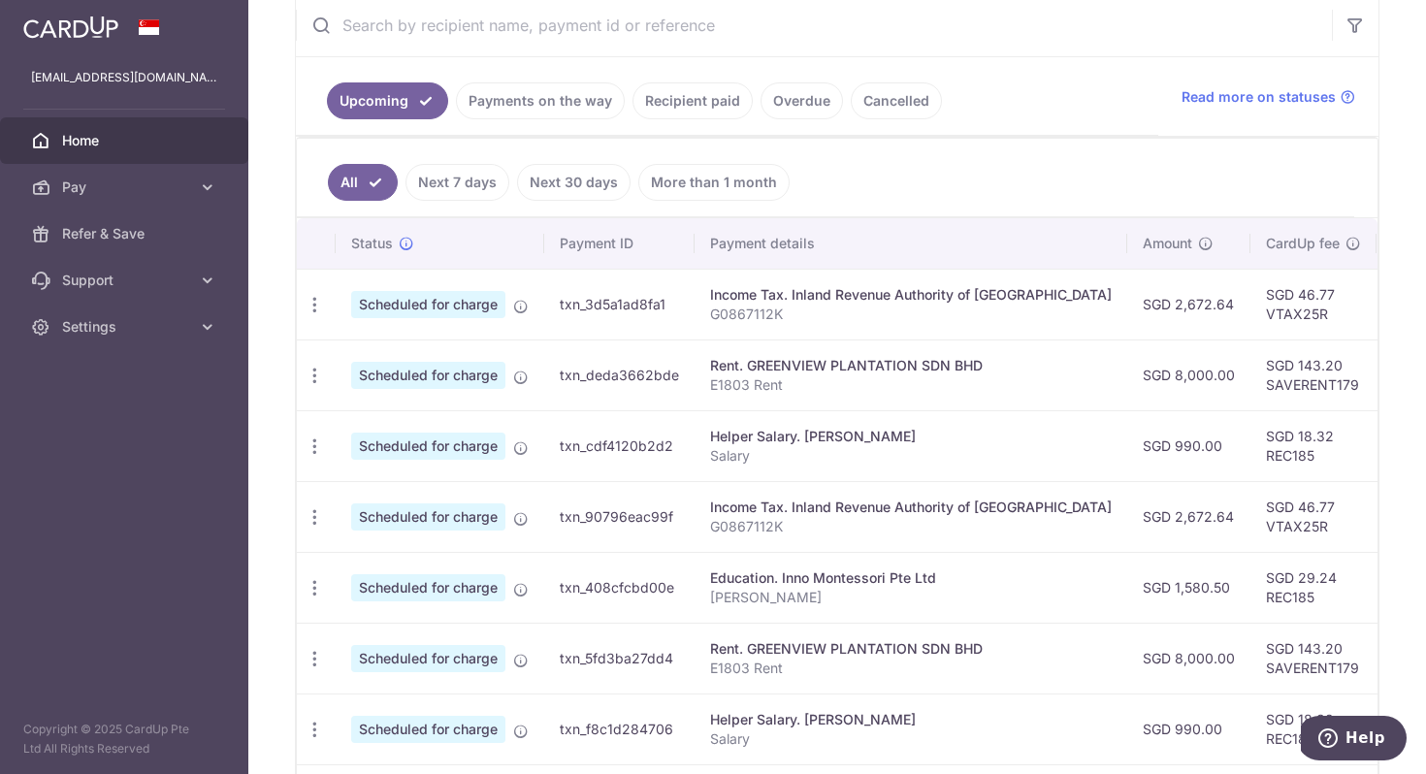
drag, startPoint x: 1109, startPoint y: 527, endPoint x: 678, endPoint y: 556, distance: 431.7
click at [0, 573] on main "staffh@gmail.com Home Pay Payments Recipients Cards Refer & Save Support FAQ Co…" at bounding box center [713, 387] width 1426 height 774
click at [718, 555] on td "Education. Inno Montessori Pte Ltd Sia Shah Holgersson" at bounding box center [911, 587] width 433 height 71
click at [320, 456] on icon "button" at bounding box center [315, 447] width 20 height 20
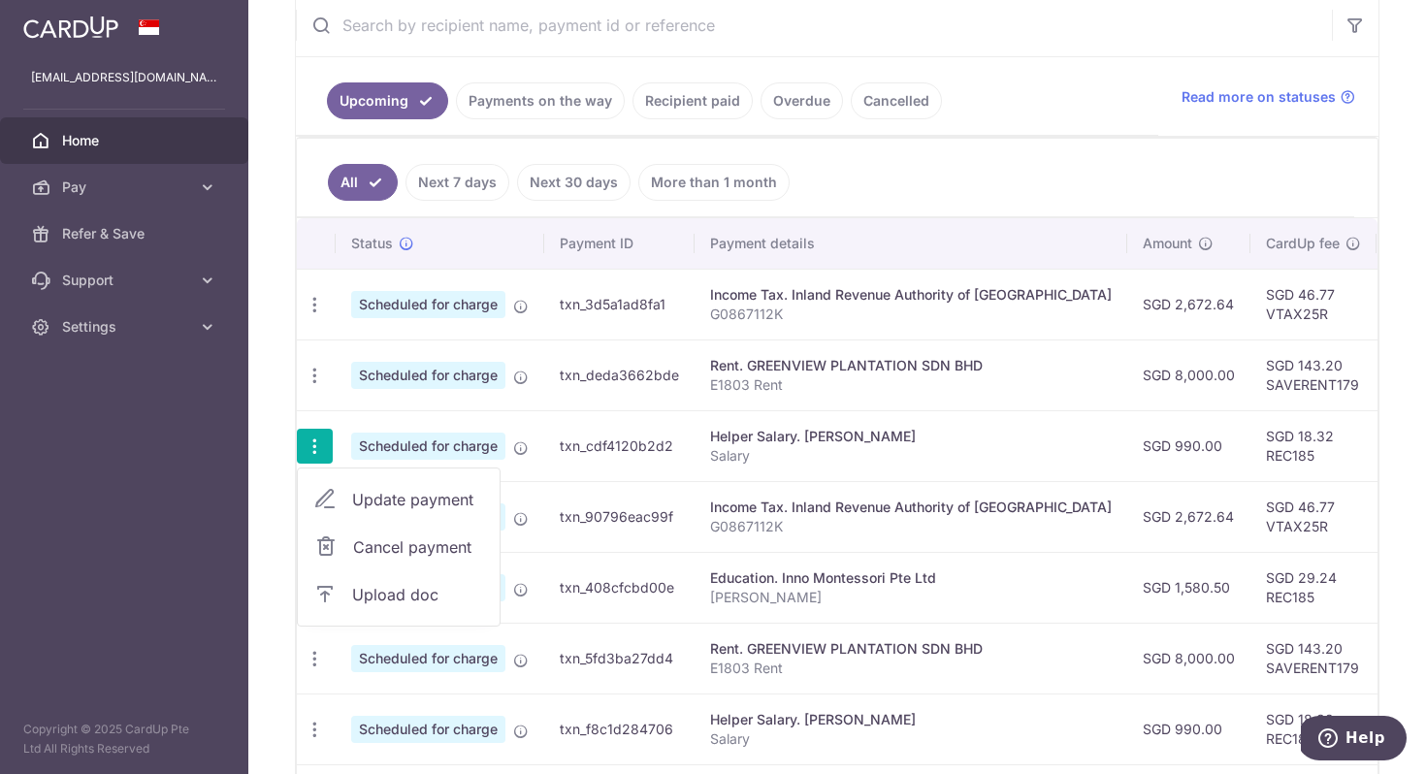
click at [362, 501] on span "Update payment" at bounding box center [418, 499] width 132 height 23
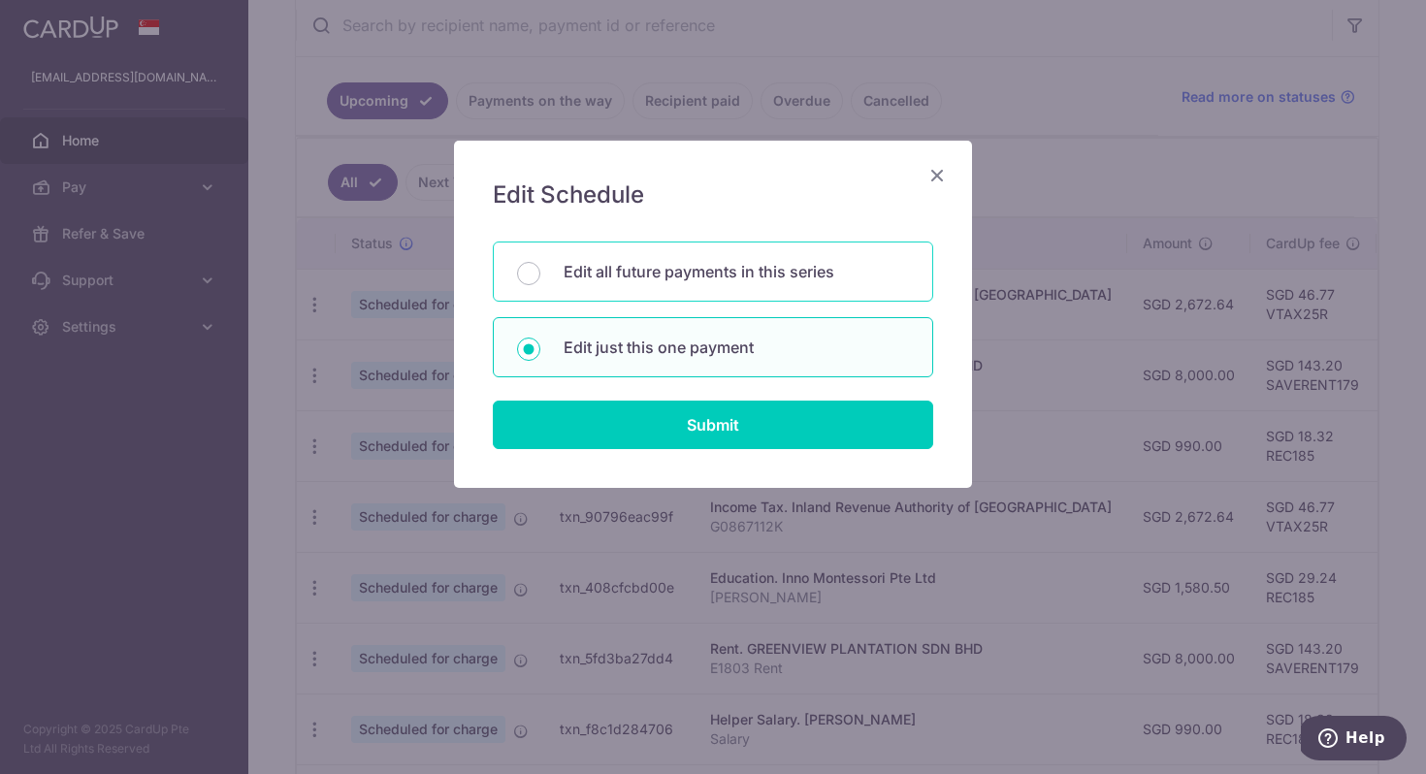
click at [670, 269] on p "Edit all future payments in this series" at bounding box center [736, 271] width 345 height 23
click at [540, 269] on input "Edit all future payments in this series" at bounding box center [528, 273] width 23 height 23
radio input "true"
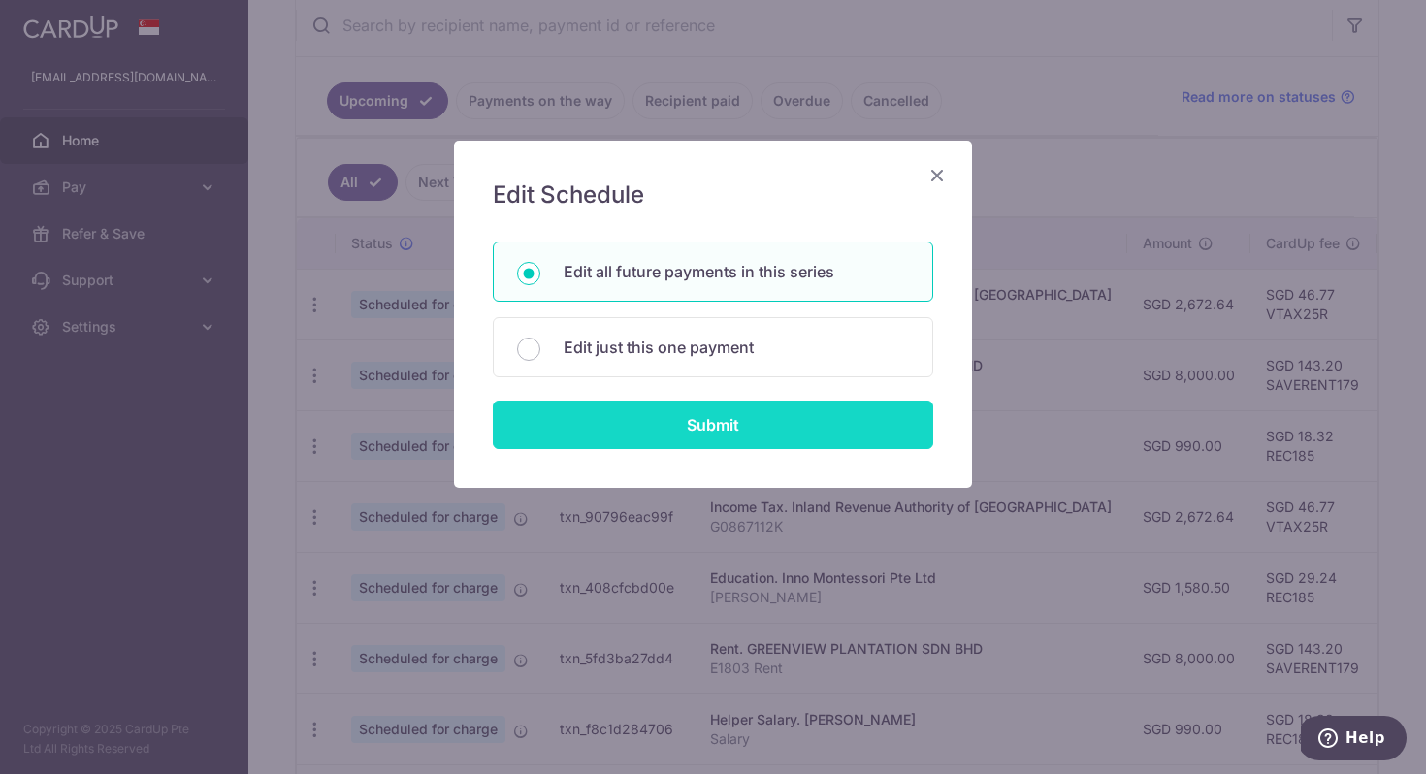
click at [691, 434] on input "Submit" at bounding box center [713, 425] width 440 height 49
radio input "true"
type input "990.00"
type input "Salary"
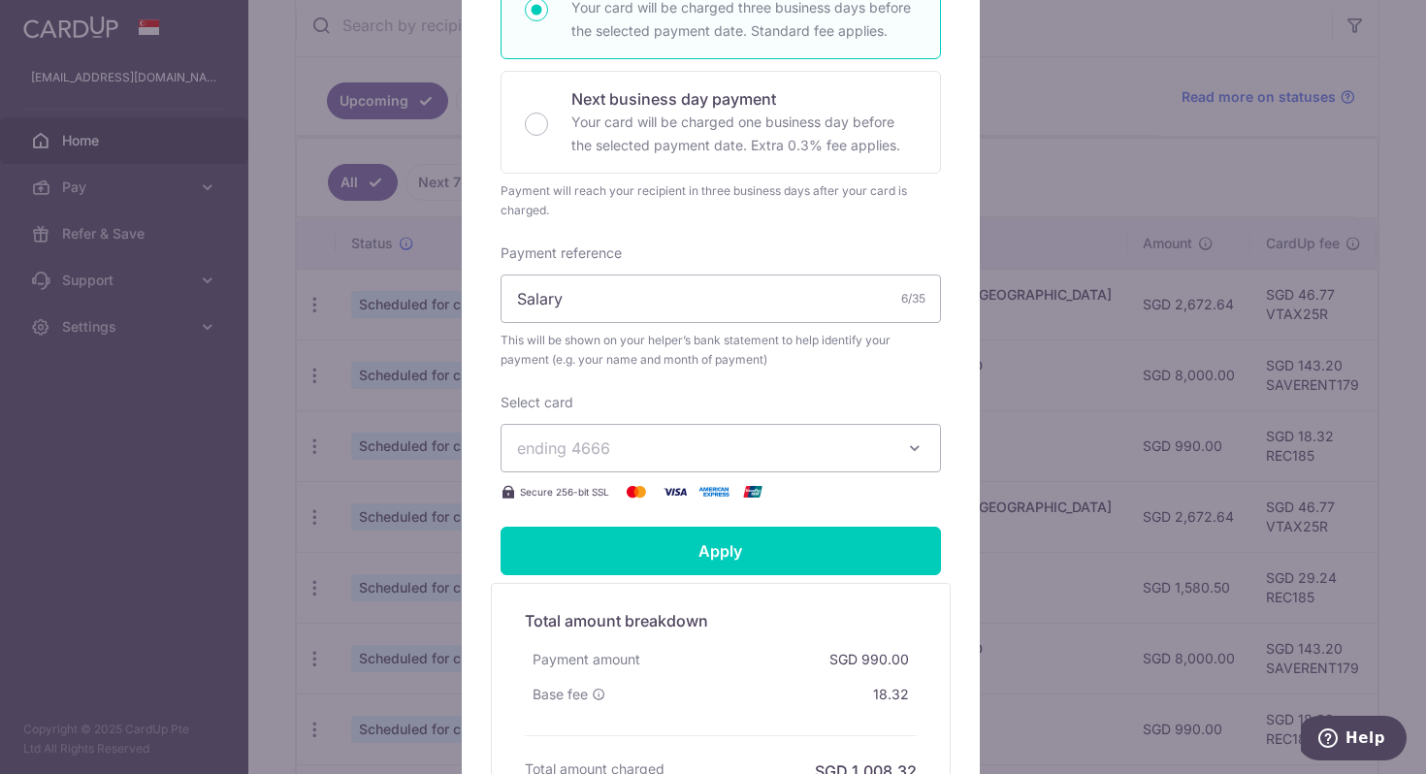
scroll to position [550, 0]
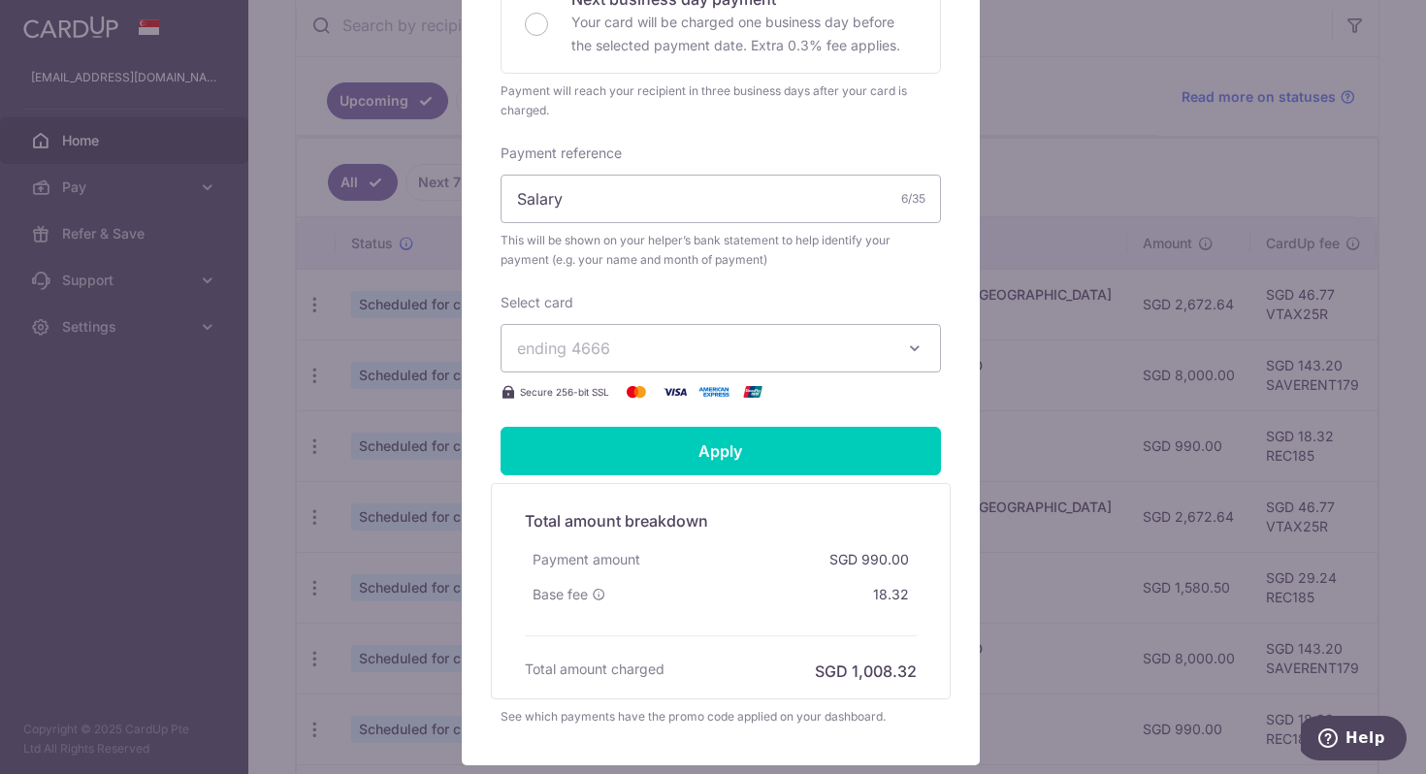
click at [736, 360] on span "ending 4666" at bounding box center [703, 348] width 373 height 23
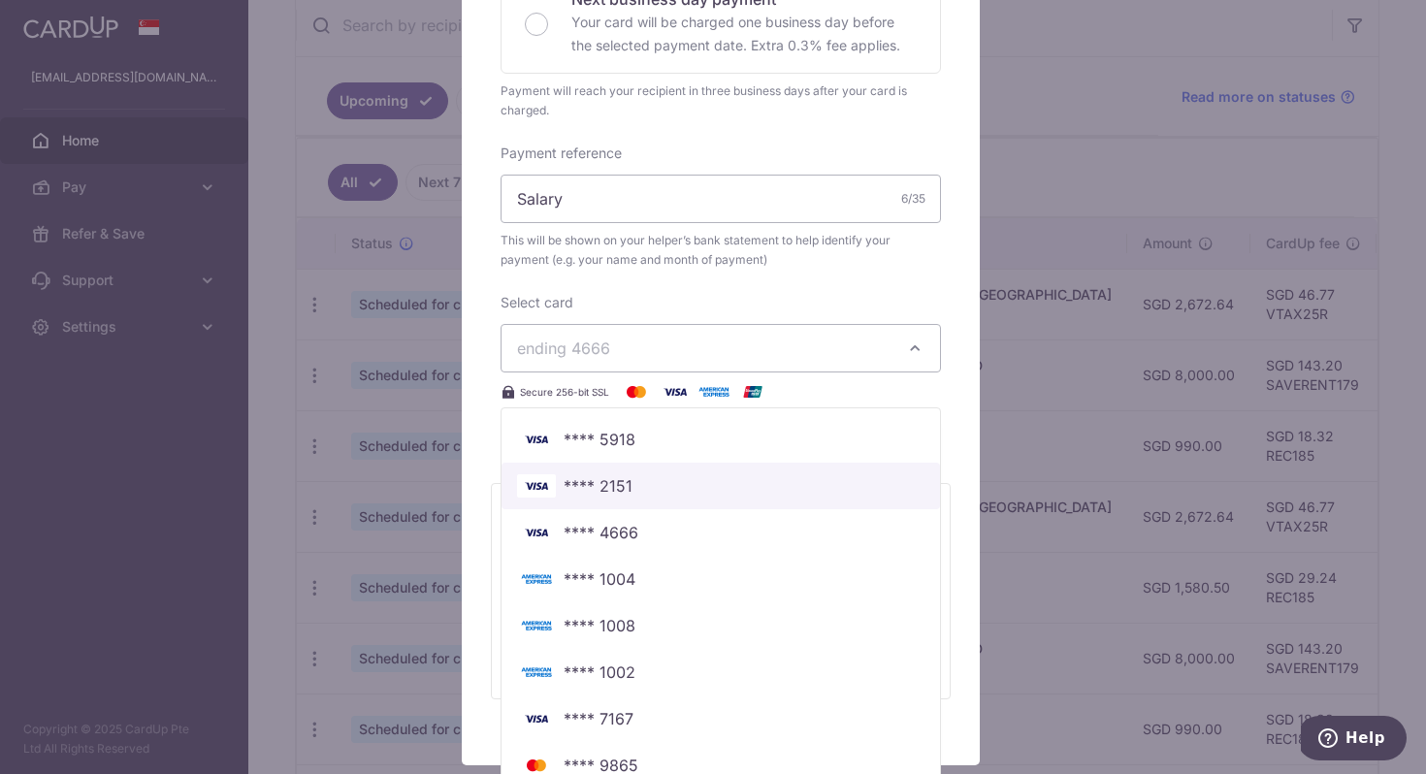
click at [670, 498] on span "**** 2151" at bounding box center [720, 485] width 407 height 23
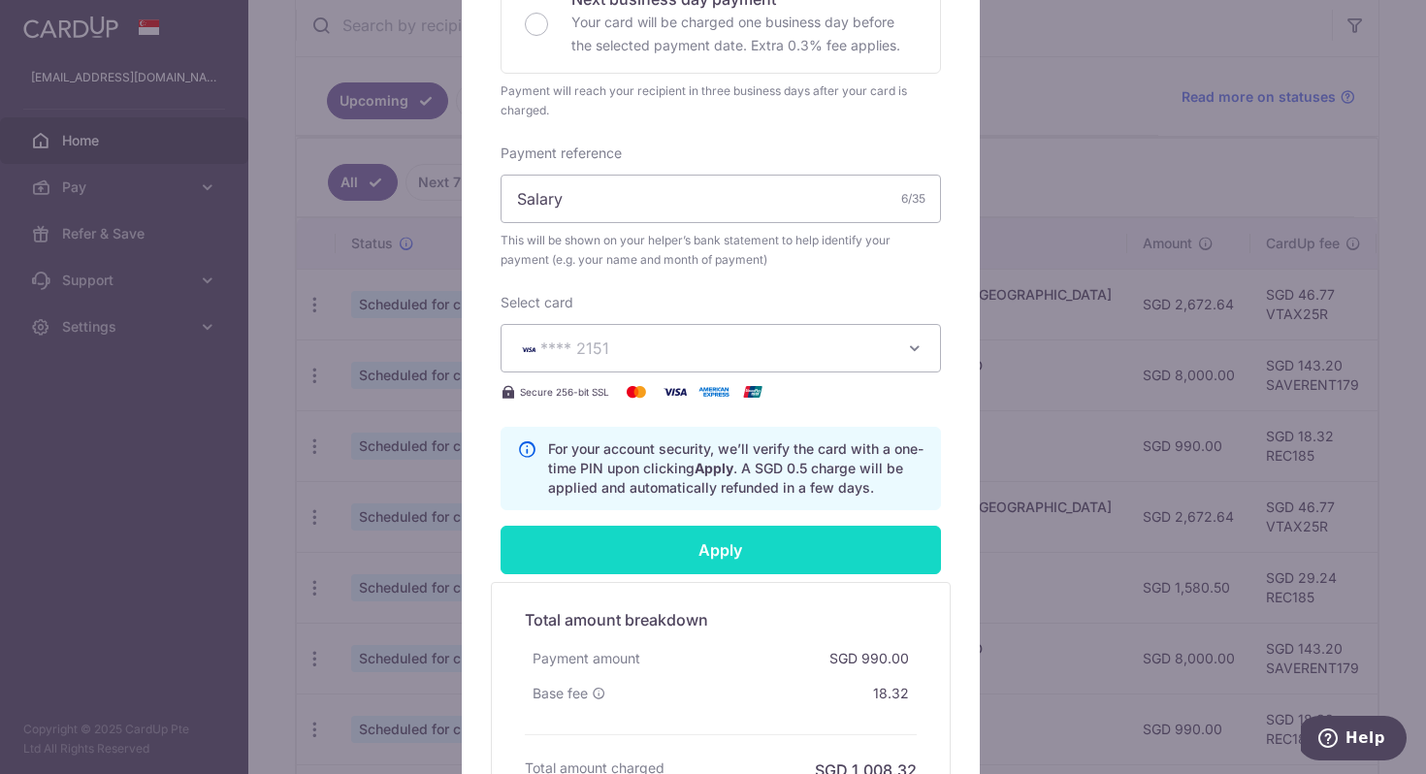
click at [727, 556] on input "Apply" at bounding box center [721, 550] width 440 height 49
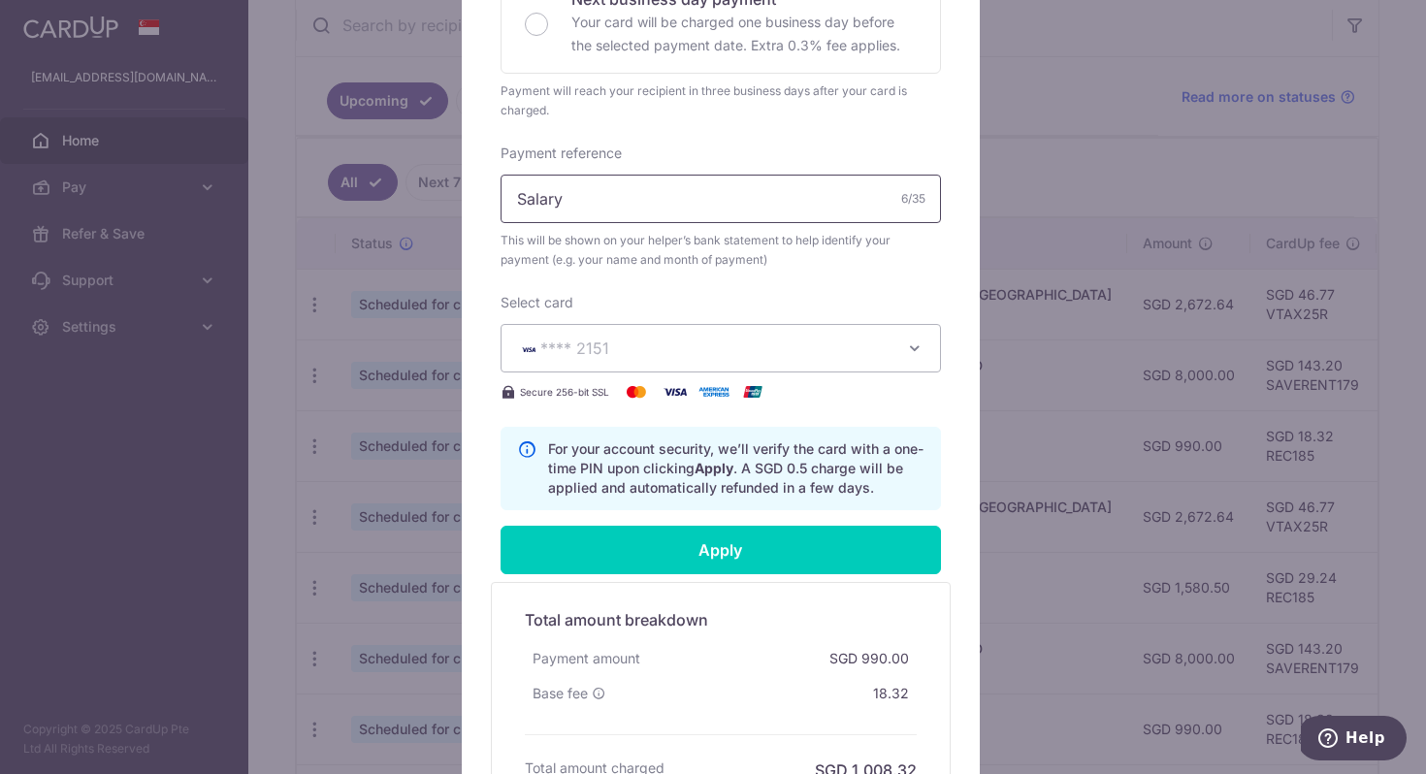
type input "Successfully Applied"
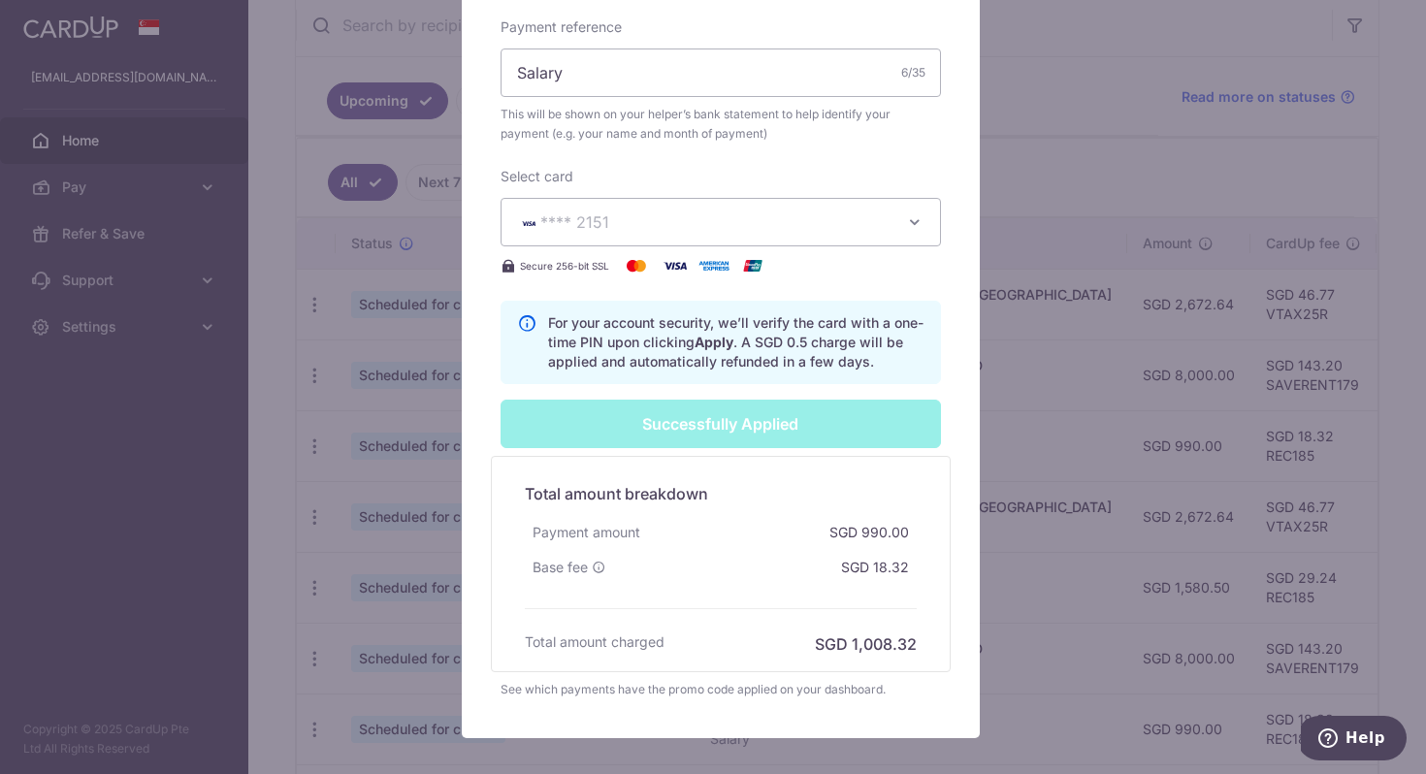
scroll to position [868, 0]
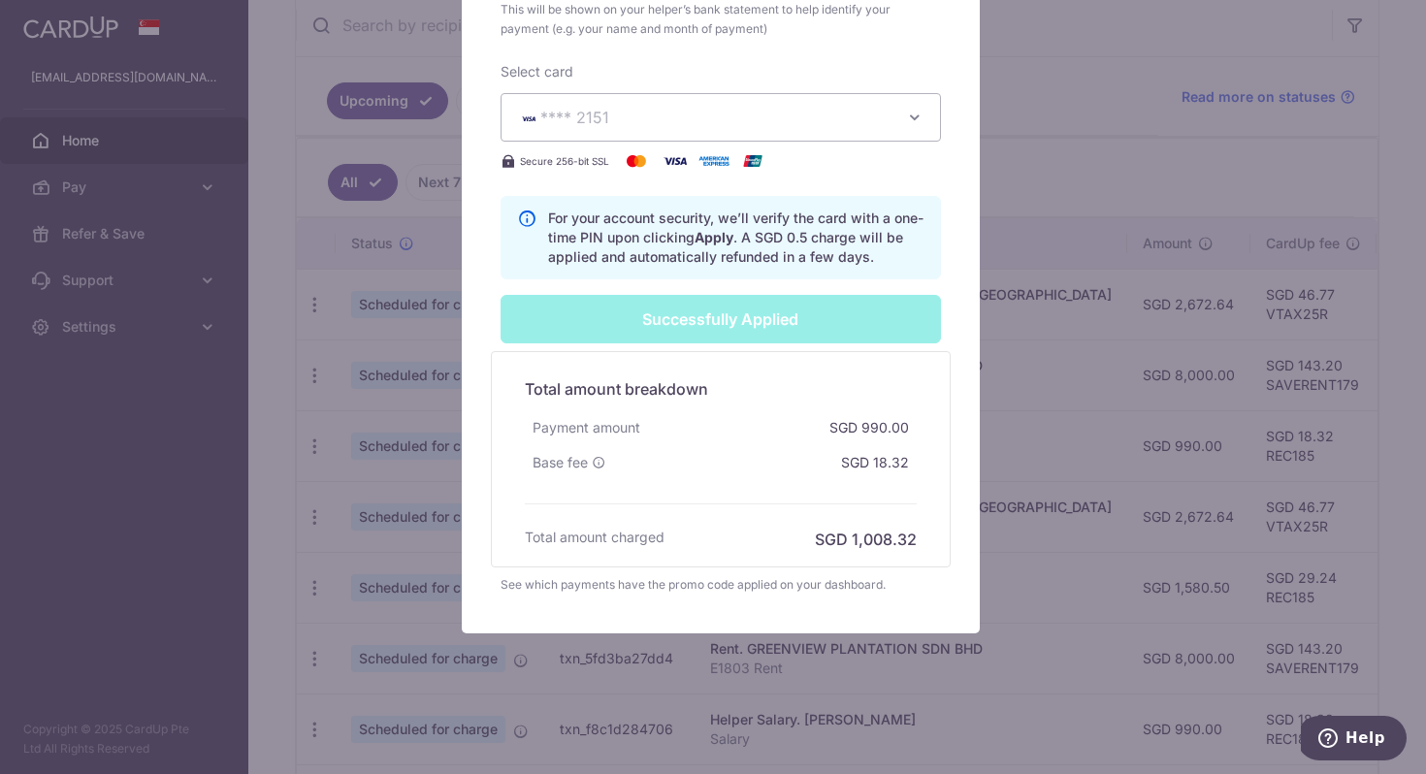
click at [700, 238] on p "For your account security, we’ll verify the card with a one-time PIN upon click…" at bounding box center [736, 238] width 376 height 58
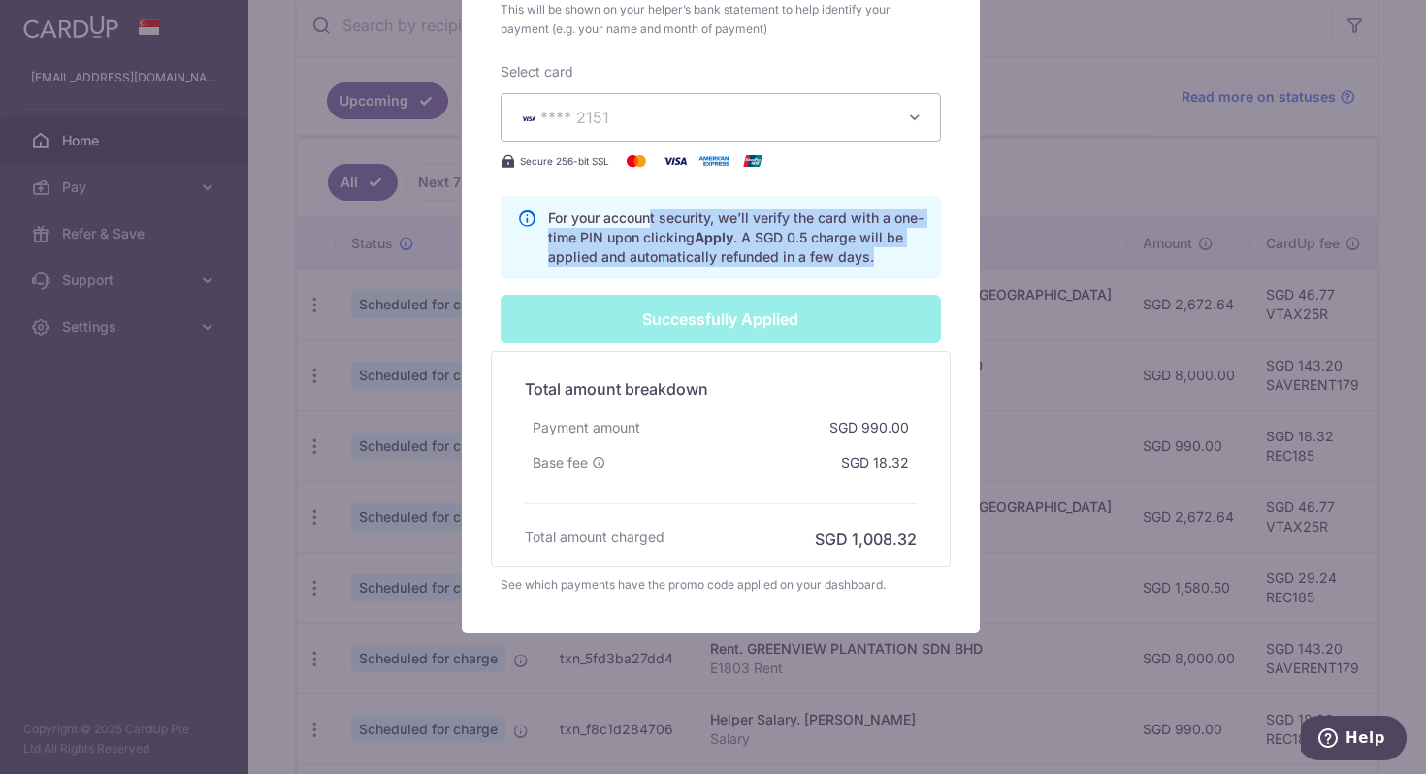
click at [700, 238] on p "For your account security, we’ll verify the card with a one-time PIN upon click…" at bounding box center [736, 238] width 376 height 58
click at [709, 248] on p "For your account security, we’ll verify the card with a one-time PIN upon click…" at bounding box center [736, 238] width 376 height 58
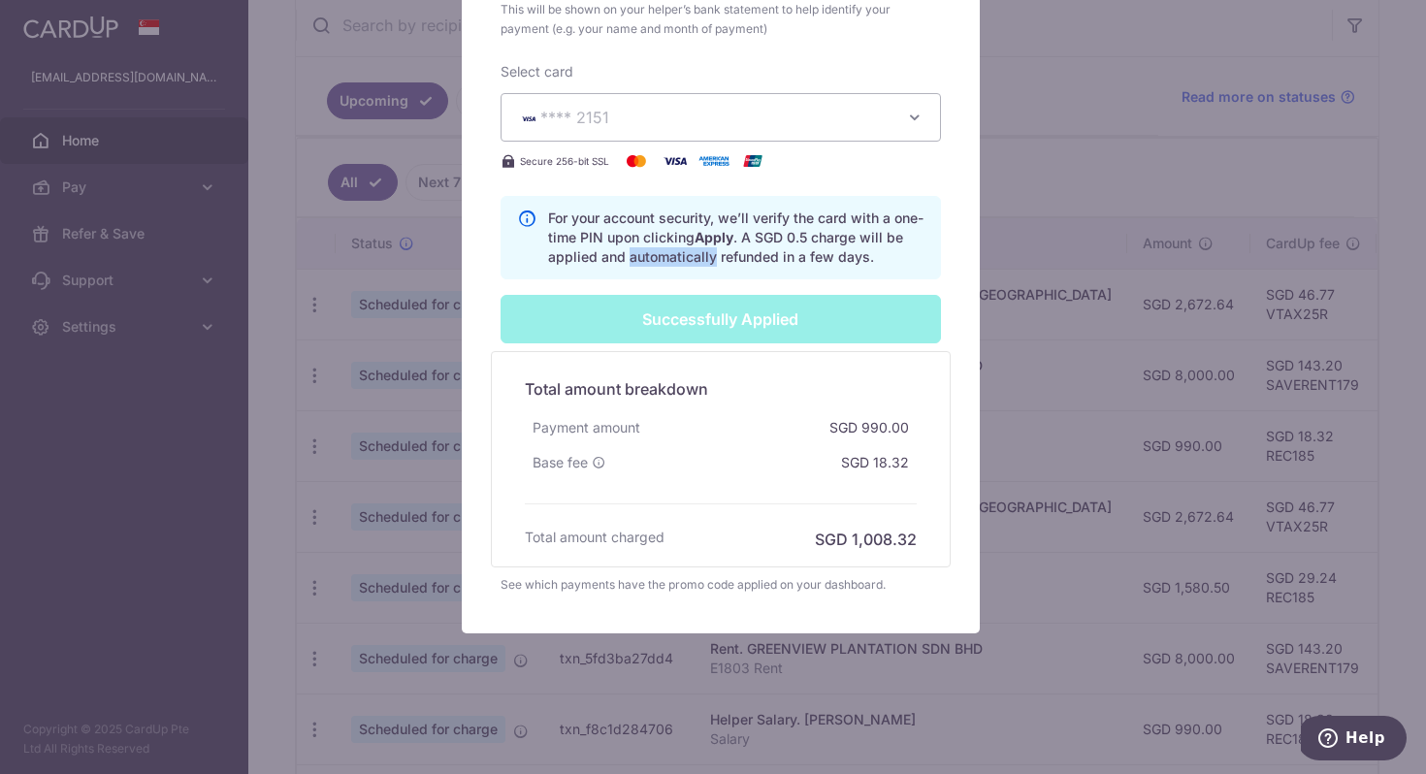
click at [709, 248] on p "For your account security, we’ll verify the card with a one-time PIN upon click…" at bounding box center [736, 238] width 376 height 58
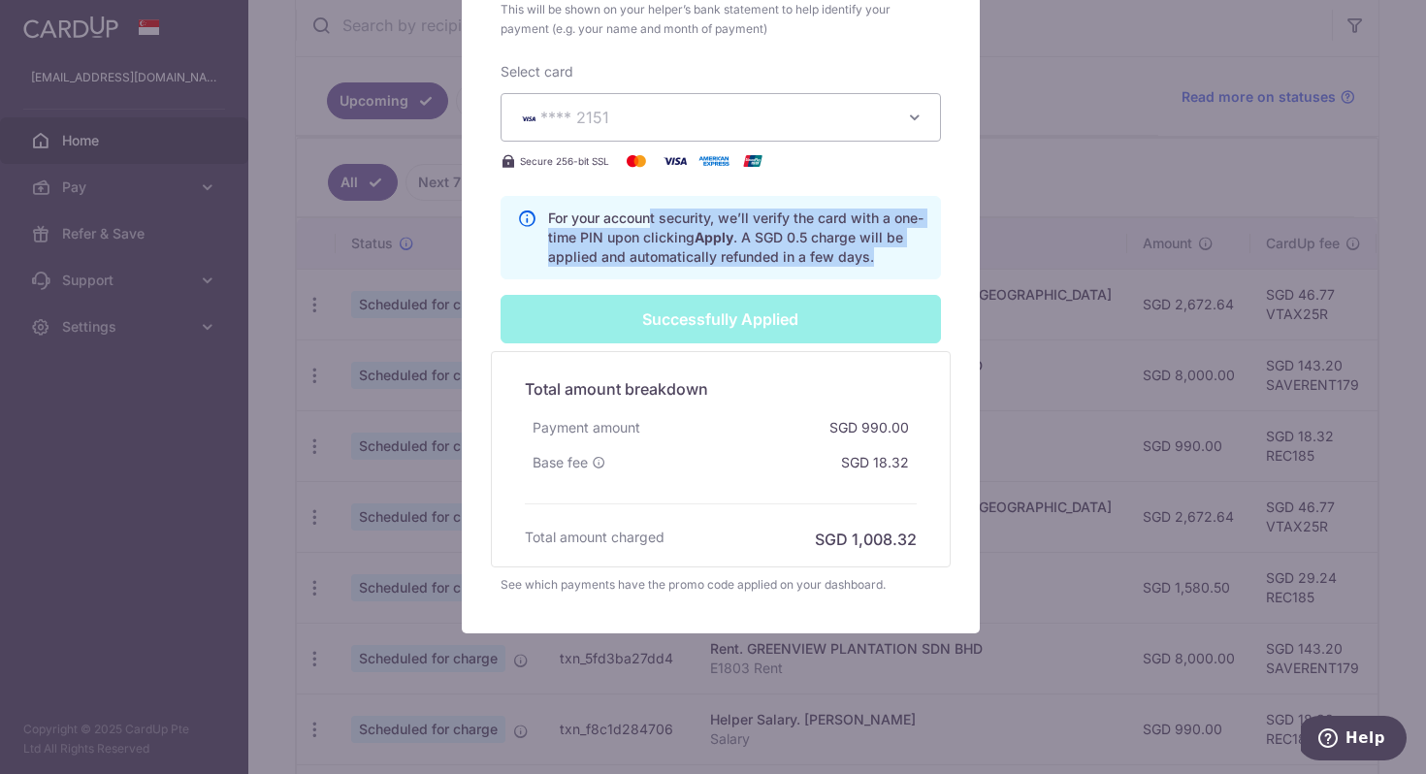
click at [709, 248] on p "For your account security, we’ll verify the card with a one-time PIN upon click…" at bounding box center [736, 238] width 376 height 58
click at [719, 244] on b "Apply" at bounding box center [714, 237] width 39 height 16
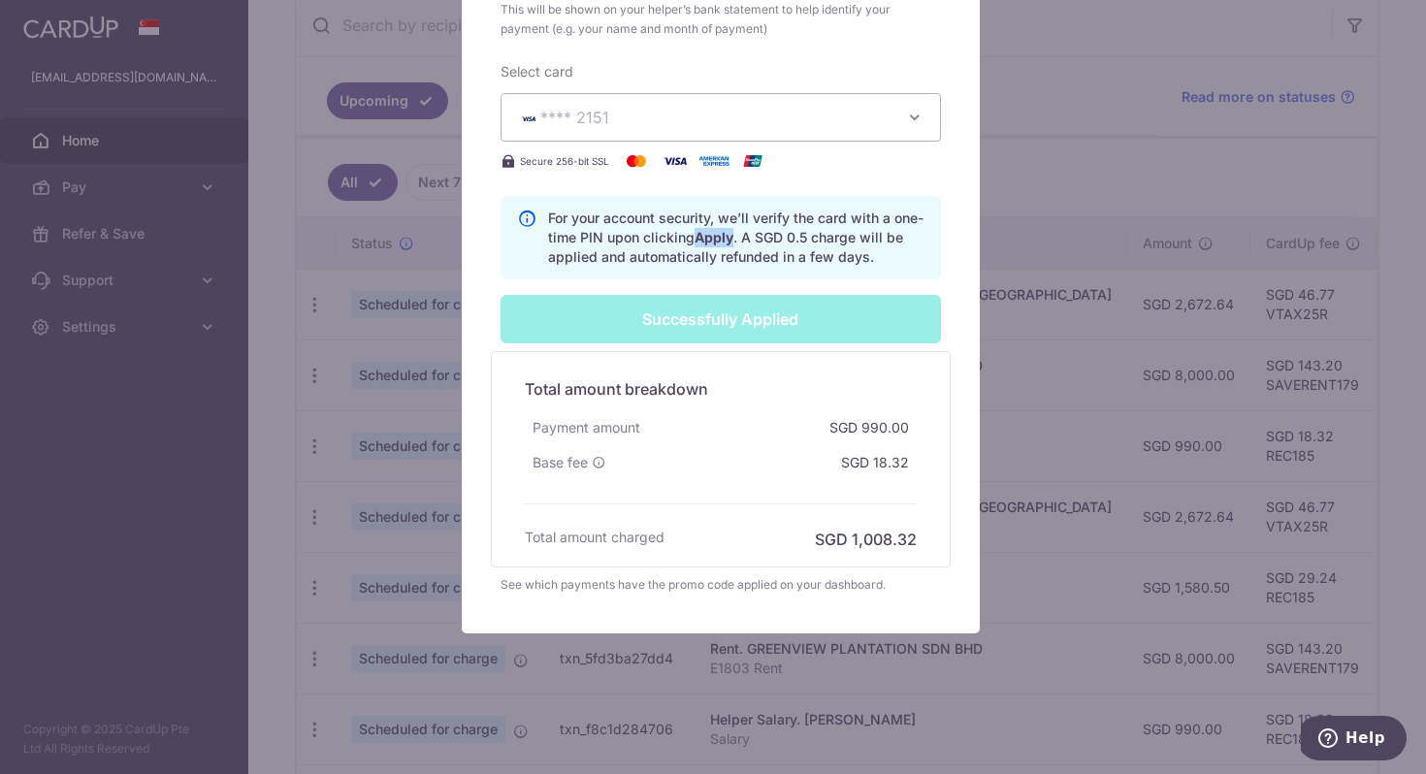
click at [719, 244] on b "Apply" at bounding box center [714, 237] width 39 height 16
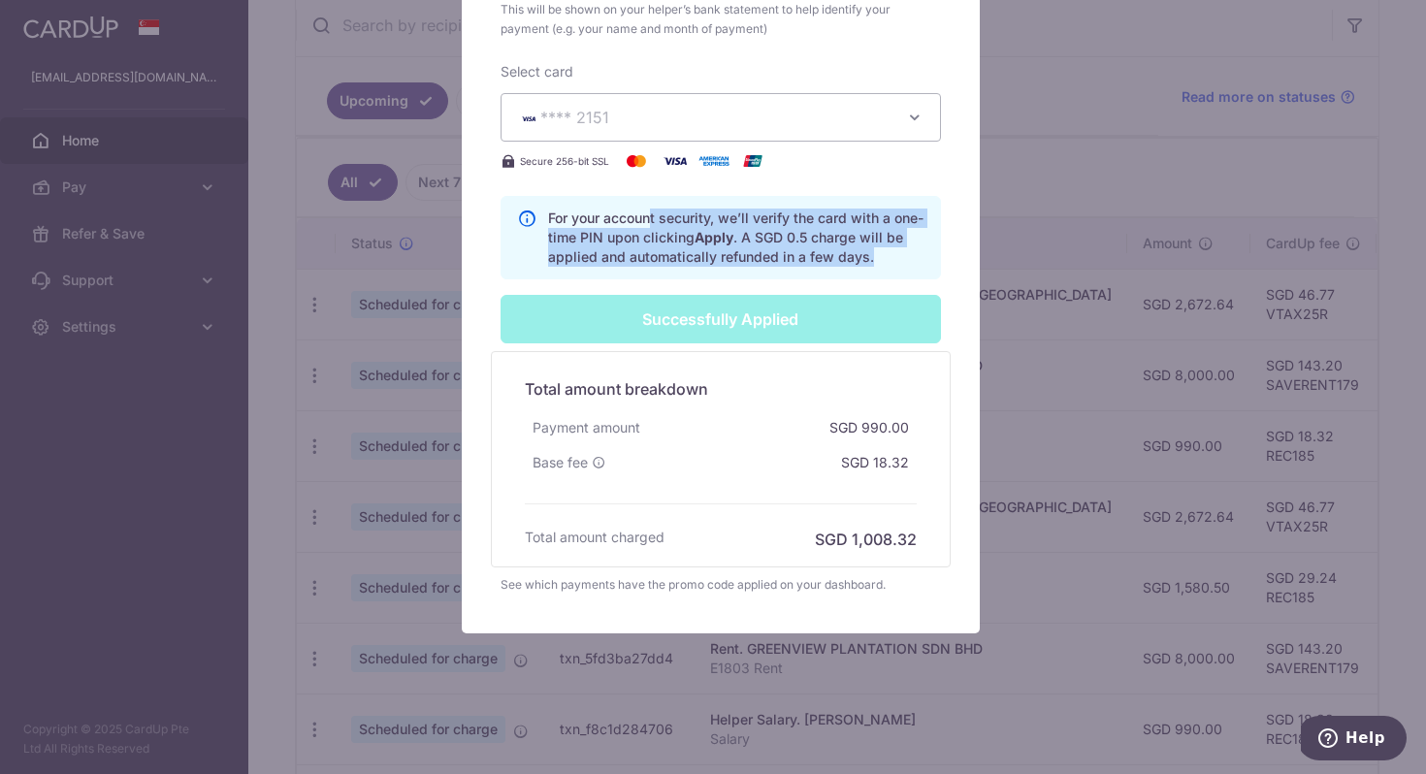
click at [719, 244] on b "Apply" at bounding box center [714, 237] width 39 height 16
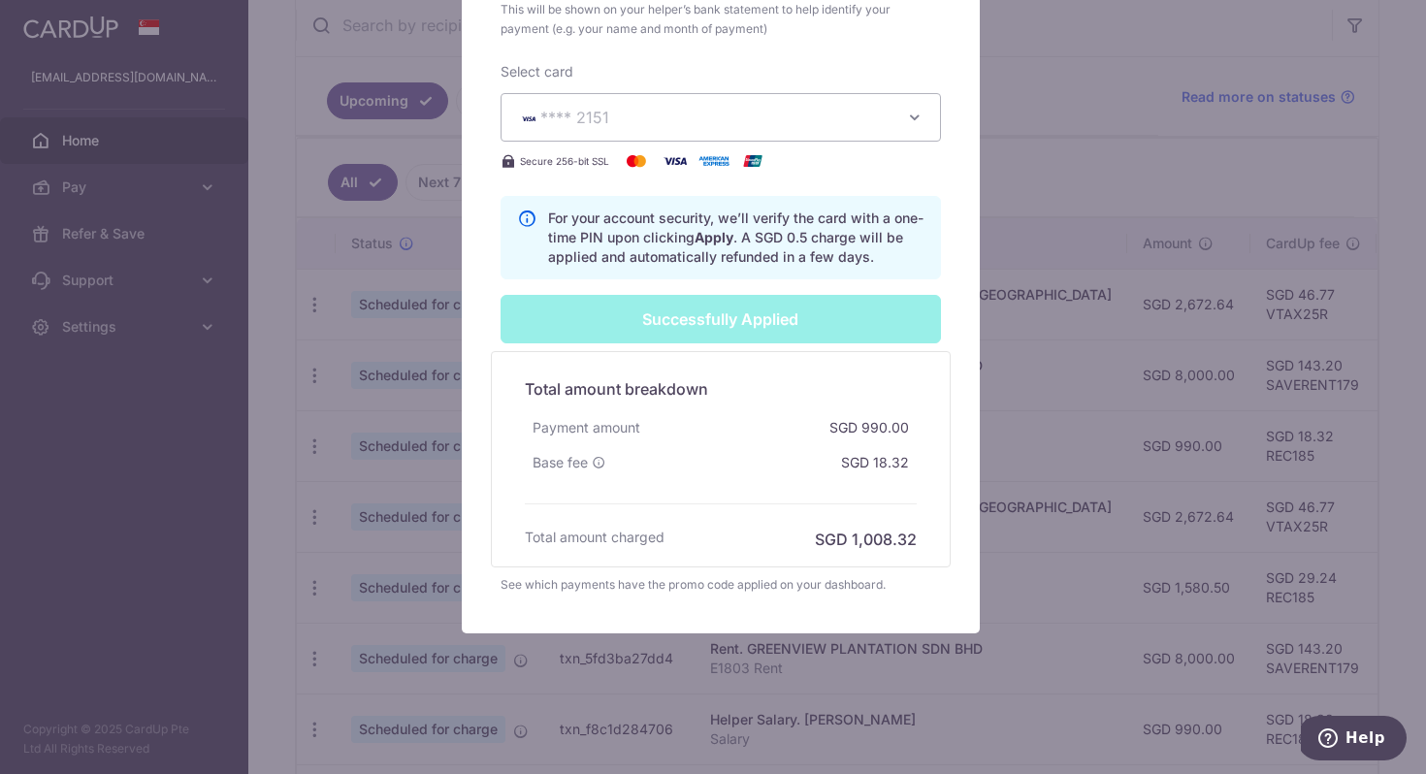
click at [686, 239] on p "For your account security, we’ll verify the card with a one-time PIN upon click…" at bounding box center [736, 238] width 376 height 58
click at [714, 244] on p "For your account security, we’ll verify the card with a one-time PIN upon click…" at bounding box center [736, 238] width 376 height 58
click at [733, 240] on b "Apply" at bounding box center [714, 237] width 39 height 16
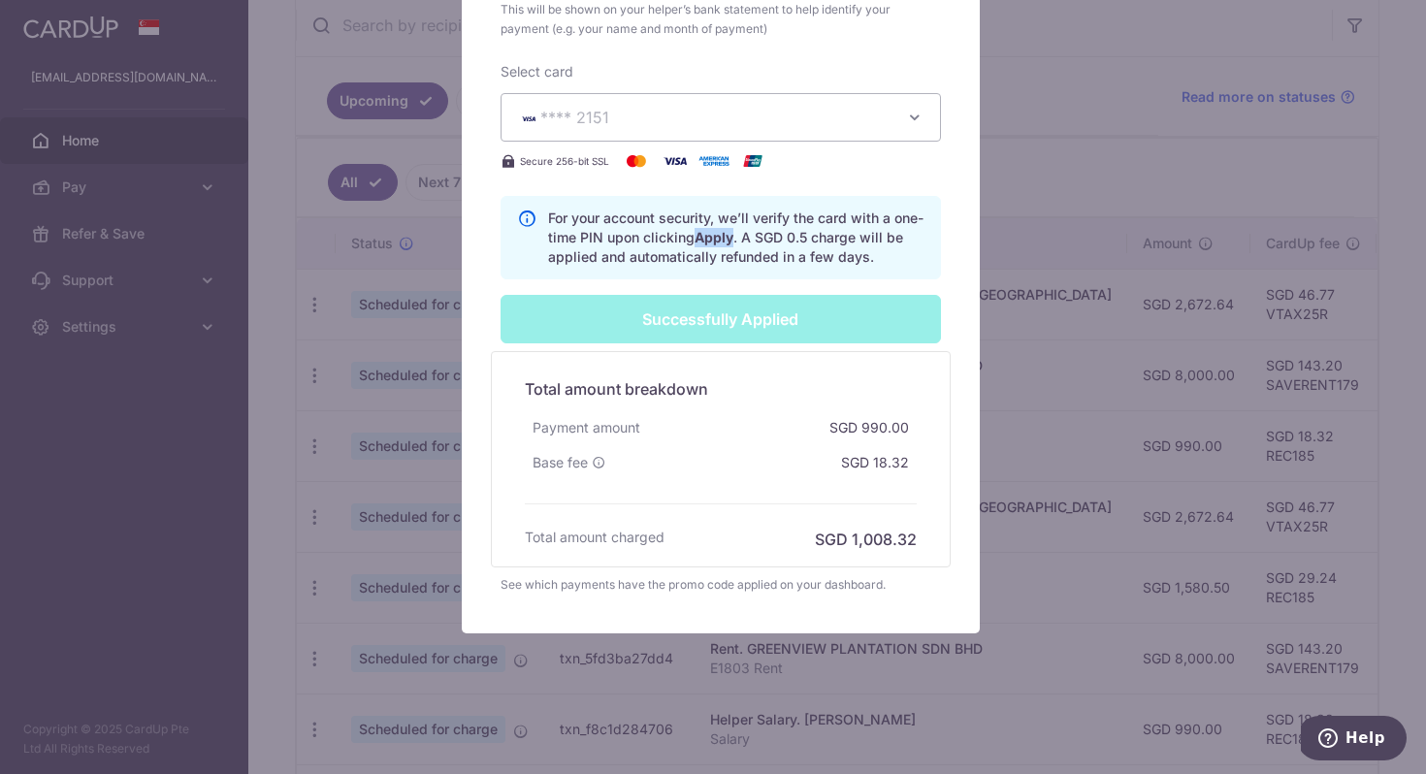
click at [733, 240] on b "Apply" at bounding box center [714, 237] width 39 height 16
click at [670, 235] on p "For your account security, we’ll verify the card with a one-time PIN upon click…" at bounding box center [736, 238] width 376 height 58
click at [733, 244] on b "Apply" at bounding box center [714, 237] width 39 height 16
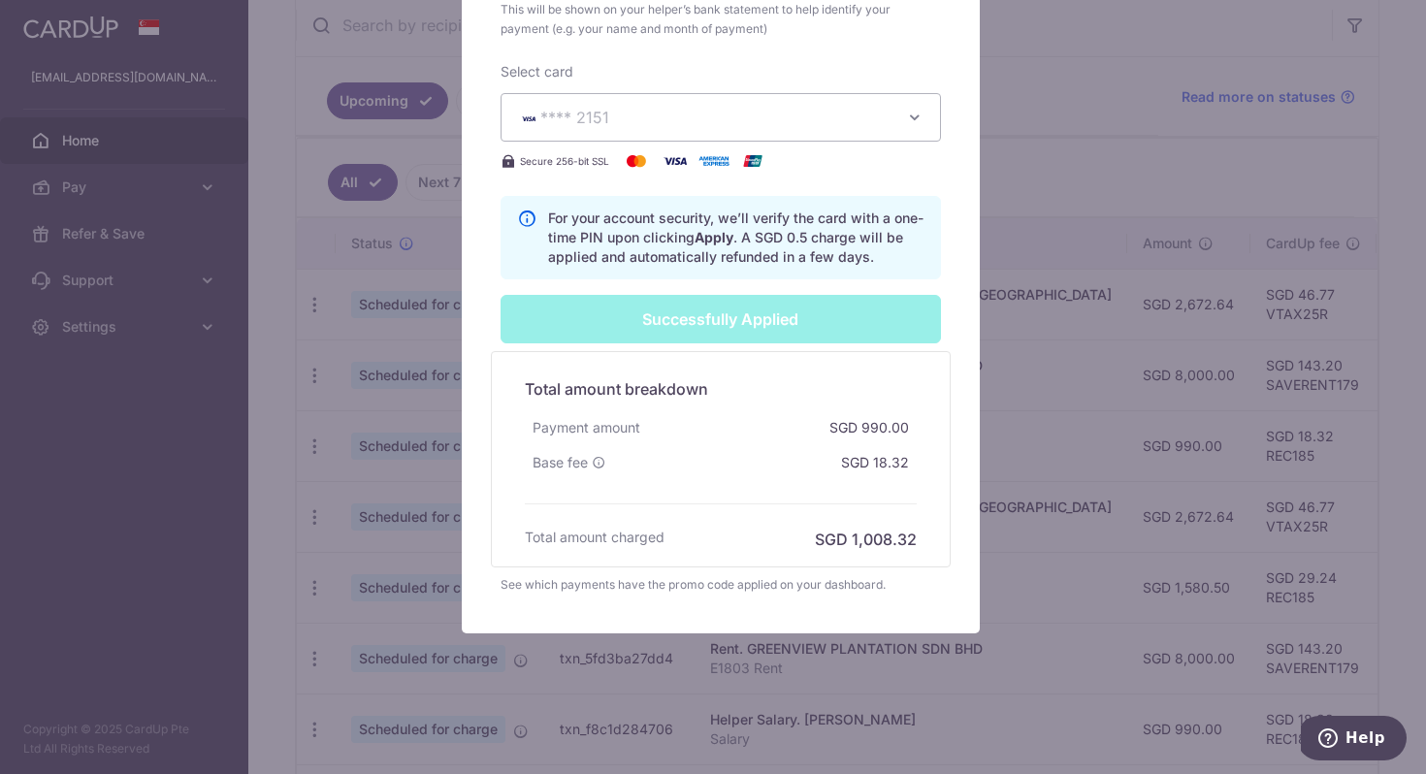
click at [691, 236] on p "For your account security, we’ll verify the card with a one-time PIN upon click…" at bounding box center [736, 238] width 376 height 58
click at [732, 240] on b "Apply" at bounding box center [714, 237] width 39 height 16
click at [699, 239] on p "For your account security, we’ll verify the card with a one-time PIN upon click…" at bounding box center [736, 238] width 376 height 58
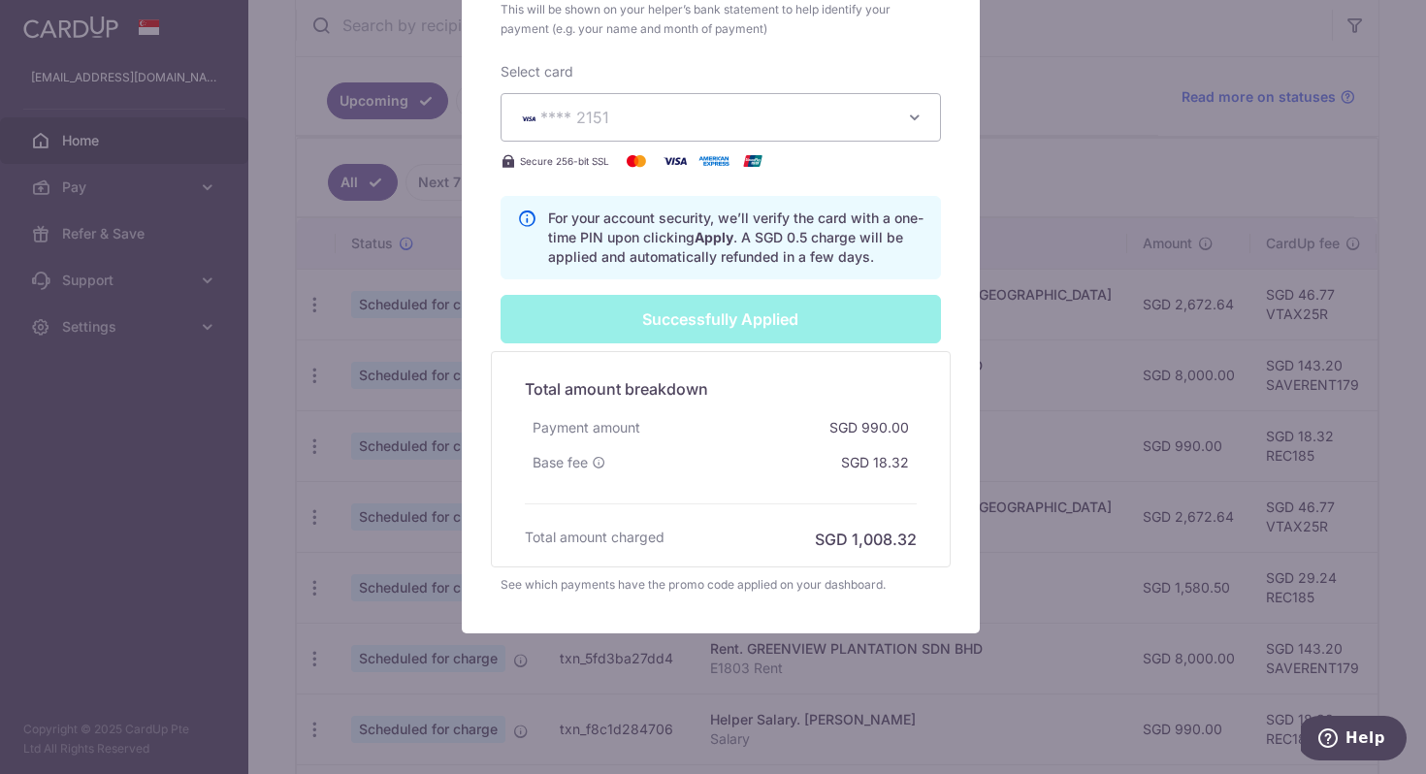
click at [699, 239] on p "For your account security, we’ll verify the card with a one-time PIN upon click…" at bounding box center [736, 238] width 376 height 58
click at [733, 242] on b "Apply" at bounding box center [714, 237] width 39 height 16
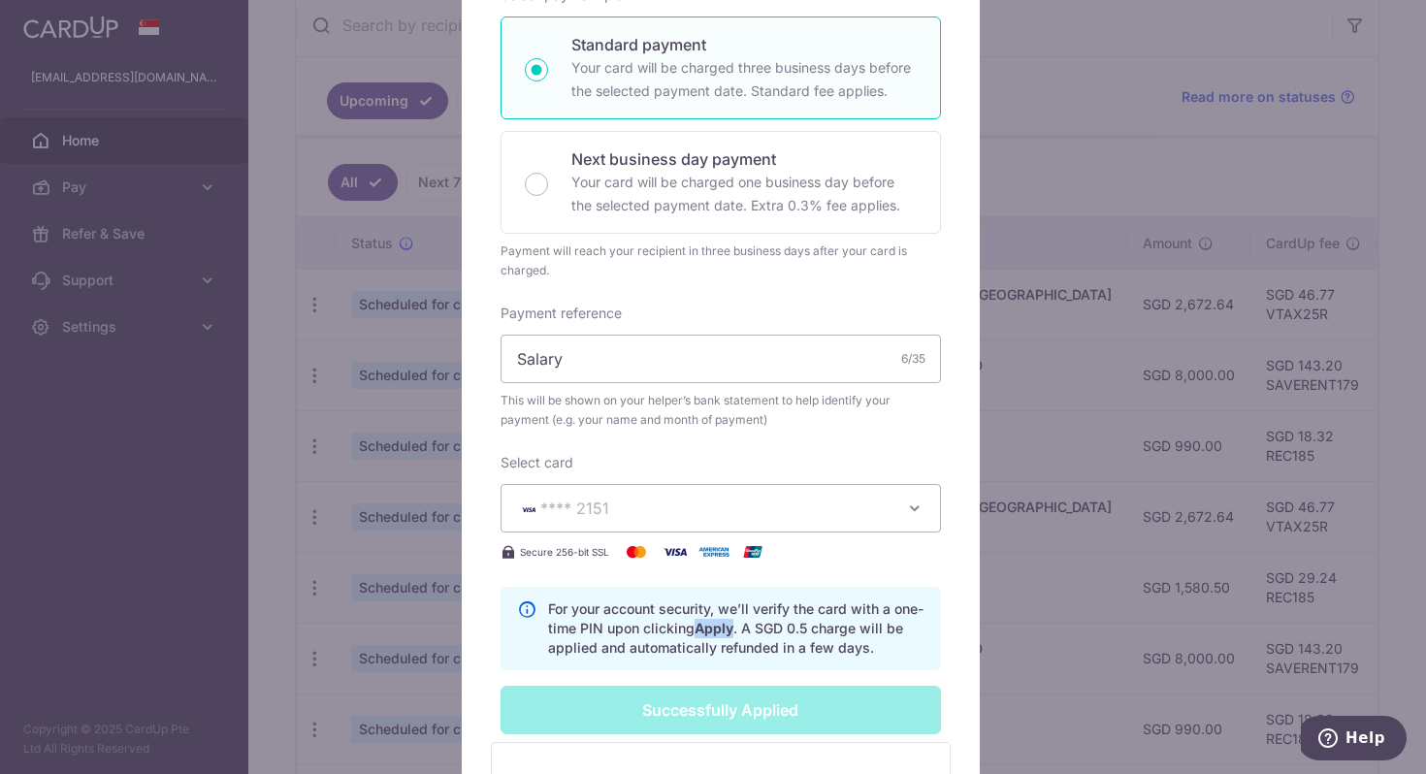
scroll to position [0, 0]
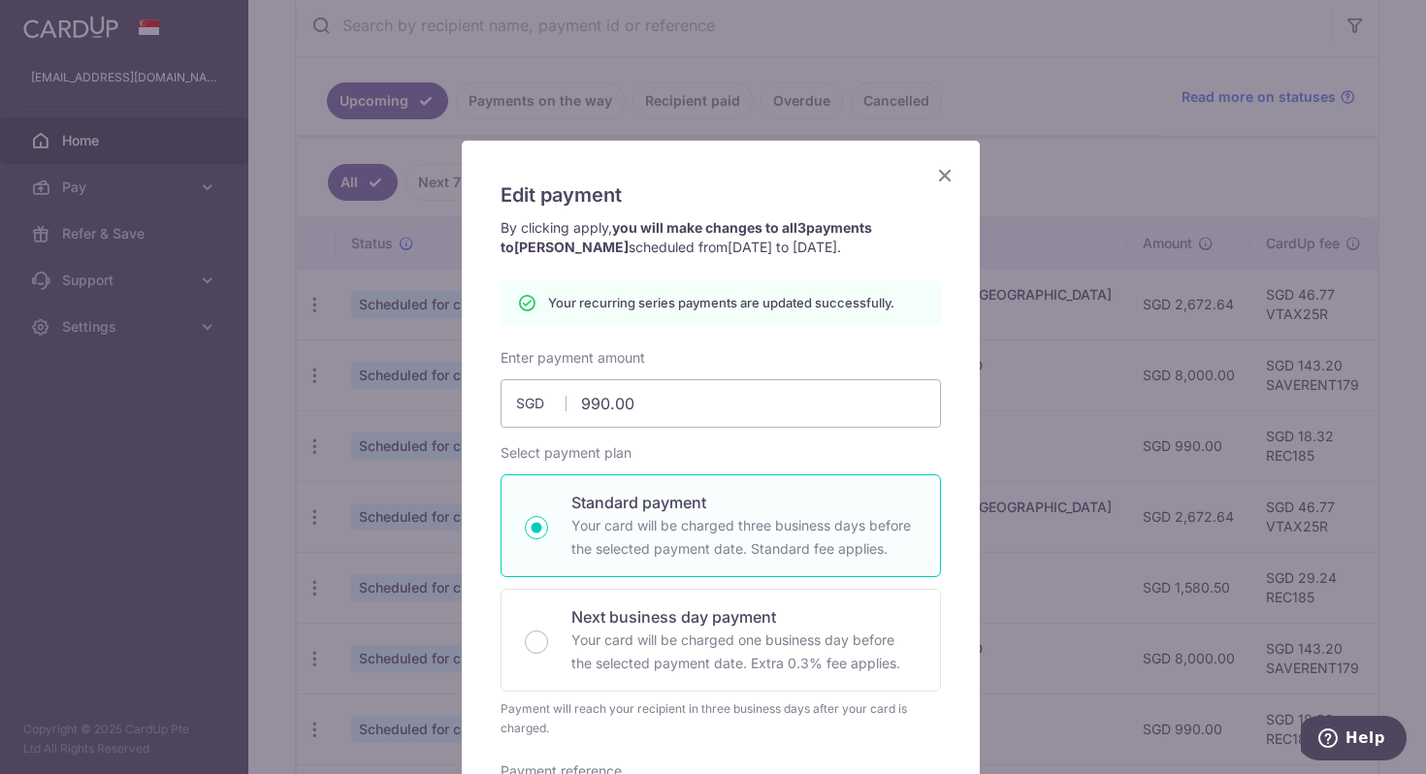
click at [944, 171] on icon "Close" at bounding box center [944, 175] width 23 height 24
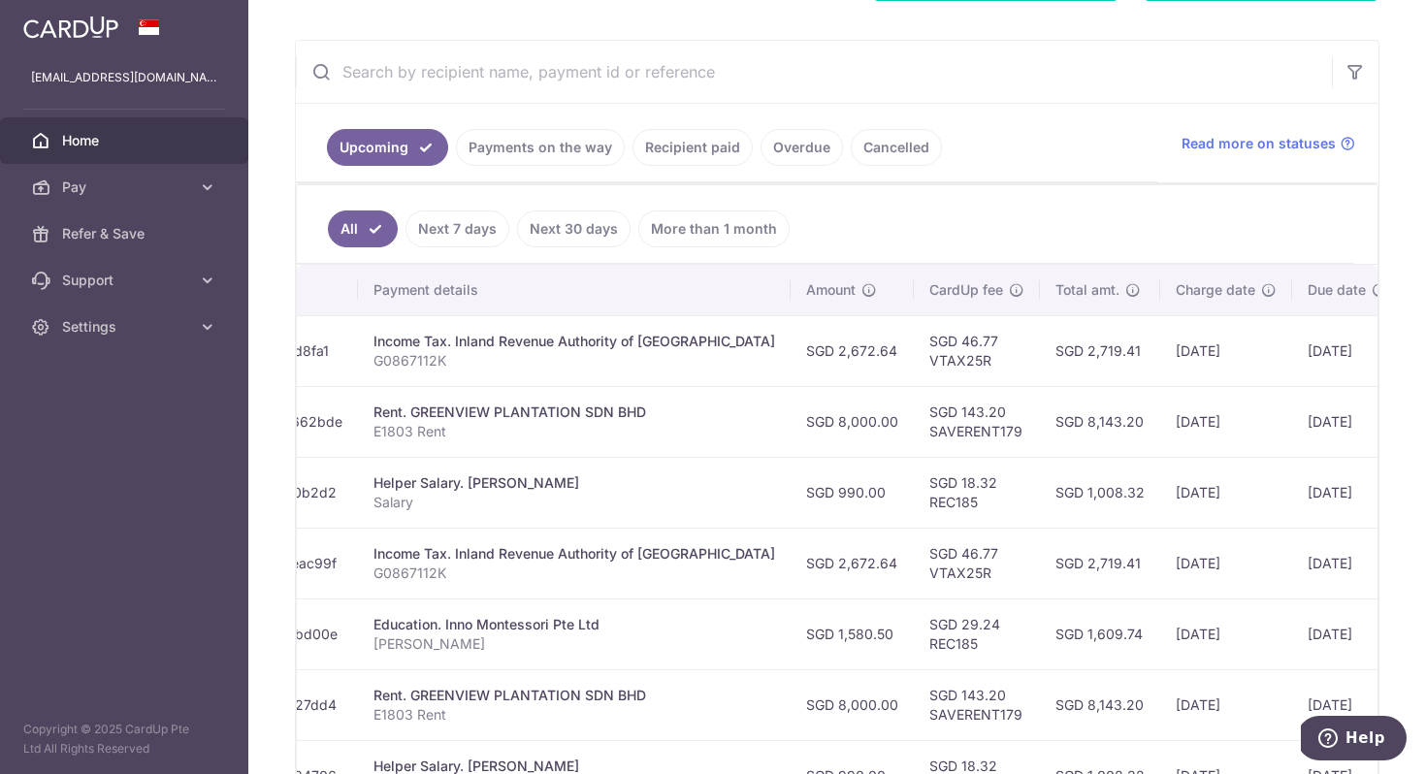
scroll to position [0, 439]
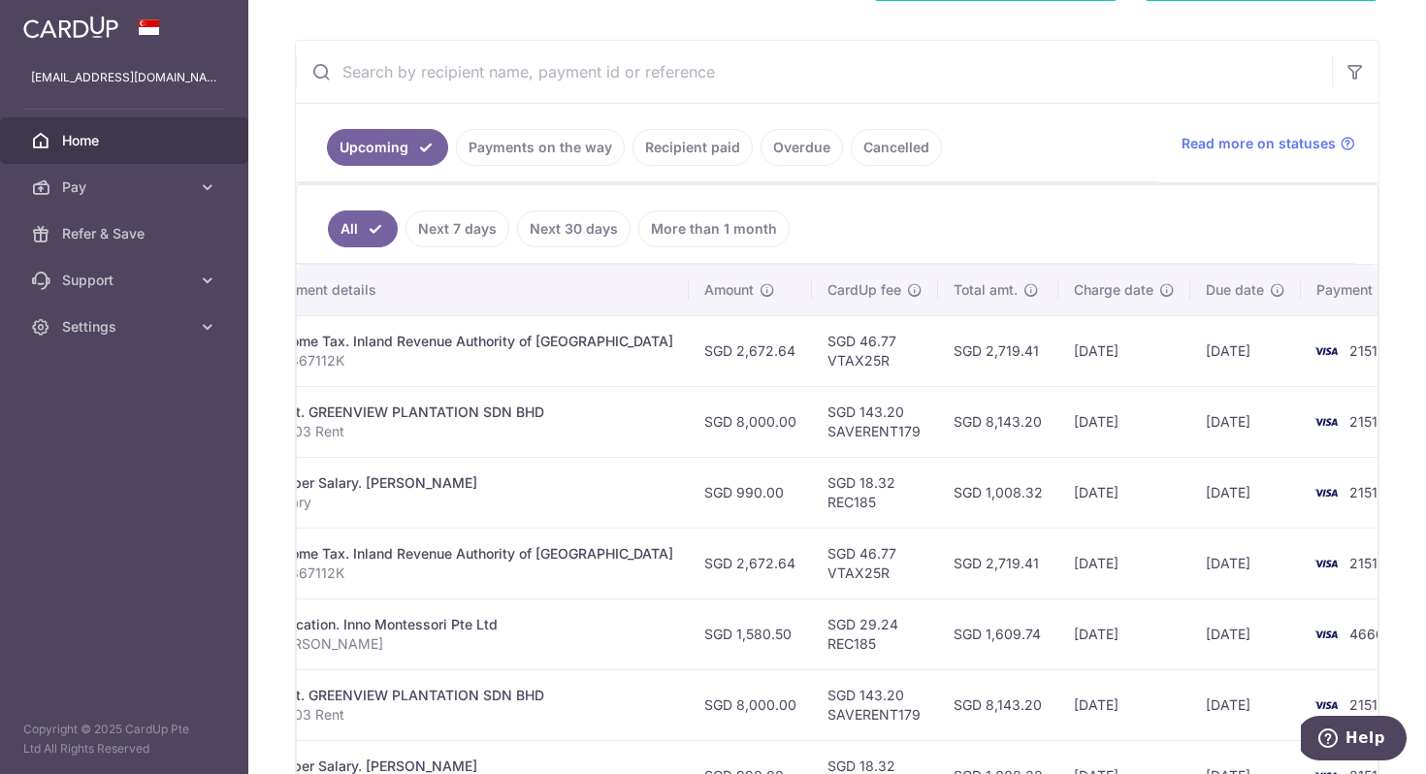
drag, startPoint x: 829, startPoint y: 636, endPoint x: 1192, endPoint y: 653, distance: 364.2
click at [1425, 661] on div "× Pause Schedule Pause all future payments in this series Pause just this one p…" at bounding box center [837, 387] width 1178 height 774
click at [812, 648] on td "SGD 29.24 REC185" at bounding box center [875, 634] width 126 height 71
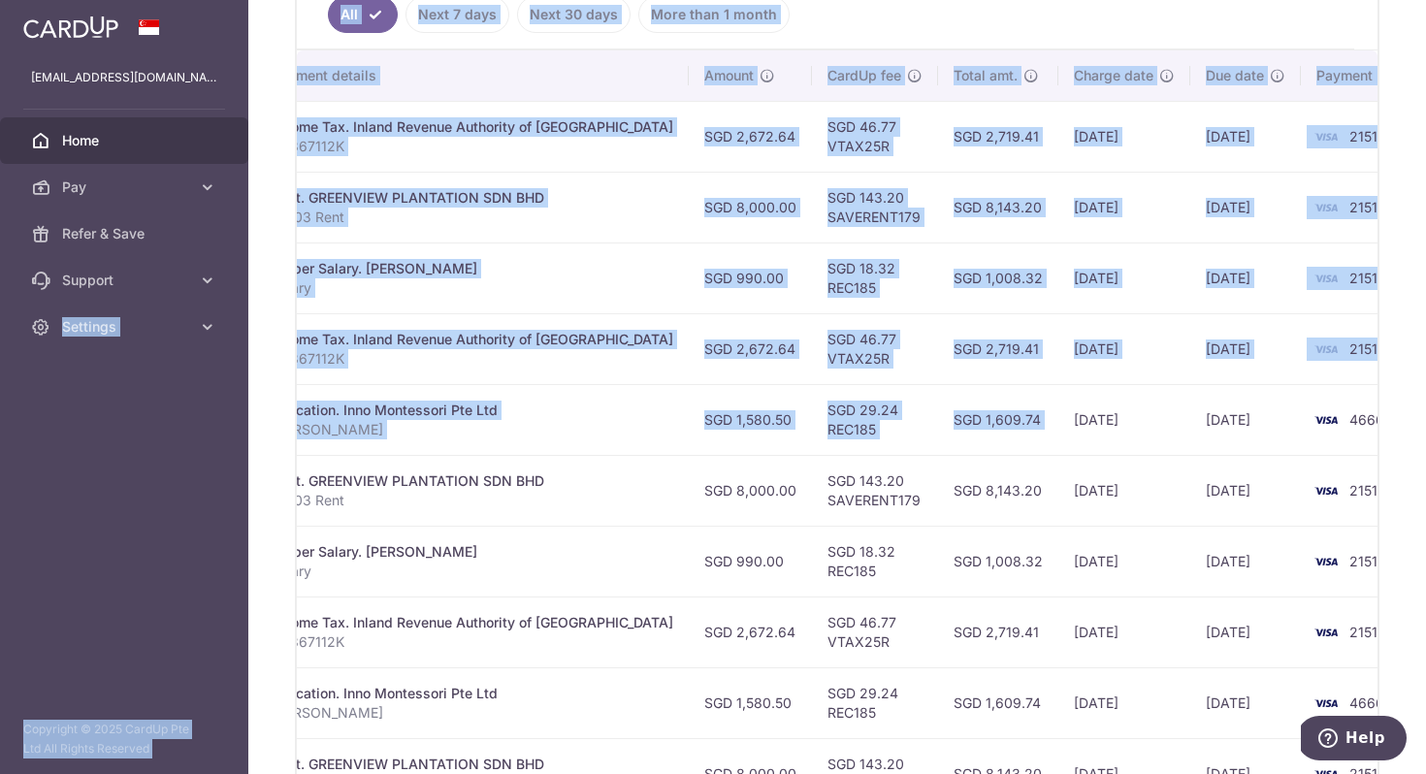
scroll to position [0, 0]
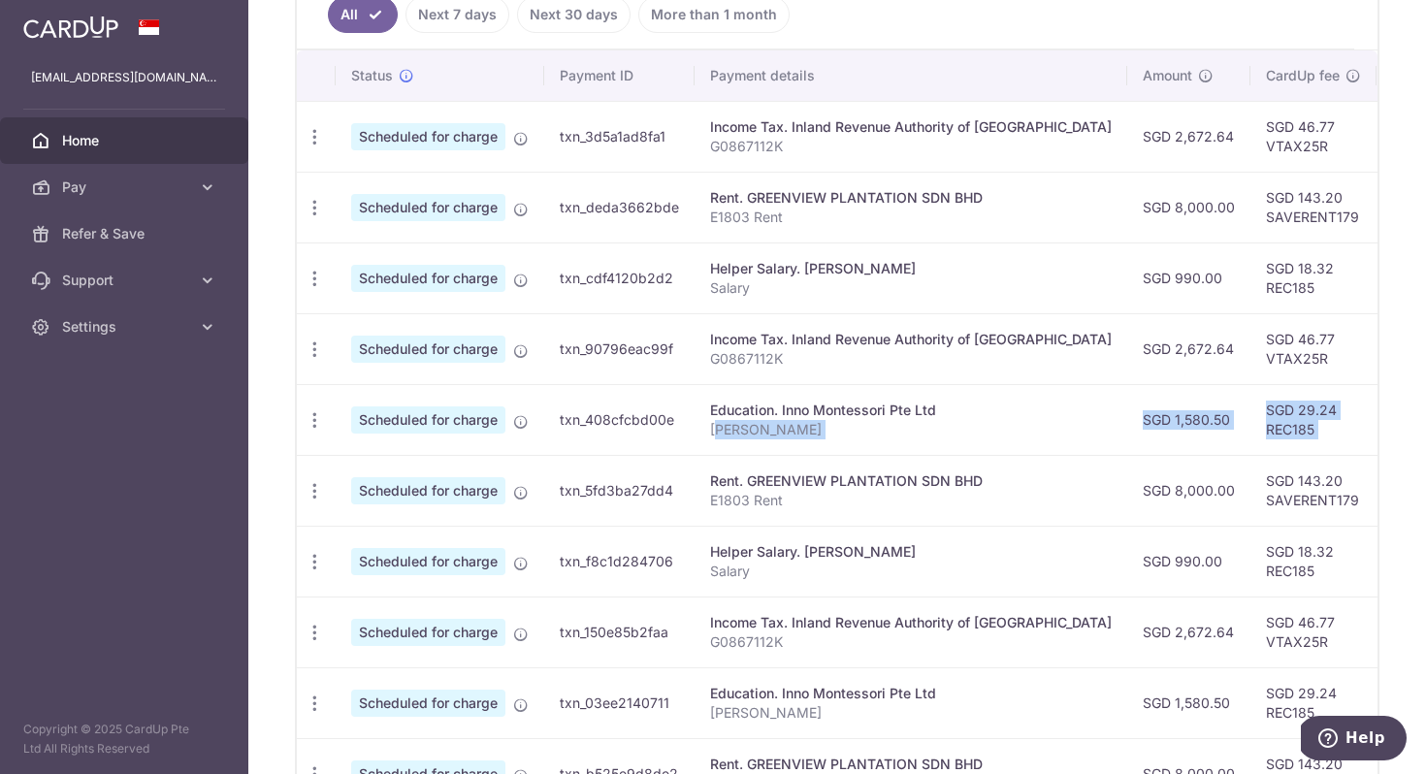
drag, startPoint x: 994, startPoint y: 419, endPoint x: 718, endPoint y: 431, distance: 276.7
click at [718, 431] on tr "Update payment Cancel payment Upload doc Scheduled for charge txn_408cfcbd00e E…" at bounding box center [1092, 419] width 1590 height 71
click at [684, 455] on td "txn_5fd3ba27dd4" at bounding box center [619, 490] width 150 height 71
click at [311, 422] on icon "button" at bounding box center [315, 420] width 20 height 20
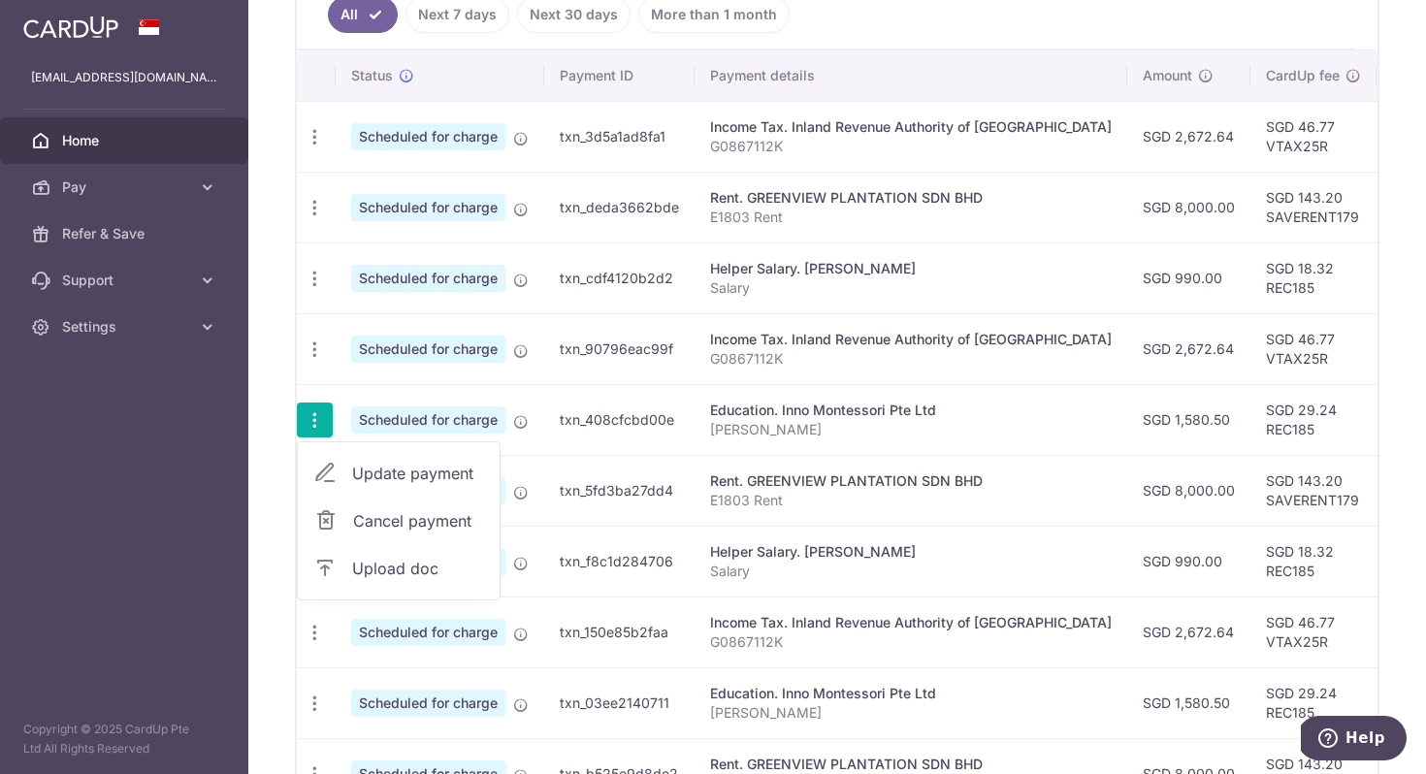
click at [398, 475] on span "Update payment" at bounding box center [418, 473] width 132 height 23
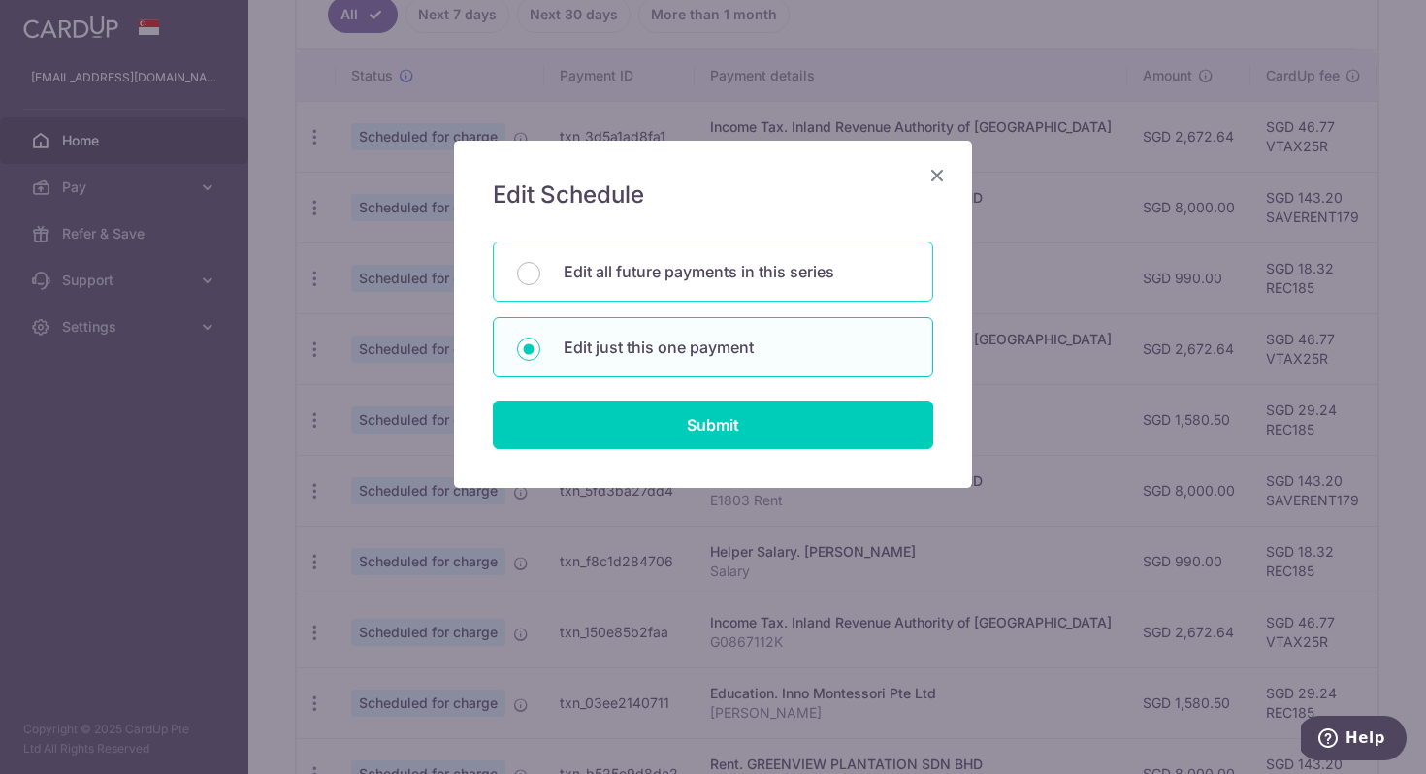
click at [754, 287] on div "Edit all future payments in this series" at bounding box center [713, 272] width 440 height 60
radio input "true"
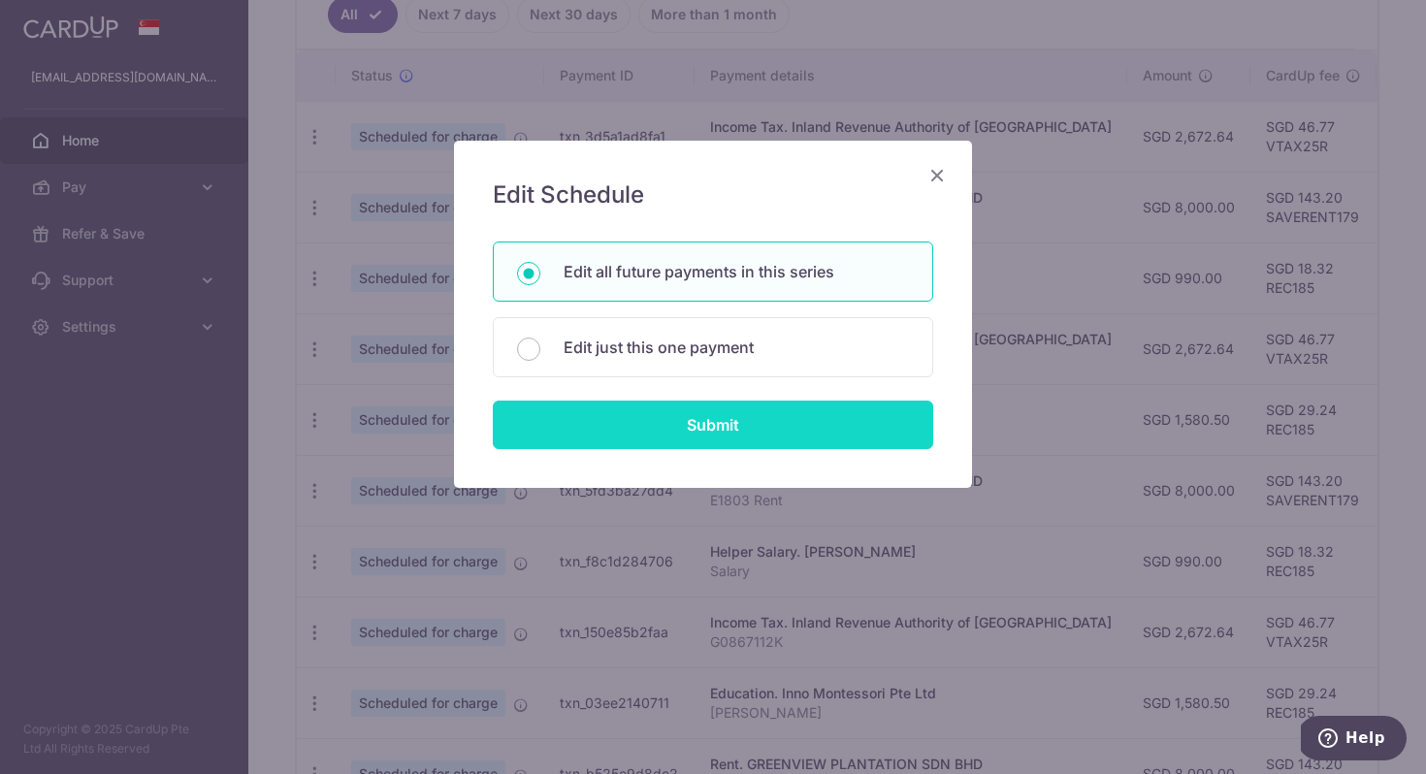
click at [751, 428] on input "Submit" at bounding box center [713, 425] width 440 height 49
radio input "true"
type input "1,580.50"
type input "[PERSON_NAME]"
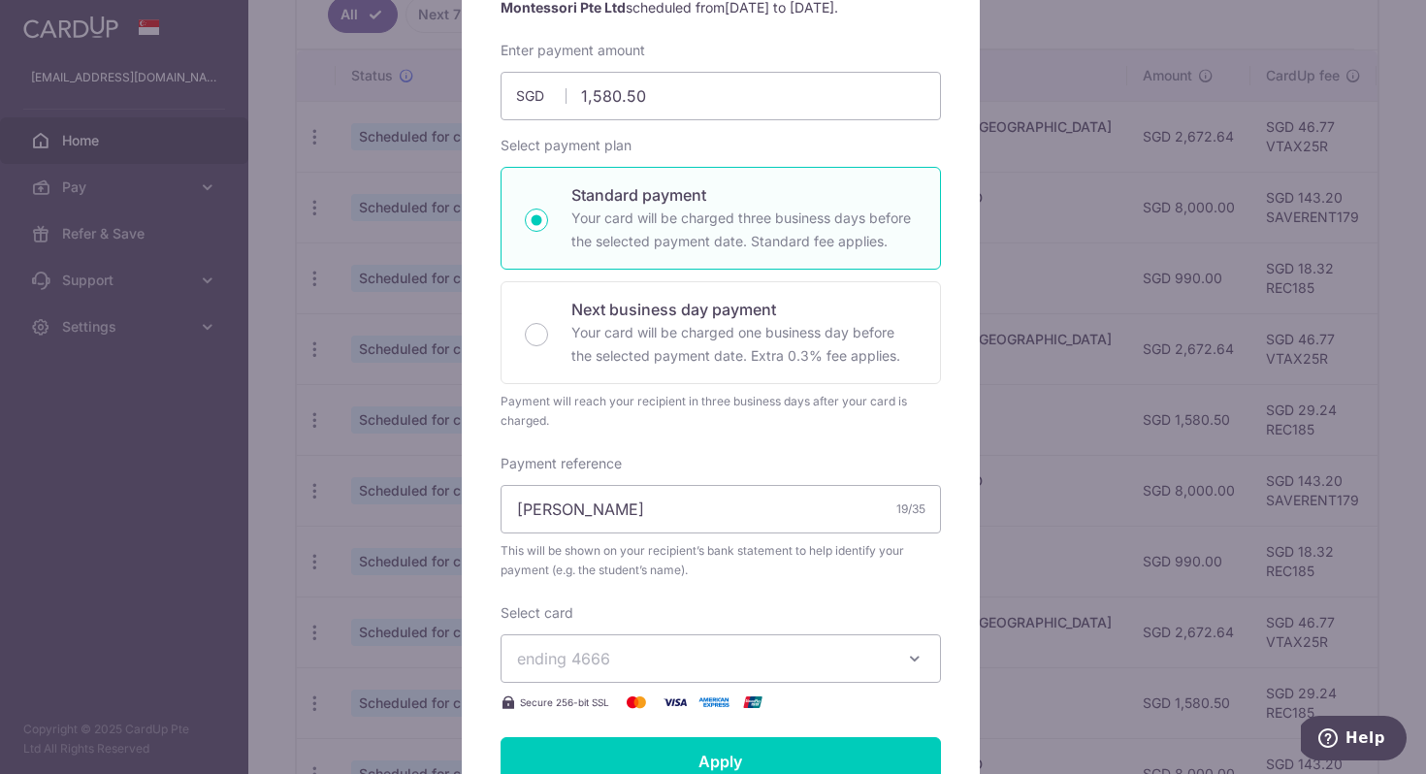
scroll to position [376, 0]
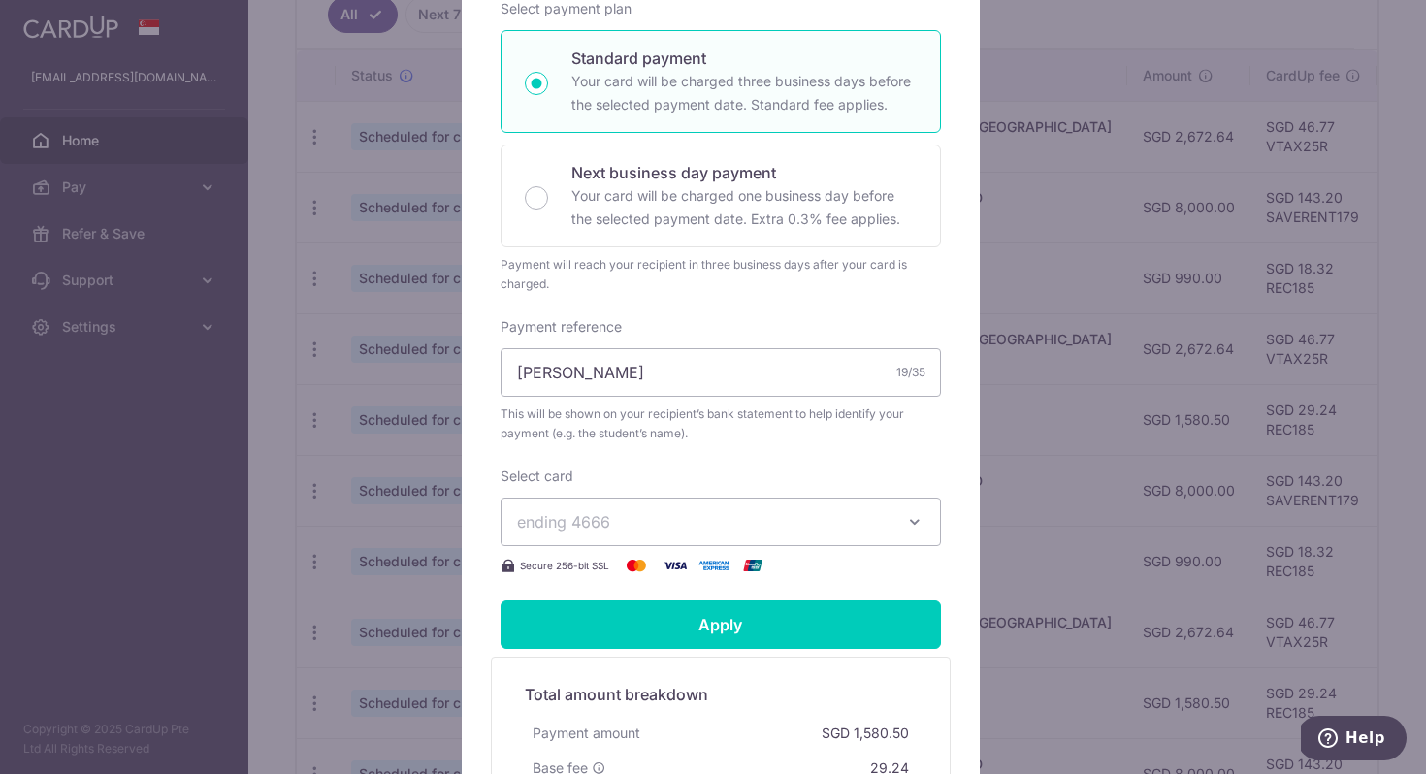
click at [744, 518] on span "ending 4666" at bounding box center [703, 521] width 373 height 23
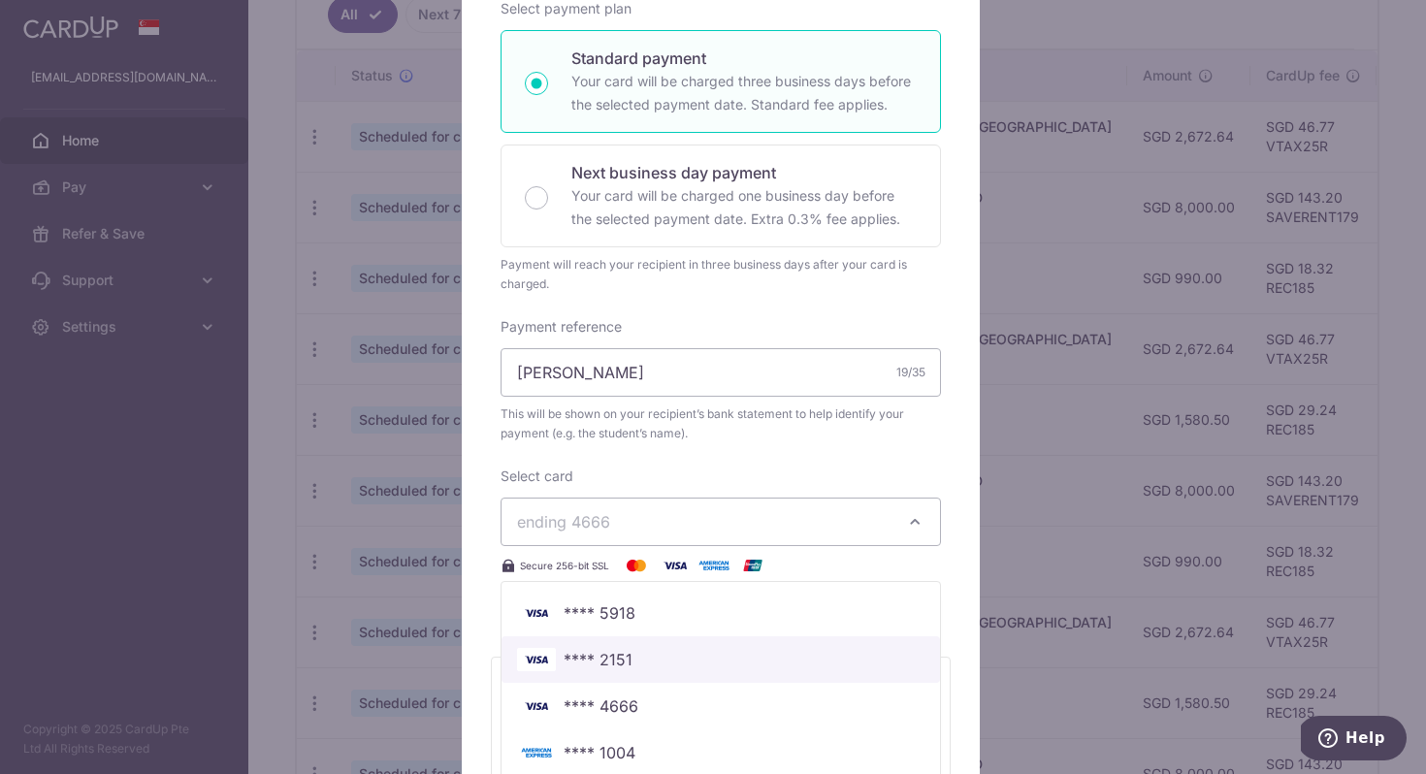
click at [657, 657] on span "**** 2151" at bounding box center [720, 659] width 407 height 23
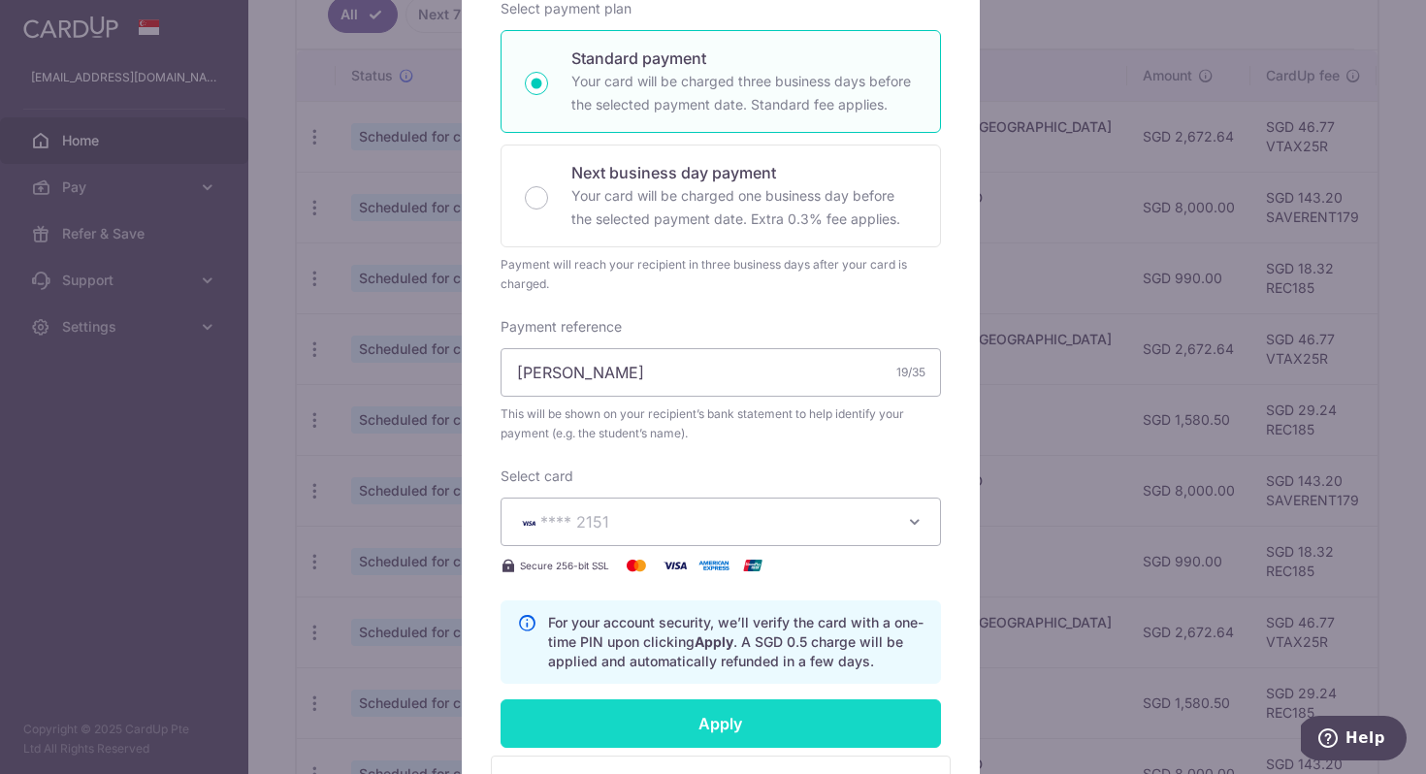
click at [720, 726] on input "Apply" at bounding box center [721, 724] width 440 height 49
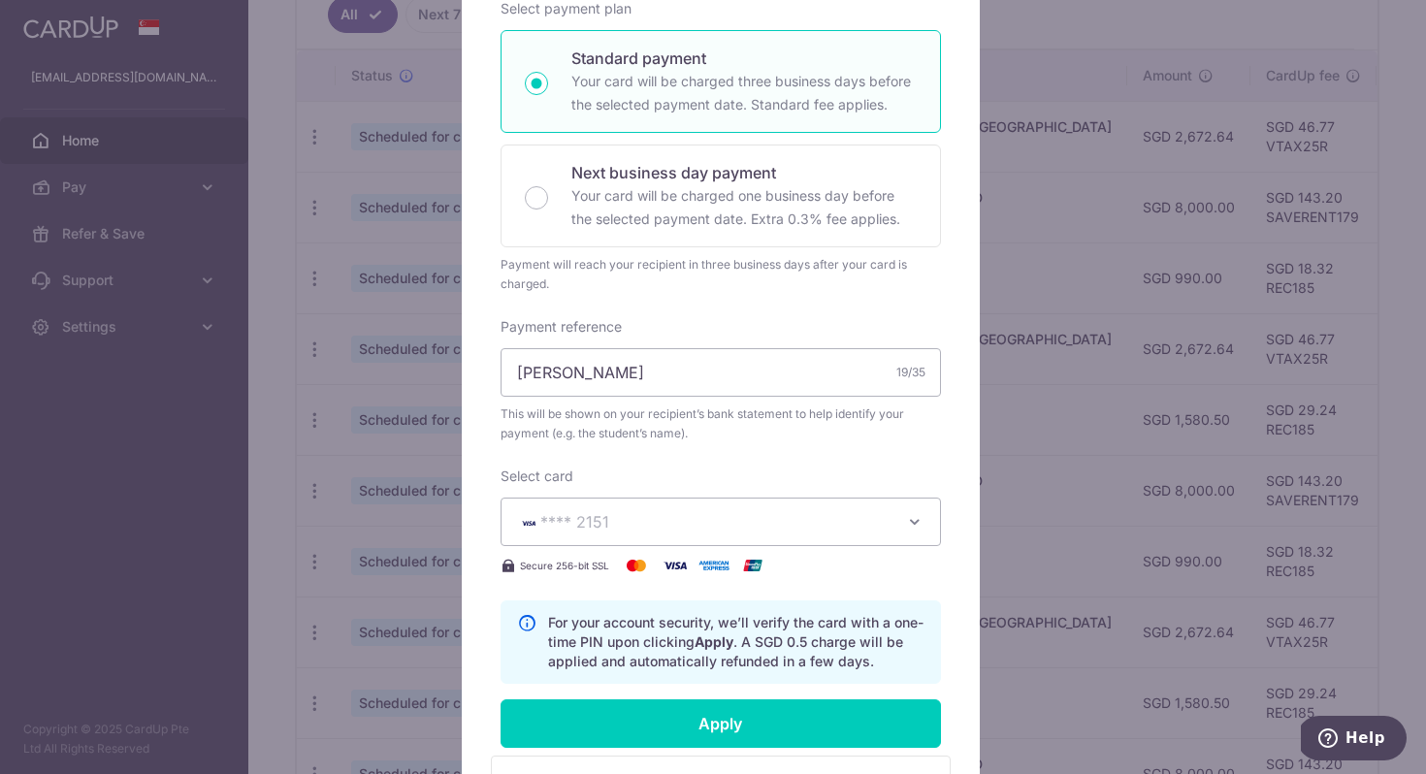
type input "Successfully Applied"
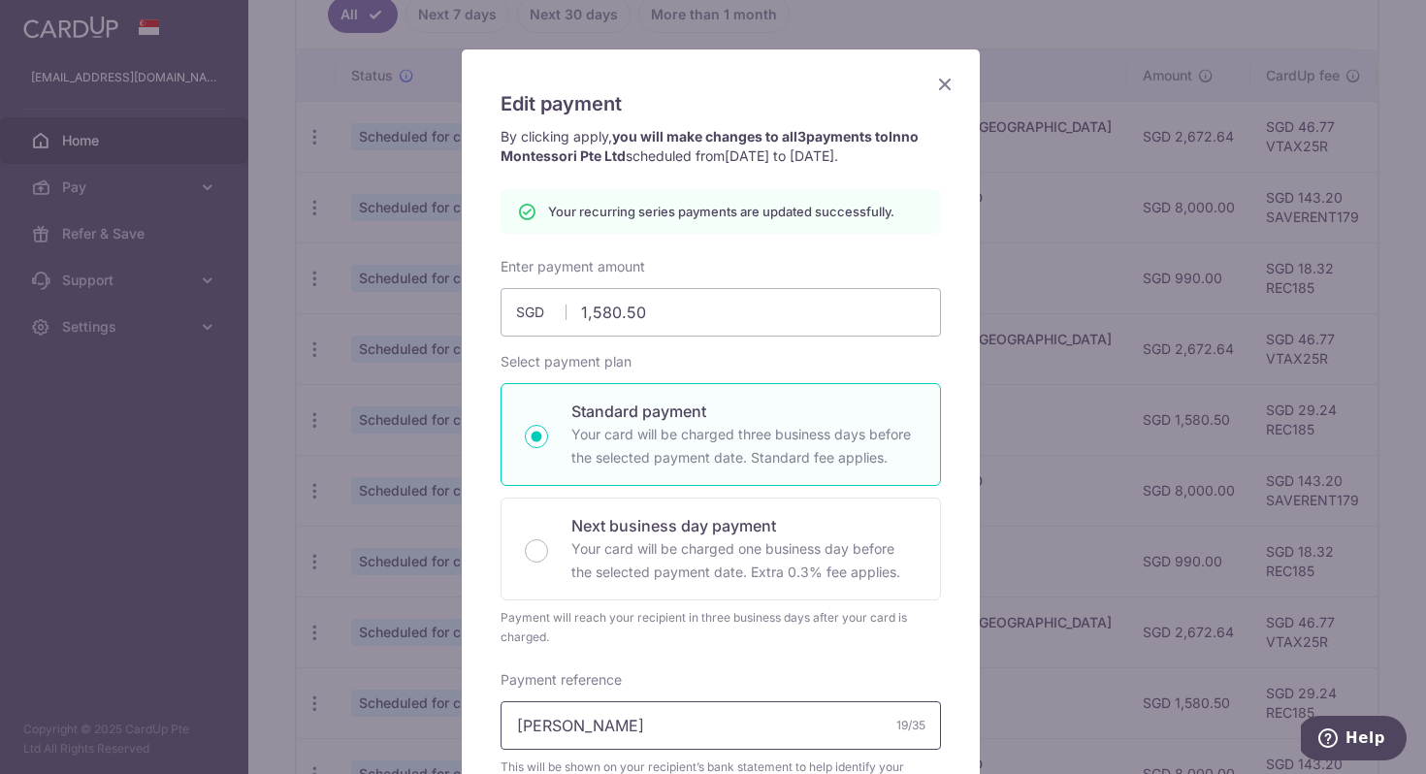
scroll to position [0, 0]
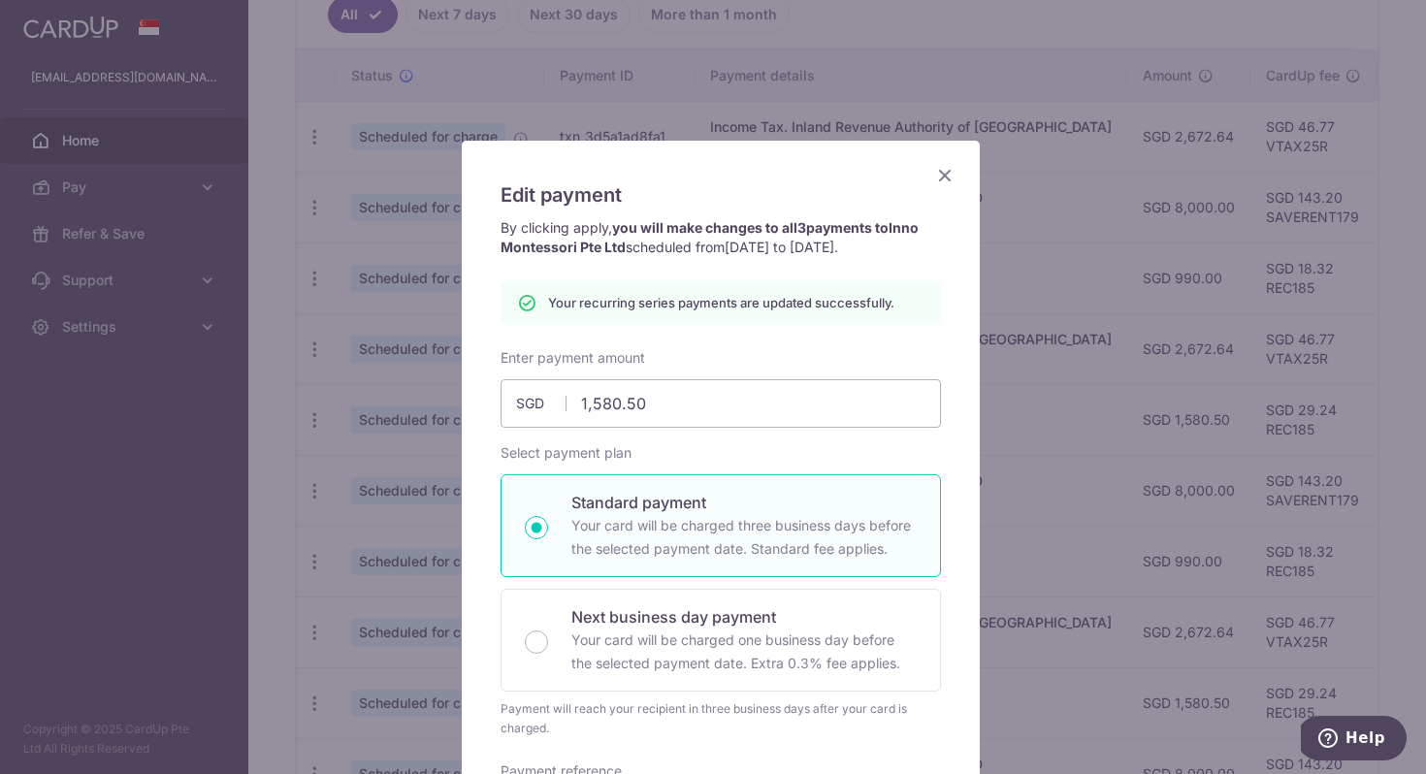
click at [942, 171] on icon "Close" at bounding box center [944, 175] width 23 height 24
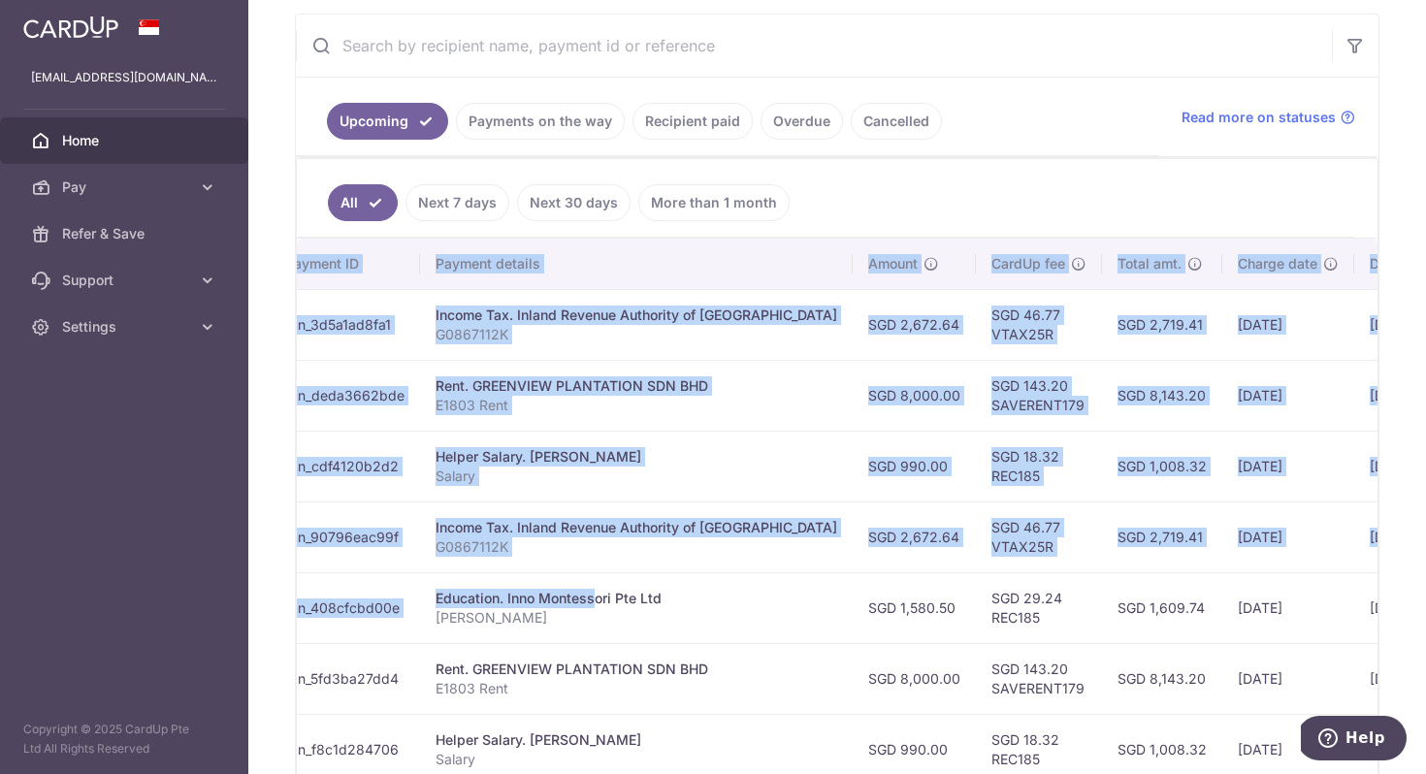
scroll to position [0, 439]
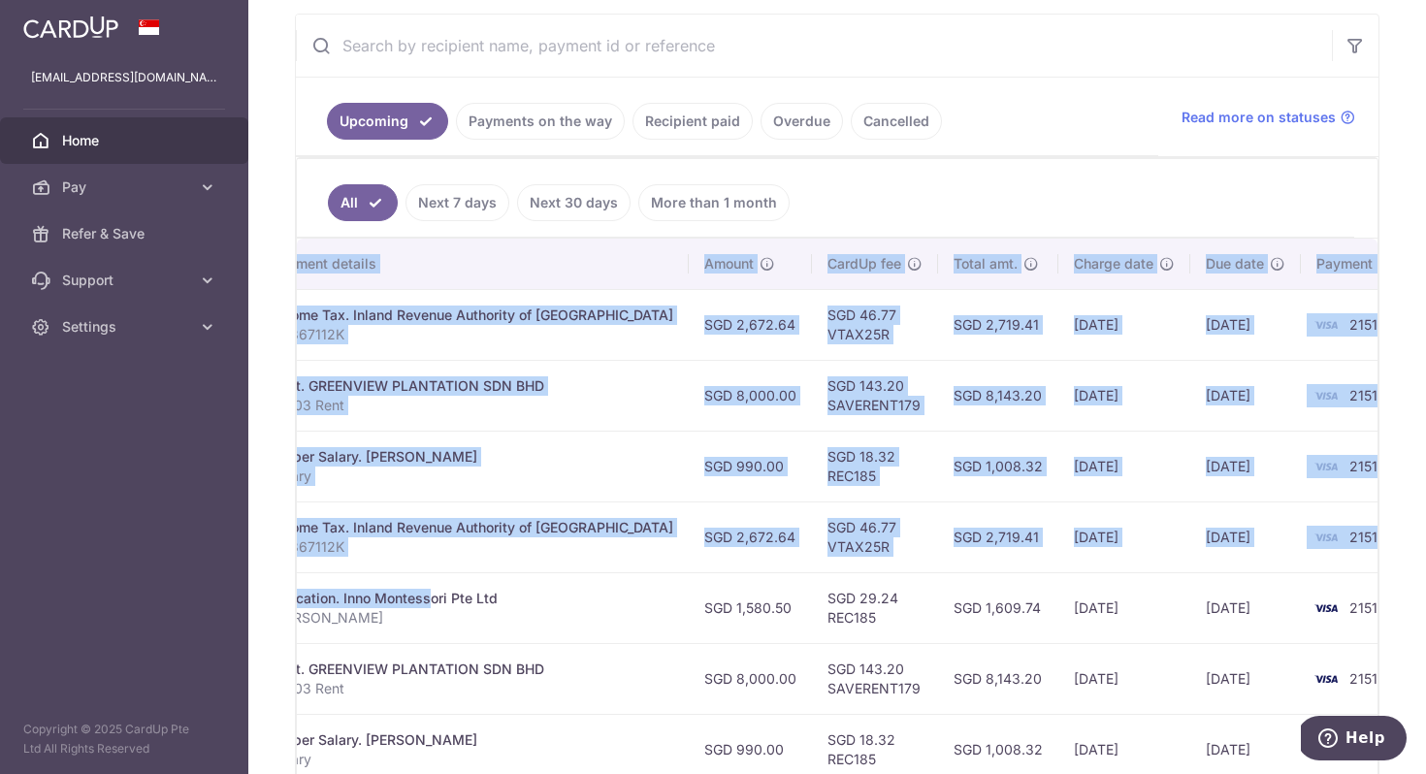
drag, startPoint x: 815, startPoint y: 600, endPoint x: 1155, endPoint y: 642, distance: 343.2
click at [1421, 609] on div "× Pause Schedule Pause all future payments in this series Pause just this one p…" at bounding box center [837, 387] width 1178 height 774
click at [1064, 624] on td "[DATE]" at bounding box center [1124, 607] width 132 height 71
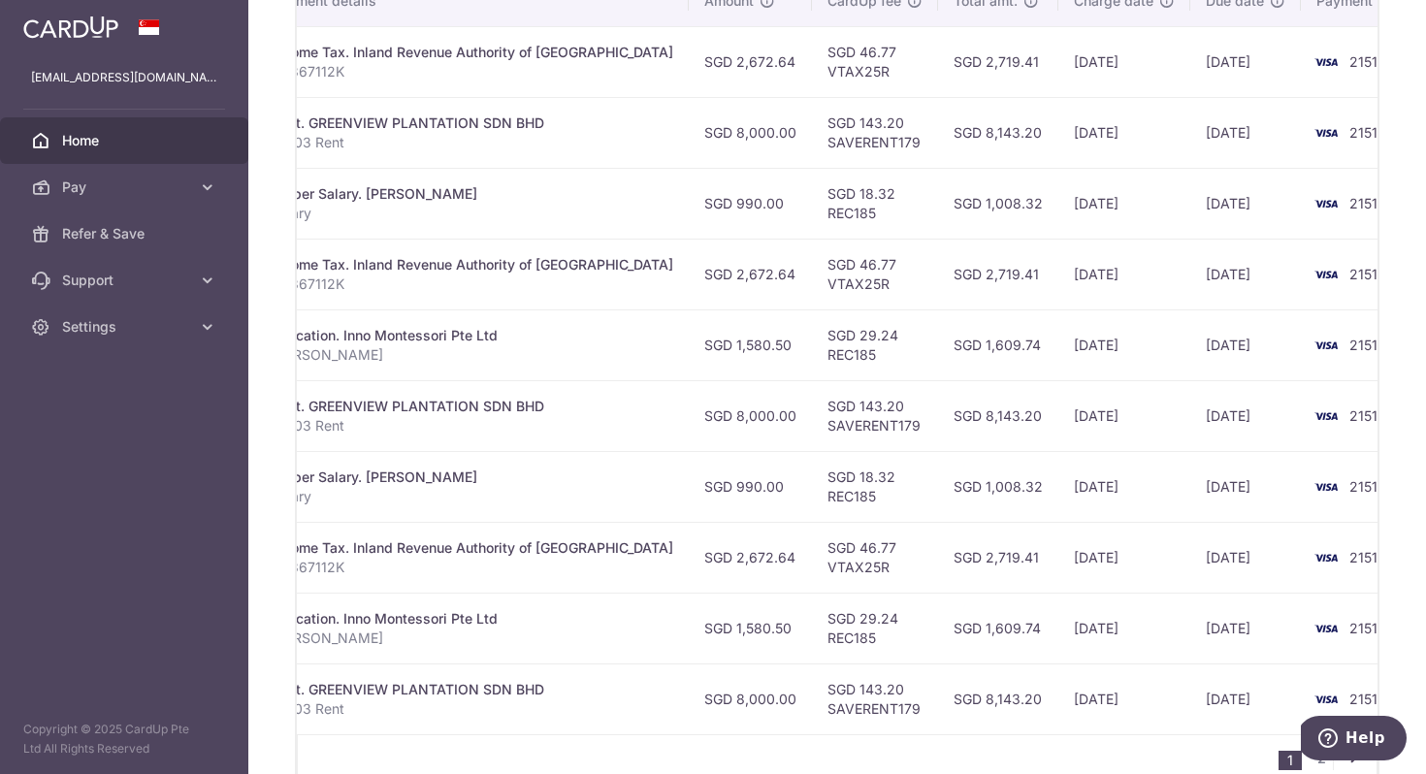
scroll to position [736, 0]
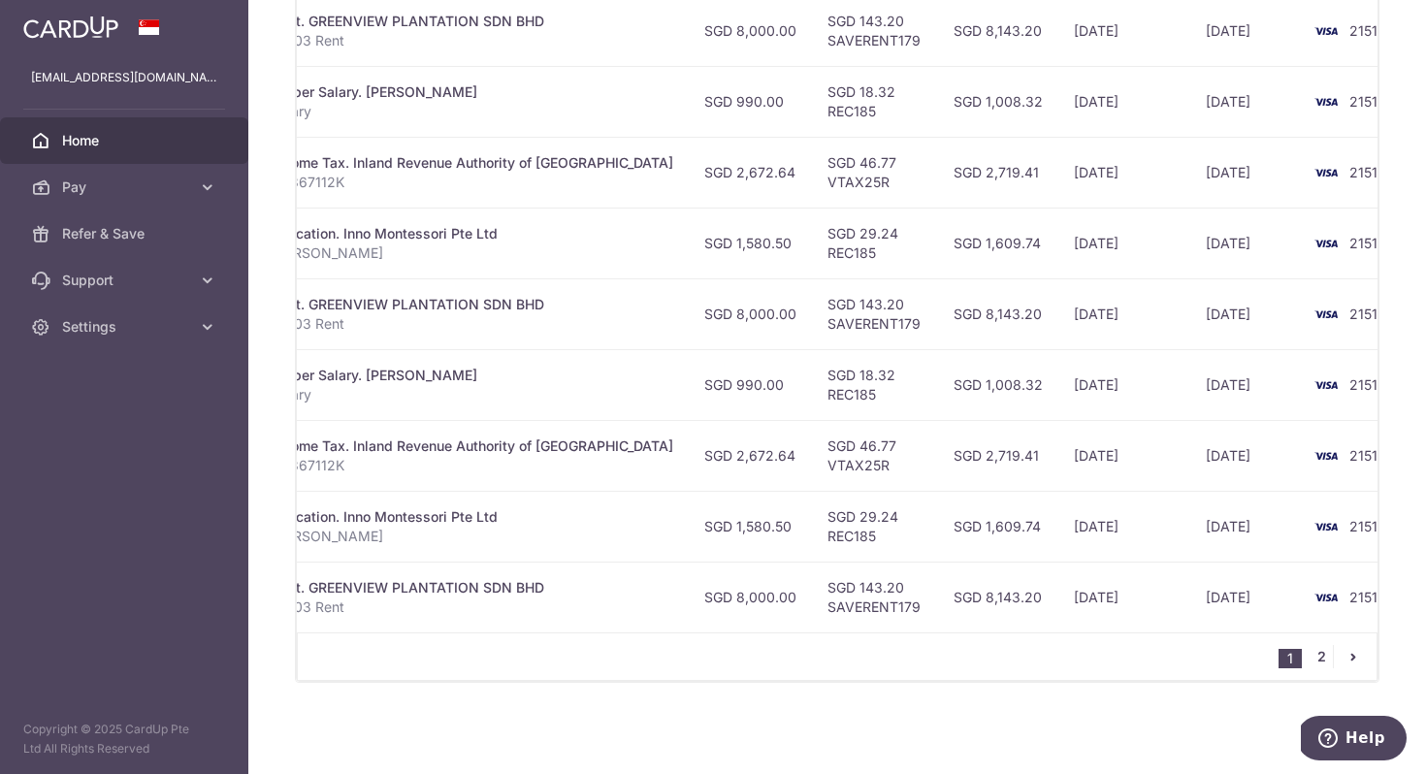
click at [1310, 658] on link "2" at bounding box center [1321, 656] width 23 height 23
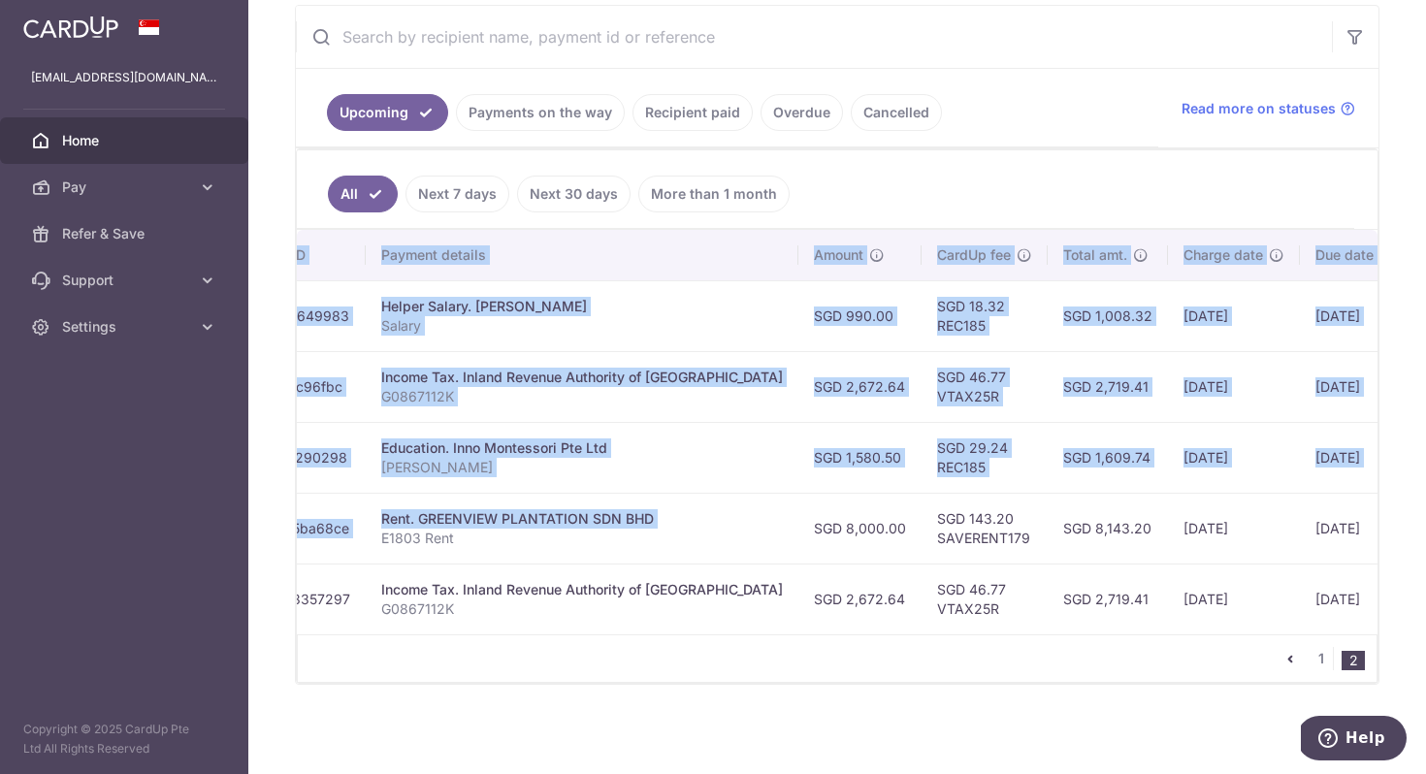
scroll to position [0, 437]
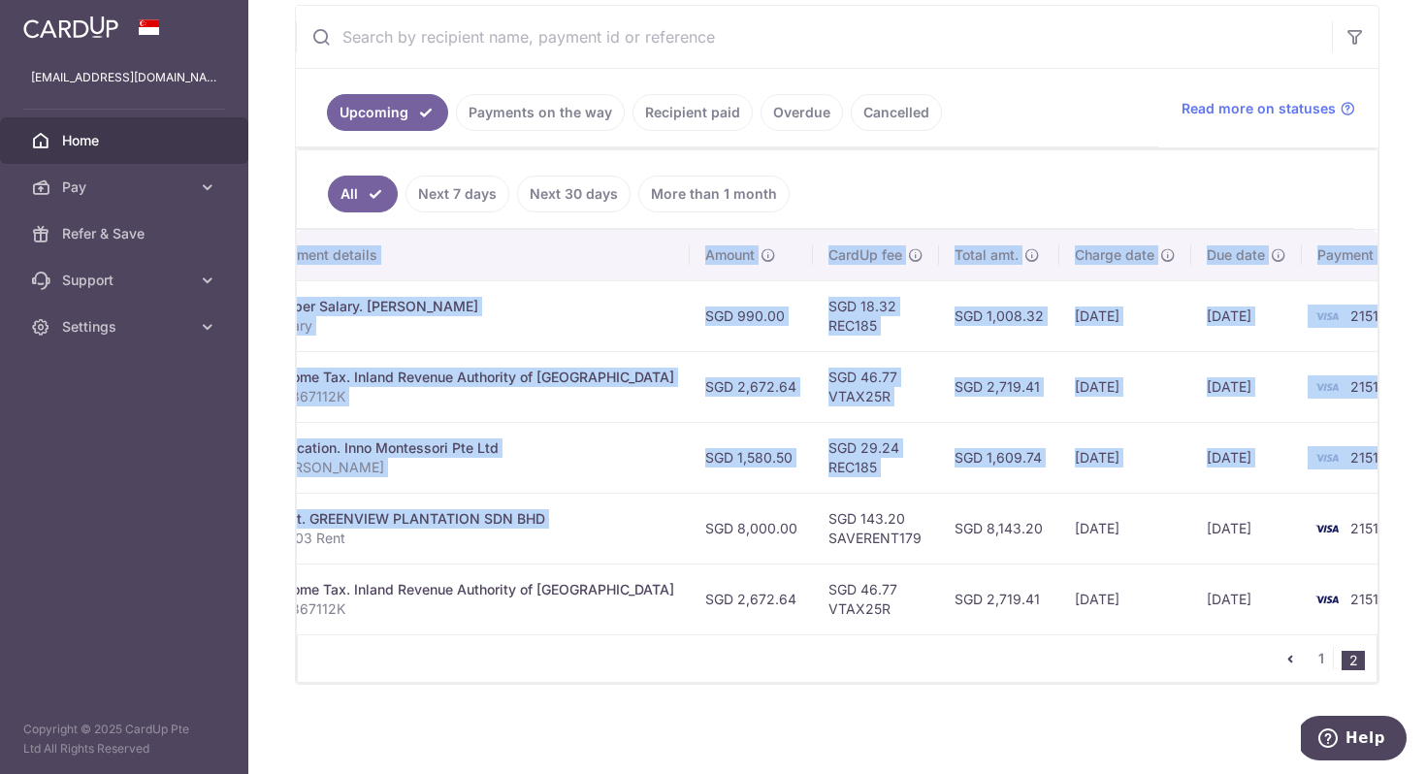
drag, startPoint x: 916, startPoint y: 553, endPoint x: 1391, endPoint y: 549, distance: 475.4
click at [1425, 549] on div "× Pause Schedule Pause all future payments in this series Pause just this one p…" at bounding box center [837, 387] width 1178 height 774
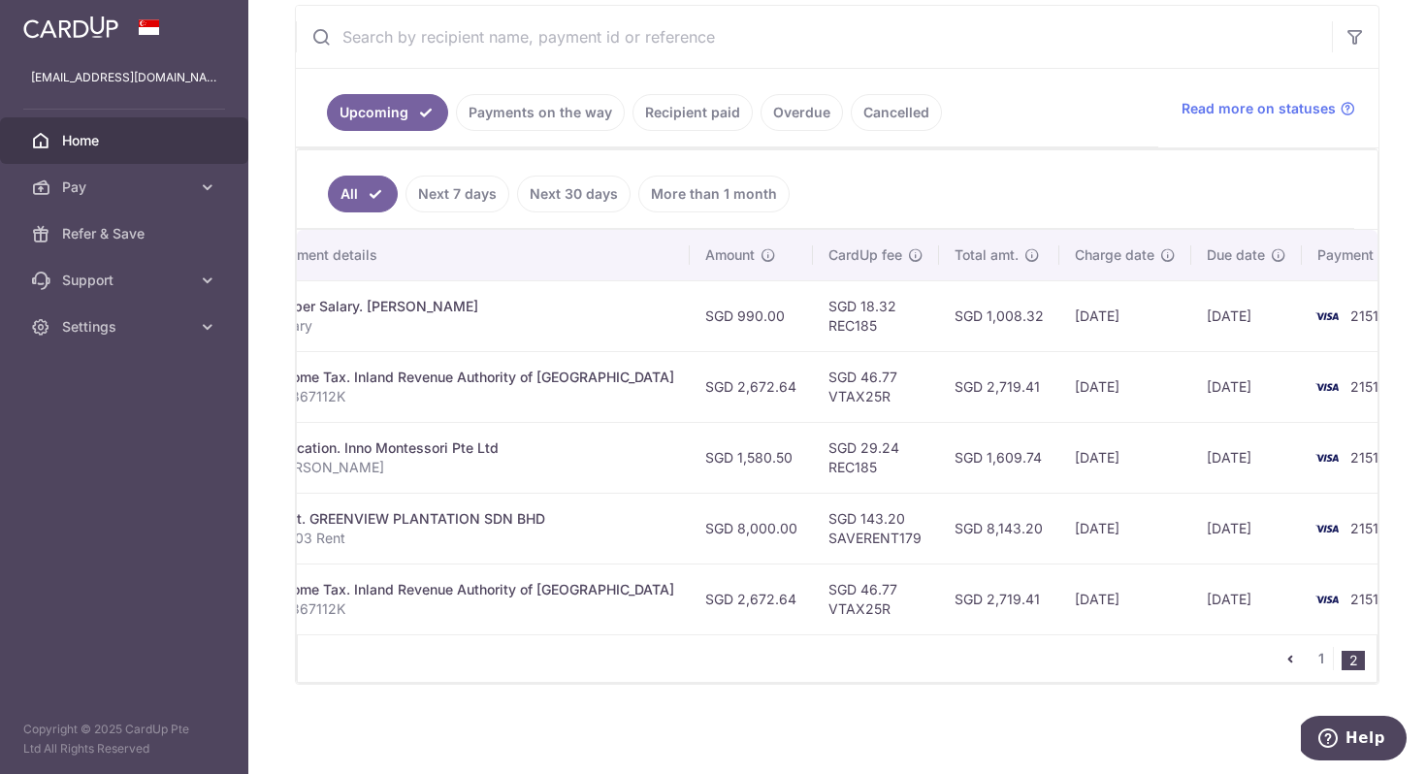
click at [1191, 548] on td "28/01/2026" at bounding box center [1246, 528] width 111 height 71
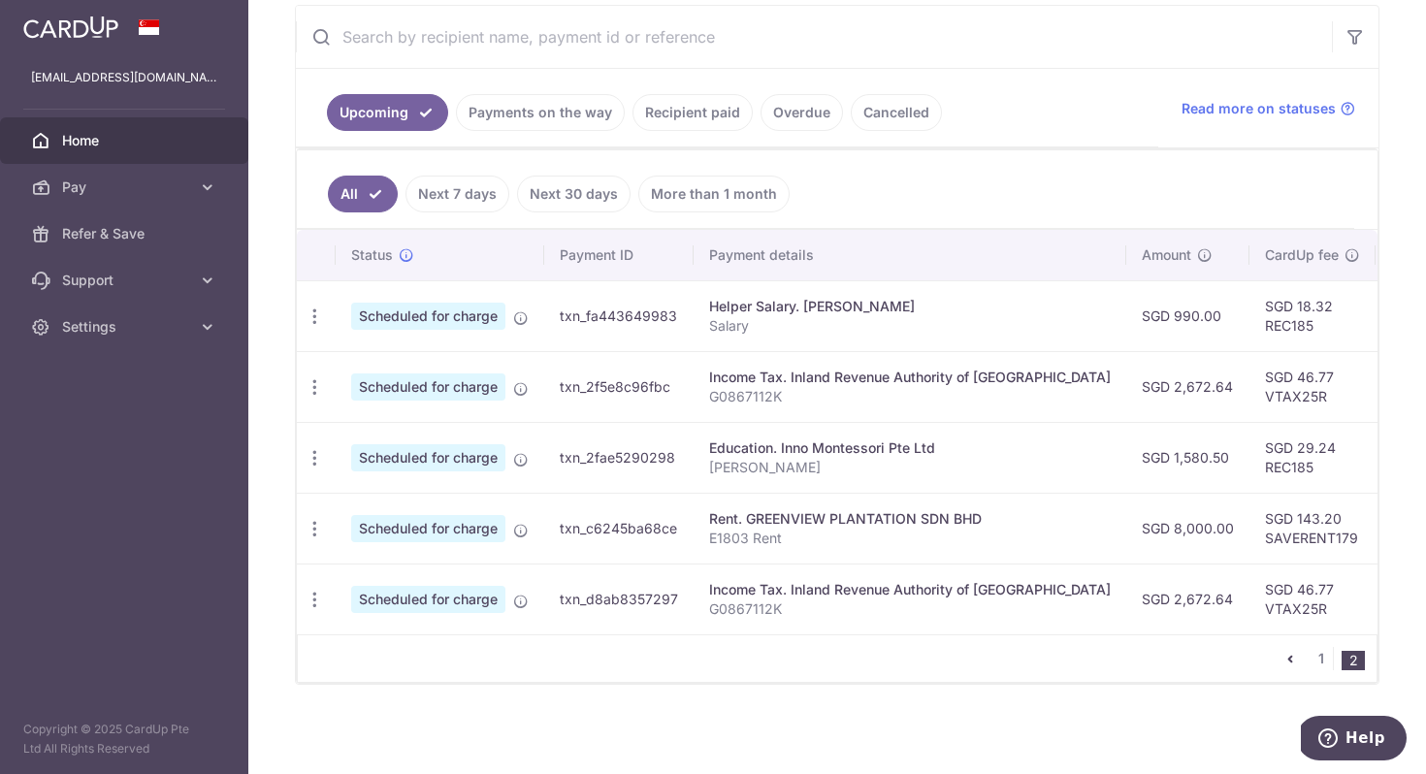
drag, startPoint x: 1047, startPoint y: 561, endPoint x: 514, endPoint y: 594, distance: 533.6
click at [192, 606] on main "staffh@gmail.com Home Pay Payments Recipients Cards Refer & Save Support FAQ Co…" at bounding box center [713, 387] width 1426 height 774
click at [917, 602] on p "G0867112K" at bounding box center [910, 609] width 402 height 19
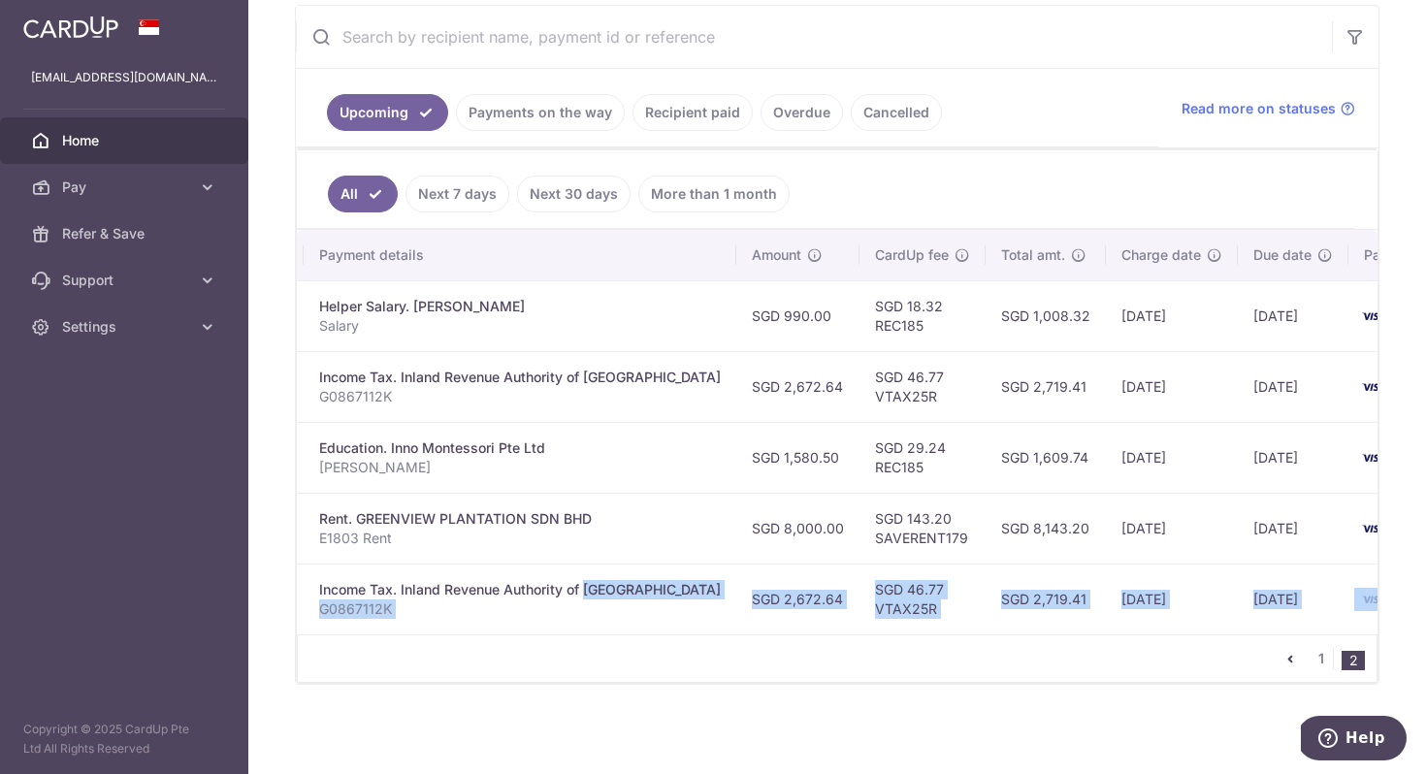
scroll to position [0, 437]
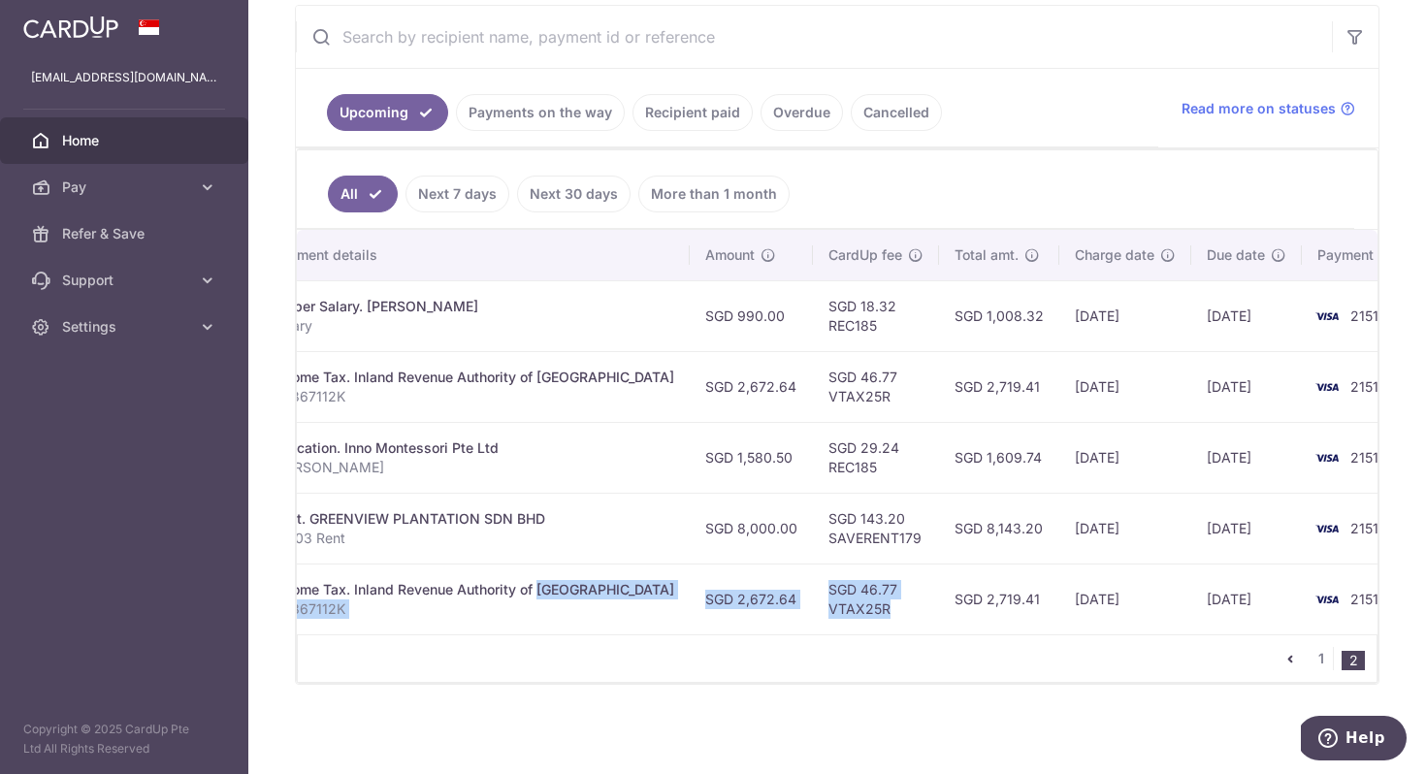
drag, startPoint x: 920, startPoint y: 593, endPoint x: 851, endPoint y: 606, distance: 70.2
click at [852, 606] on tr "Update payment Cancel payment Scheduled for charge txn_d8ab8357297 Income Tax. …" at bounding box center [654, 599] width 1589 height 71
click at [715, 580] on td "SGD 2,672.64" at bounding box center [751, 599] width 123 height 71
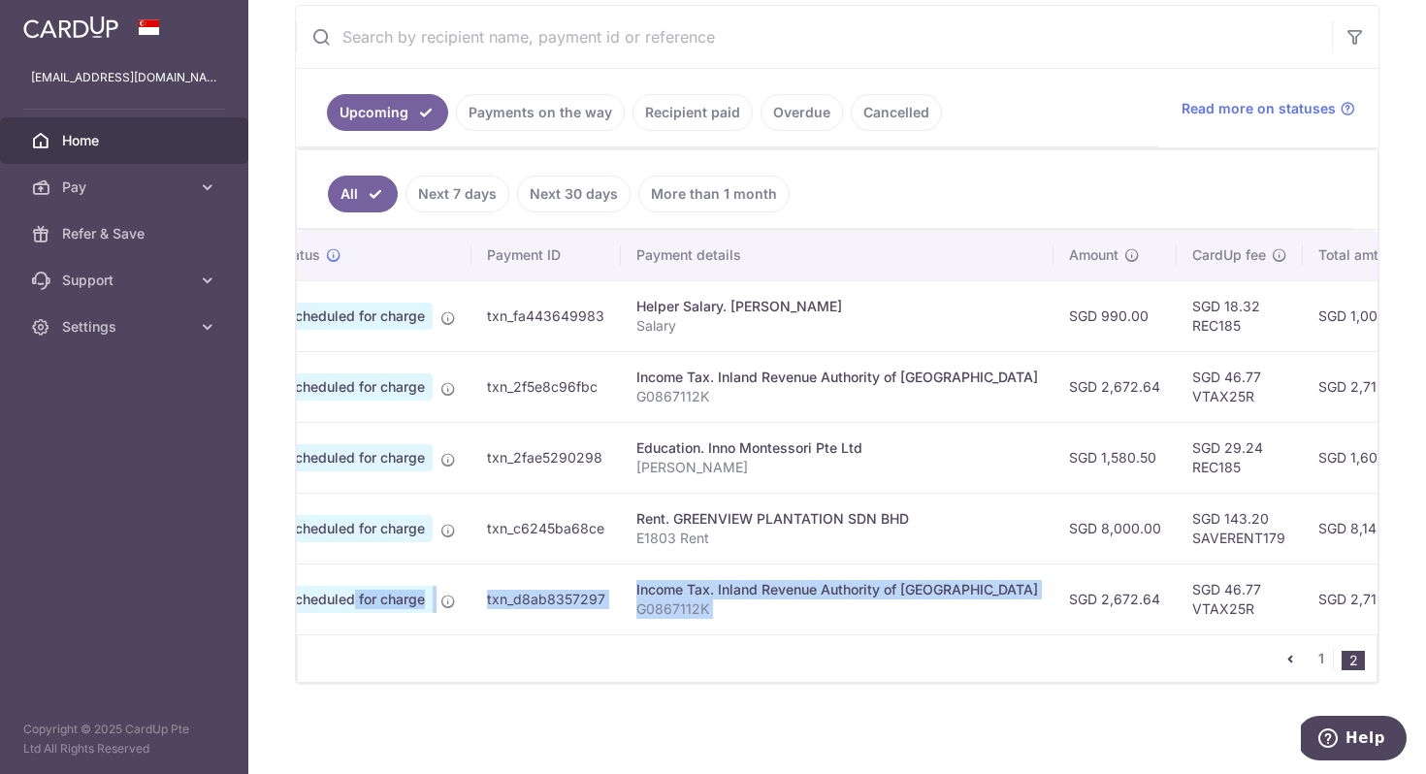
scroll to position [0, 0]
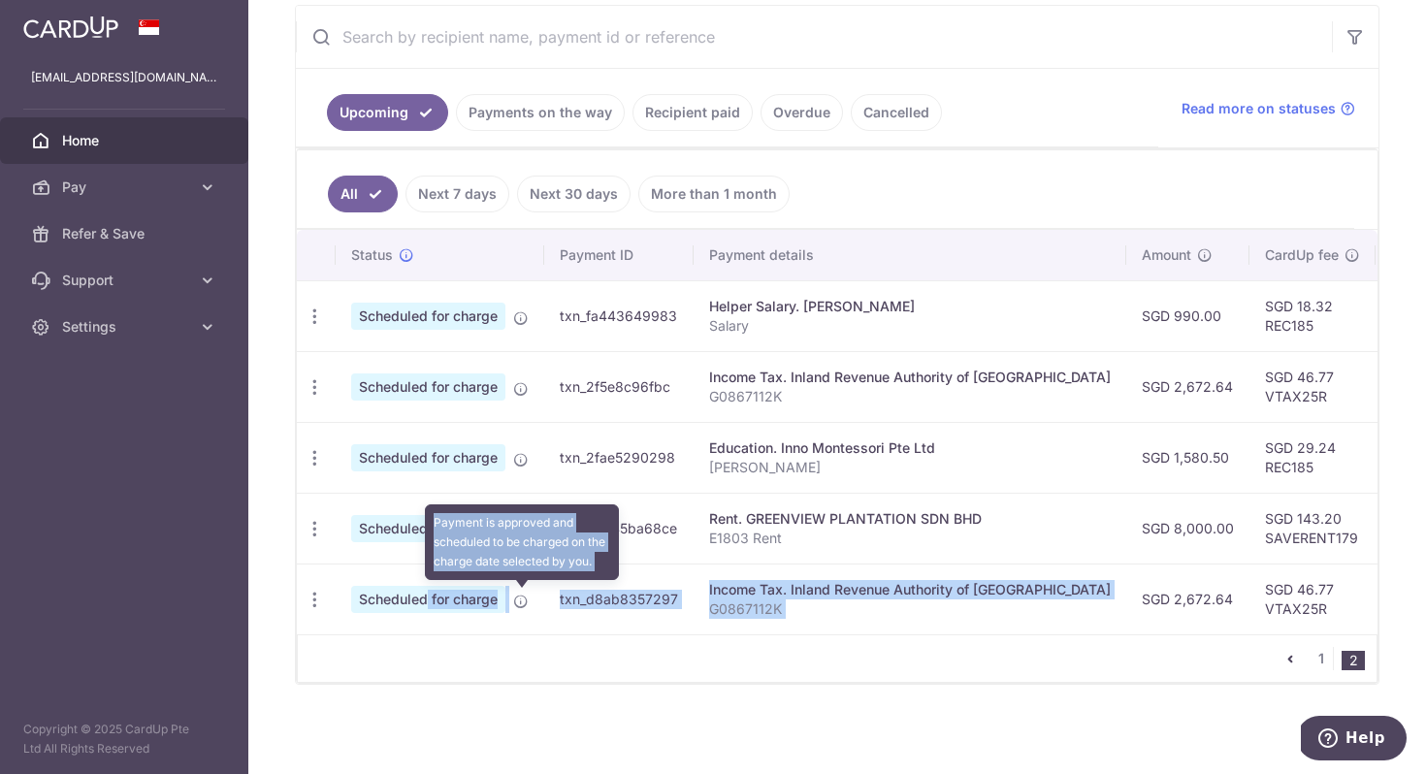
drag, startPoint x: 736, startPoint y: 582, endPoint x: 718, endPoint y: 587, distance: 19.1
click at [643, 593] on tr "Update payment Cancel payment Scheduled for charge Payment is approved and sche…" at bounding box center [1091, 599] width 1589 height 71
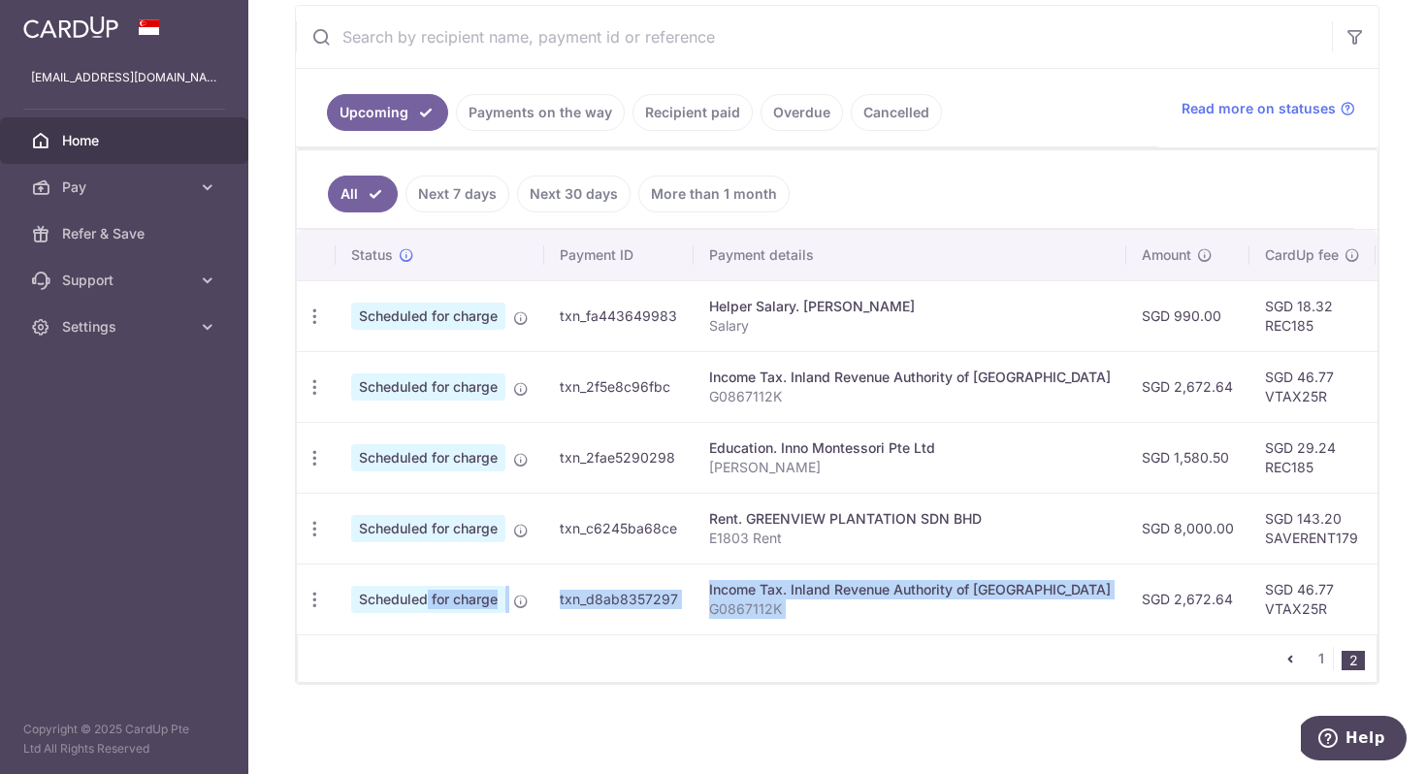
click at [883, 574] on td "Income Tax. Inland Revenue Authority of Singapore G0867112K" at bounding box center [910, 599] width 433 height 71
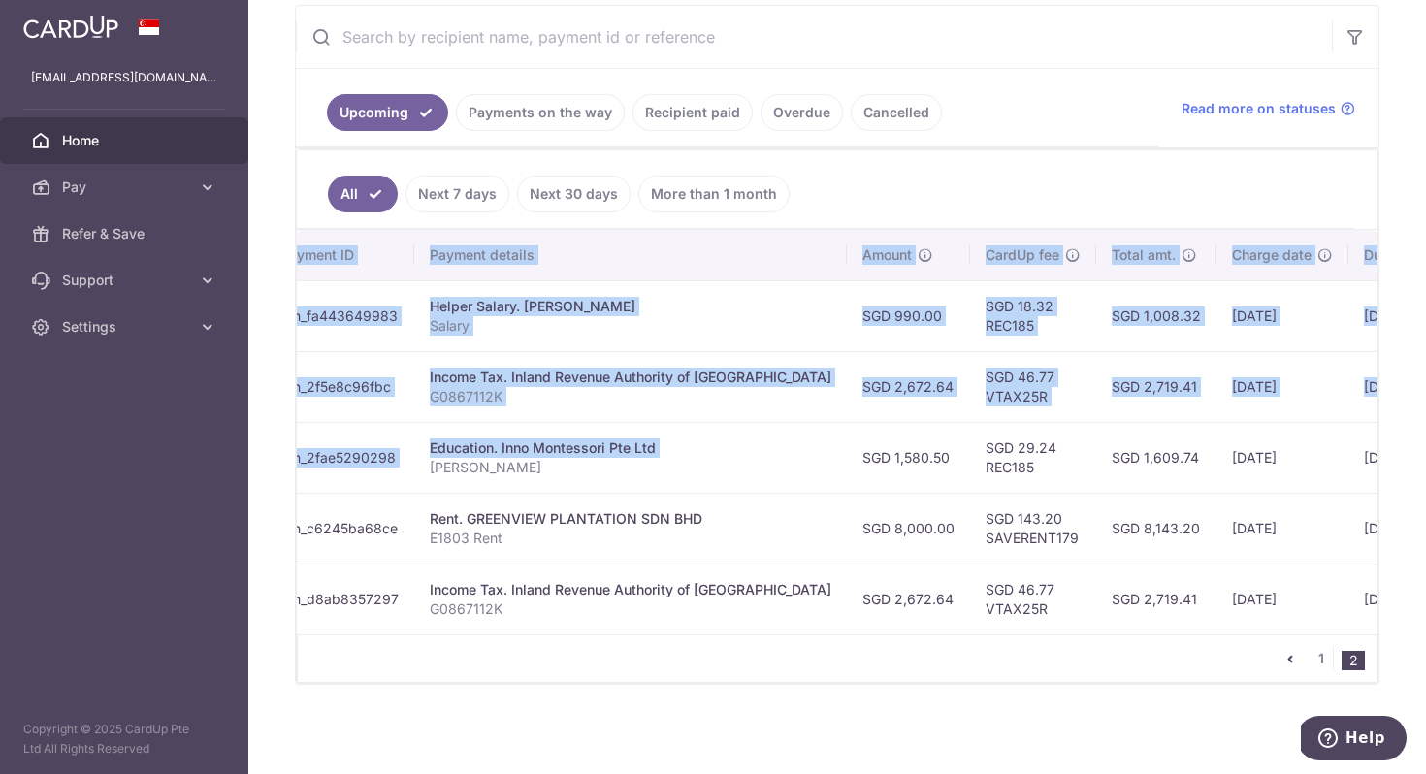
scroll to position [0, 437]
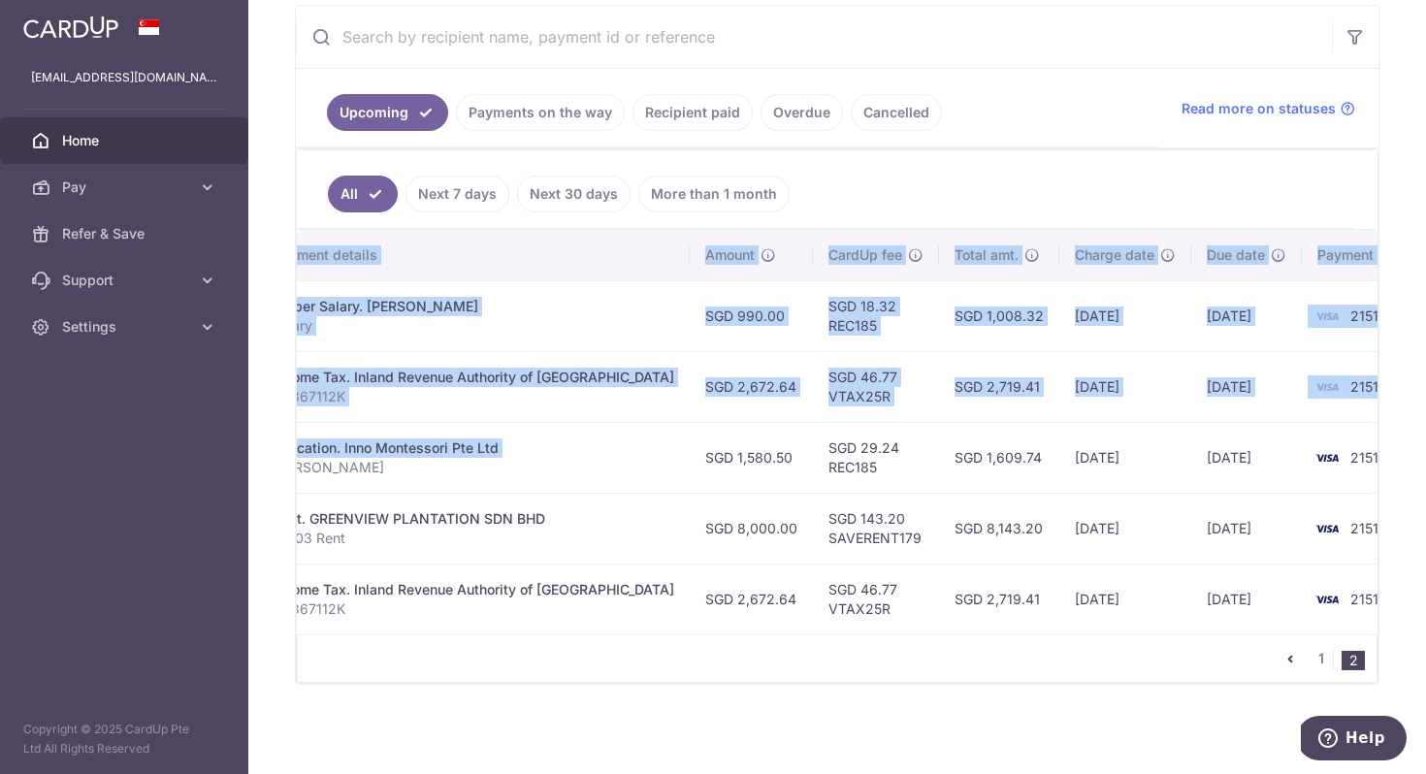
drag, startPoint x: 865, startPoint y: 469, endPoint x: 1425, endPoint y: 508, distance: 561.2
click at [1425, 508] on div "× Pause Schedule Pause all future payments in this series Pause just this one p…" at bounding box center [837, 387] width 1178 height 774
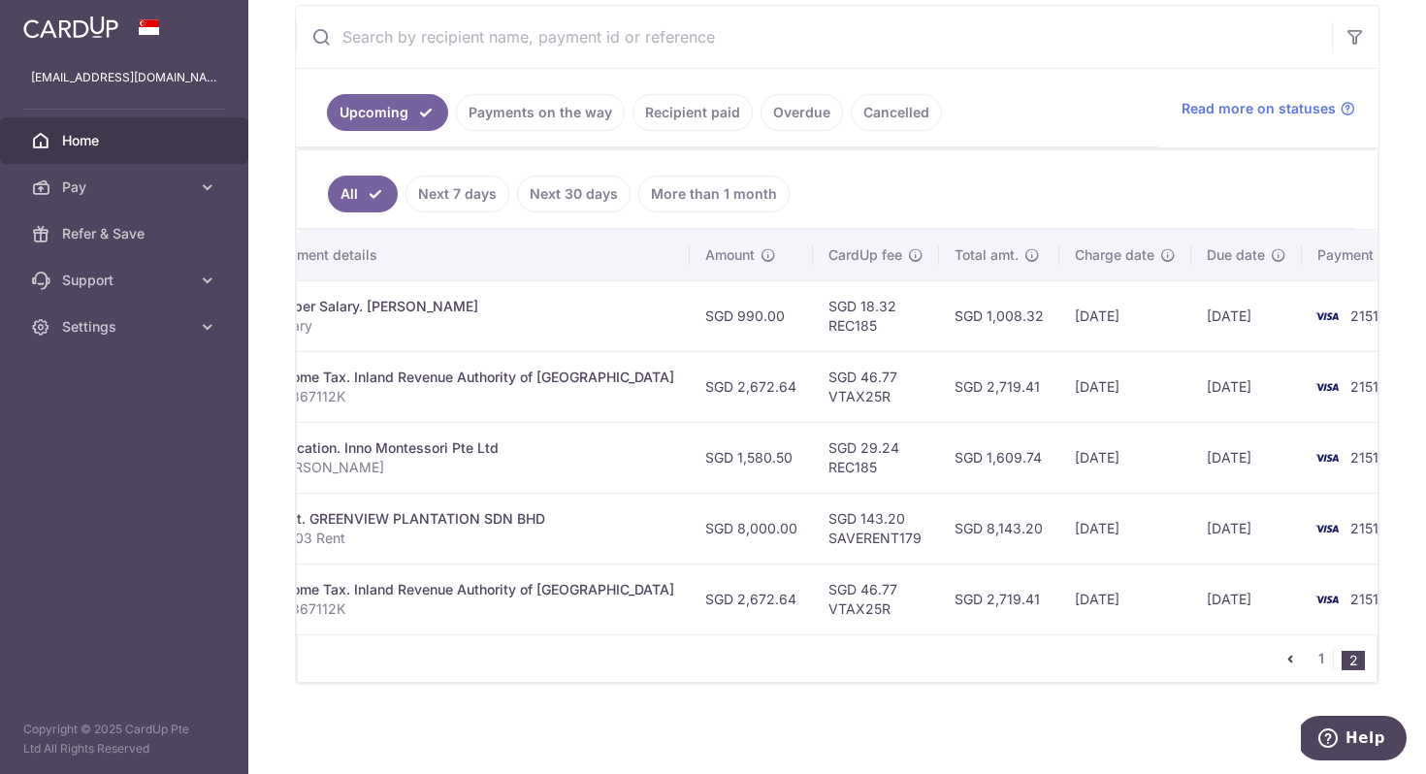
click at [500, 470] on p "[PERSON_NAME]" at bounding box center [474, 467] width 402 height 19
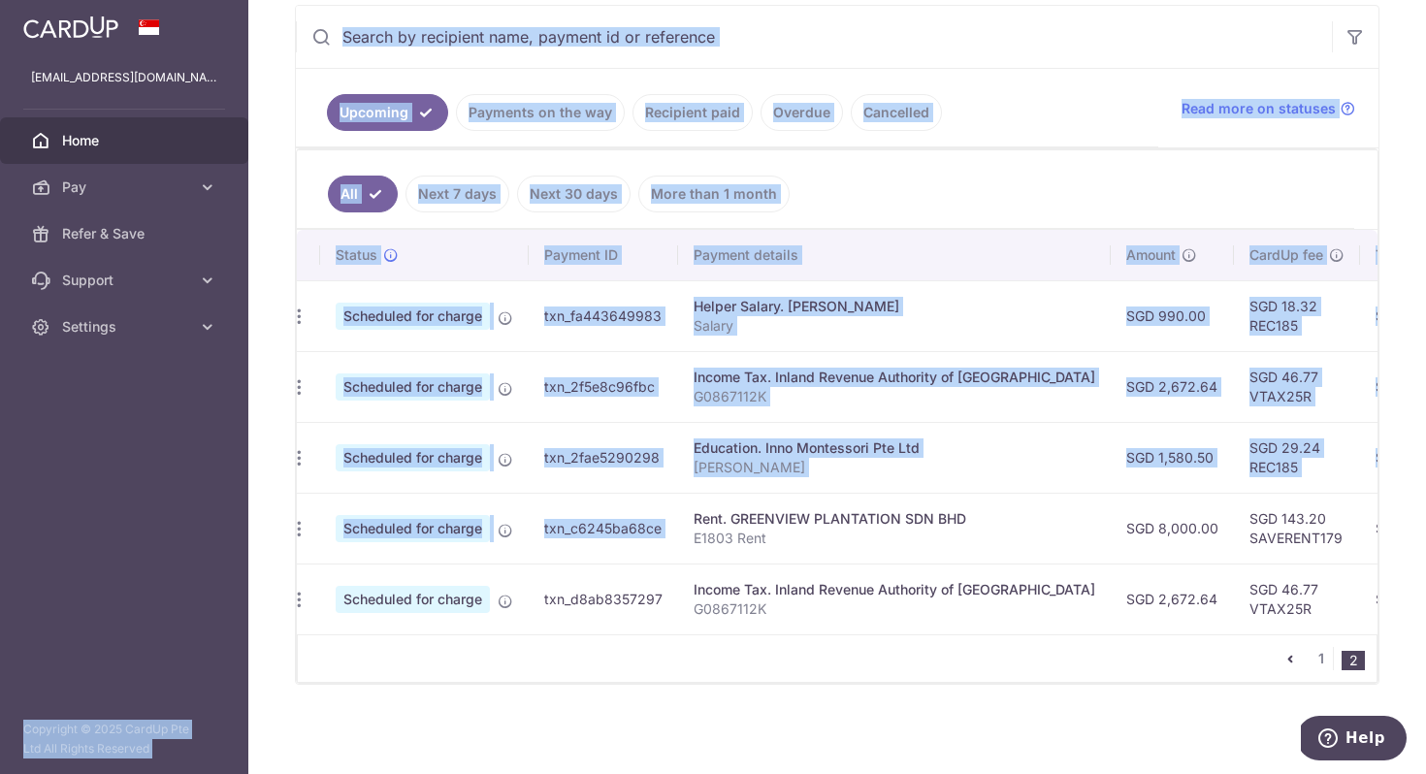
scroll to position [0, 0]
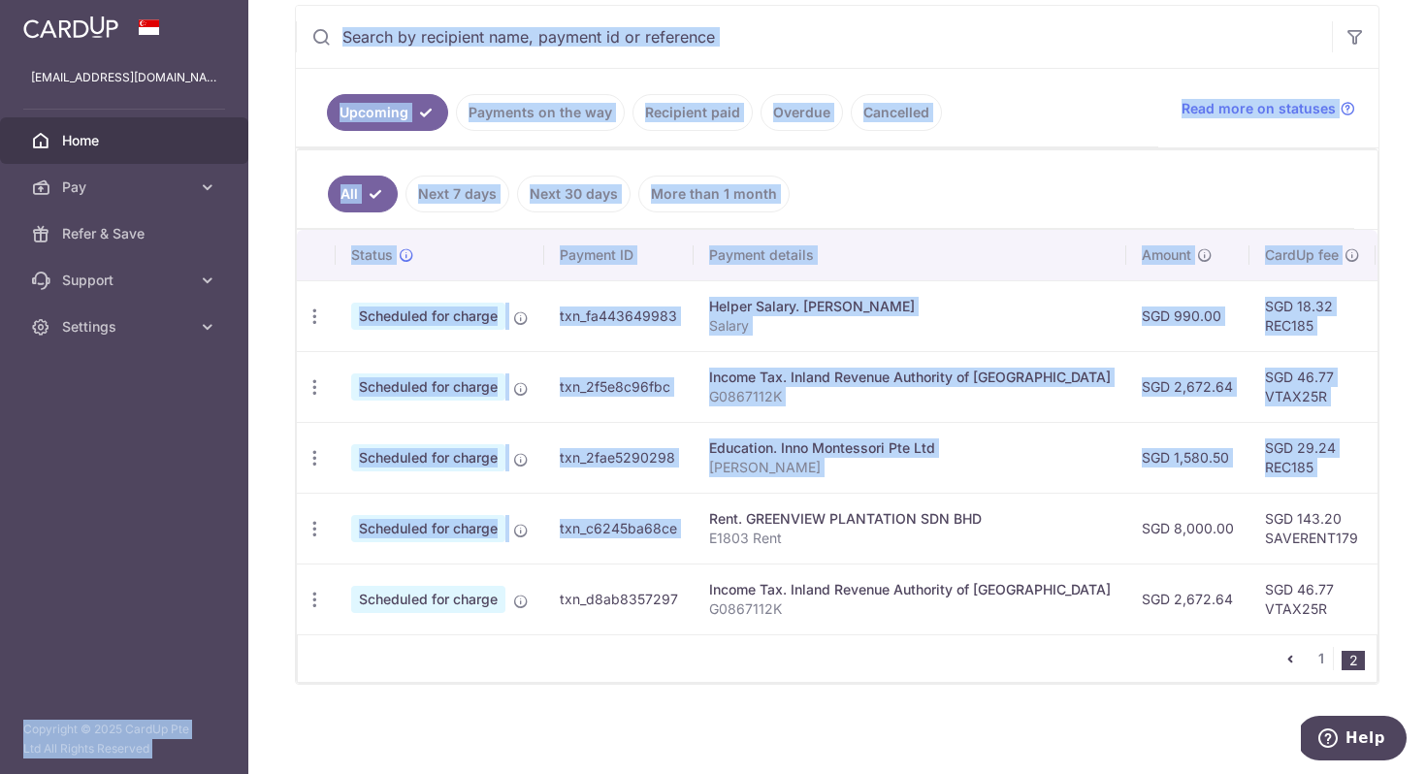
drag, startPoint x: 567, startPoint y: 493, endPoint x: 155, endPoint y: 488, distance: 411.4
click at [155, 488] on main "staffh@gmail.com Home Pay Payments Recipients Cards Refer & Save Support FAQ Co…" at bounding box center [713, 387] width 1426 height 774
click at [824, 503] on td "Rent. GREENVIEW PLANTATION SDN BHD E1803 Rent" at bounding box center [910, 528] width 433 height 71
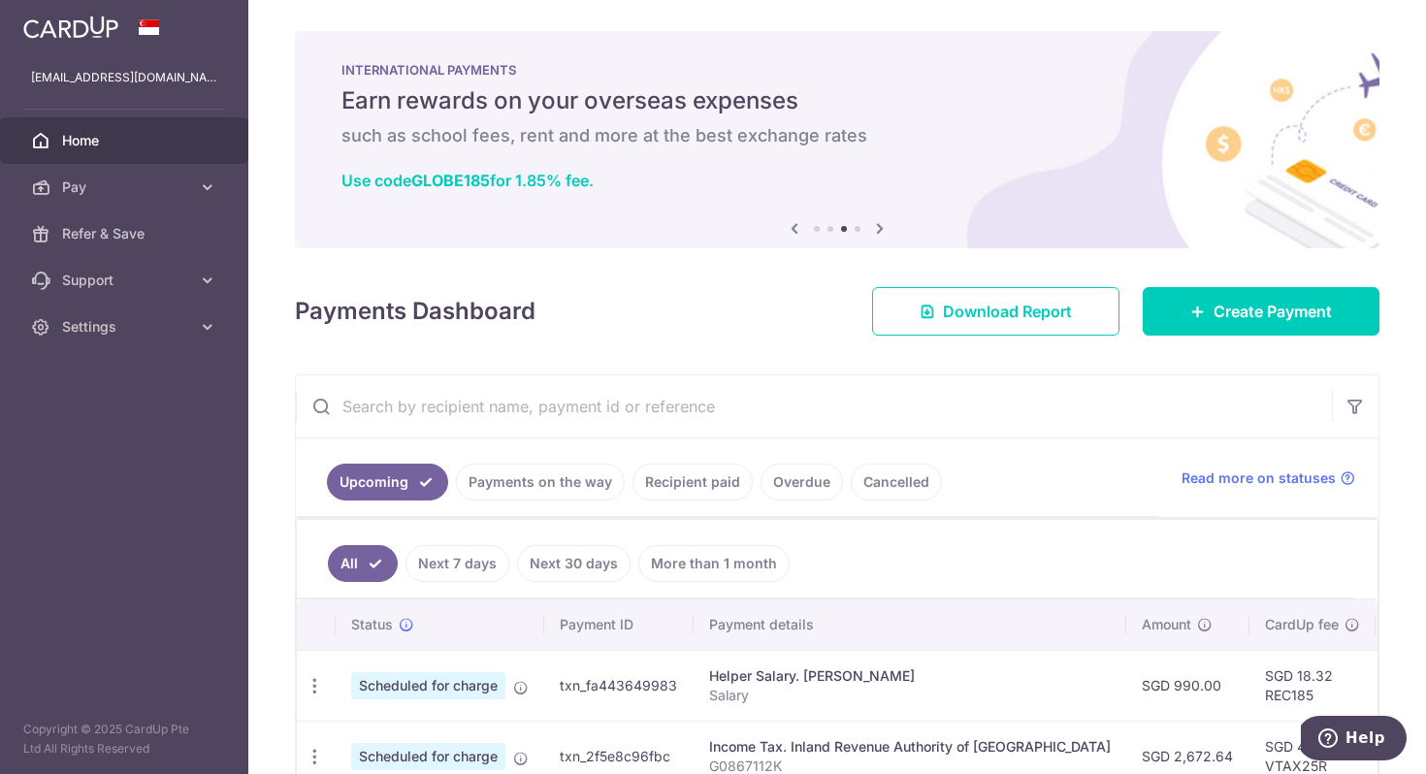
click at [139, 139] on span "Home" at bounding box center [126, 140] width 128 height 19
